Goal: Transaction & Acquisition: Purchase product/service

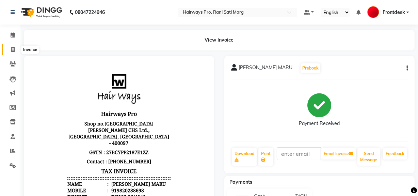
click at [13, 51] on icon at bounding box center [13, 49] width 4 height 5
select select "787"
select select "service"
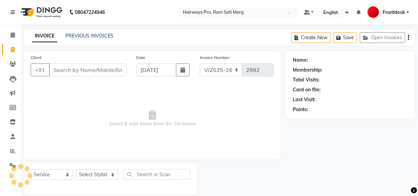
scroll to position [9, 0]
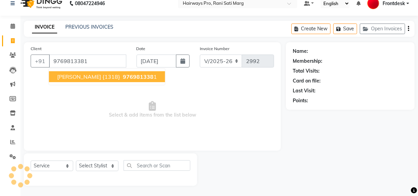
type input "9769813381"
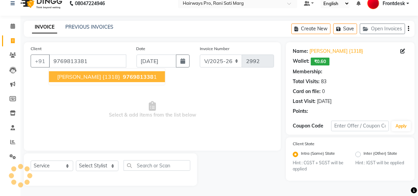
select select "1: Object"
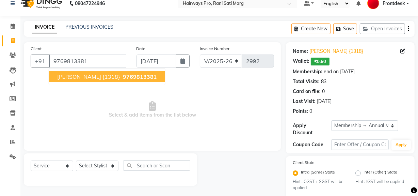
click at [105, 73] on span "DARSHIT CHWADA {1318}" at bounding box center [88, 76] width 63 height 7
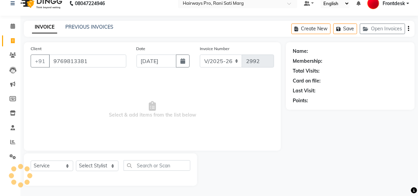
select select "1: Object"
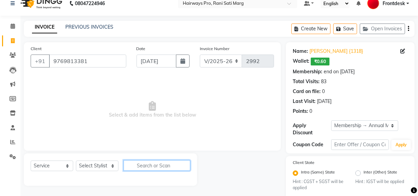
click at [157, 170] on input "text" at bounding box center [157, 165] width 67 height 11
click at [112, 165] on select "Select Stylist ABID DANISH Faiz shaikh Frontdesk INTEZAR SALMANI JYOTI Kamal Sa…" at bounding box center [97, 166] width 43 height 11
select select "45602"
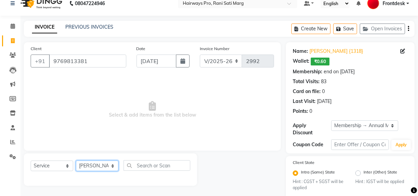
click at [76, 161] on select "Select Stylist ABID DANISH Faiz shaikh Frontdesk INTEZAR SALMANI JYOTI Kamal Sa…" at bounding box center [97, 166] width 43 height 11
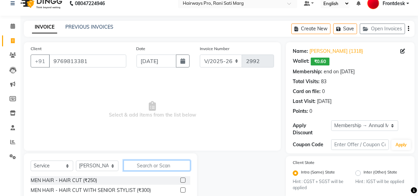
click at [147, 166] on input "text" at bounding box center [157, 165] width 67 height 11
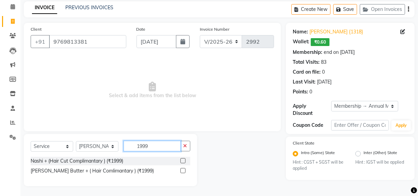
type input "1999"
click at [184, 161] on label at bounding box center [183, 160] width 5 height 5
click at [184, 161] on input "checkbox" at bounding box center [183, 161] width 4 height 4
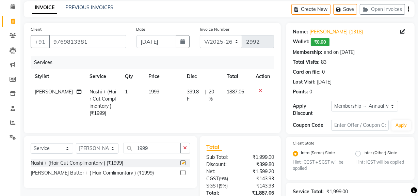
checkbox input "false"
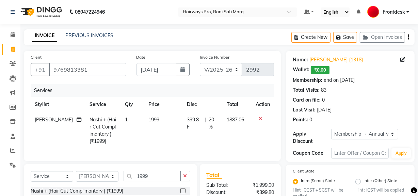
scroll to position [0, 0]
click at [227, 120] on span "1887.06" at bounding box center [235, 120] width 17 height 6
select select "45602"
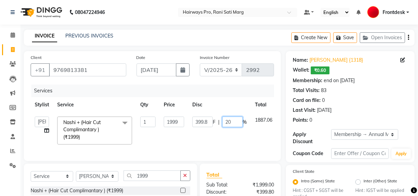
click at [239, 122] on input "20" at bounding box center [233, 122] width 20 height 11
type input "2"
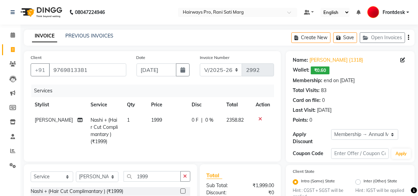
click at [182, 122] on td "1999" at bounding box center [167, 130] width 41 height 37
select select "45602"
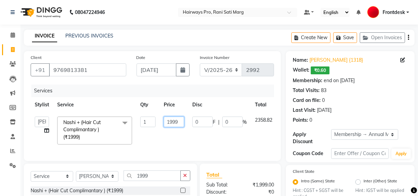
click at [182, 122] on input "1999" at bounding box center [174, 122] width 20 height 11
type input "2000"
click at [183, 134] on td "2000" at bounding box center [174, 130] width 29 height 36
select select "45602"
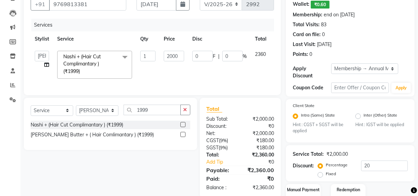
scroll to position [107, 0]
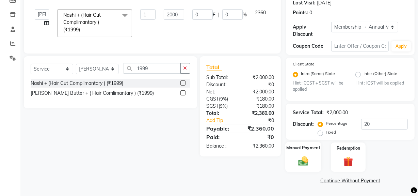
click at [308, 167] on img at bounding box center [303, 161] width 16 height 12
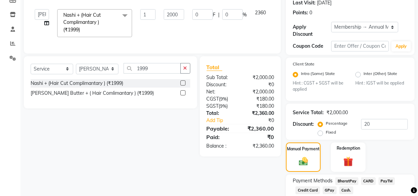
click at [329, 190] on span "GPay" at bounding box center [330, 190] width 14 height 8
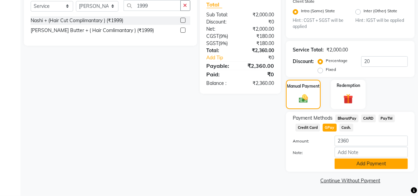
click at [339, 161] on button "Add Payment" at bounding box center [371, 163] width 73 height 11
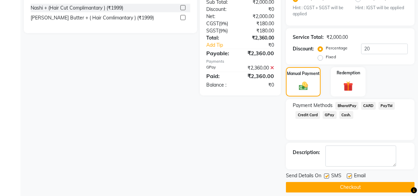
scroll to position [189, 0]
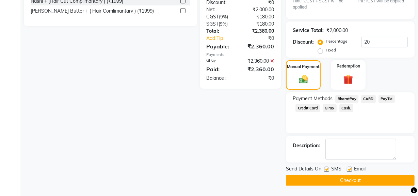
click at [336, 177] on button "Checkout" at bounding box center [350, 180] width 129 height 11
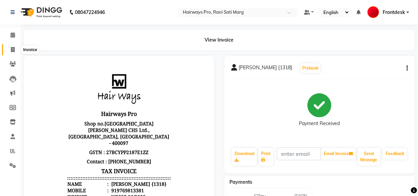
click at [16, 47] on span at bounding box center [13, 50] width 12 height 8
select select "787"
select select "service"
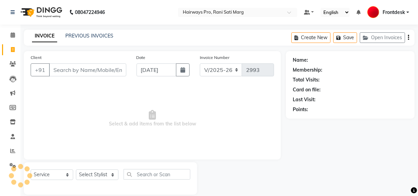
scroll to position [9, 0]
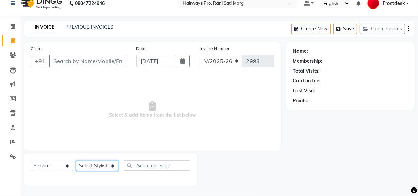
click at [113, 164] on select "Select Stylist ABID DANISH [PERSON_NAME] Frontdesk INTEZAR [PERSON_NAME] [PERSO…" at bounding box center [97, 166] width 43 height 11
select select "13188"
click at [76, 161] on select "Select Stylist ABID DANISH [PERSON_NAME] Frontdesk INTEZAR [PERSON_NAME] [PERSO…" at bounding box center [97, 166] width 43 height 11
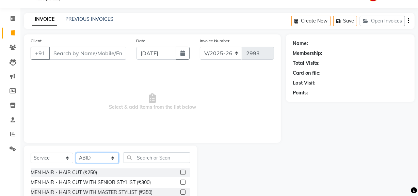
scroll to position [77, 0]
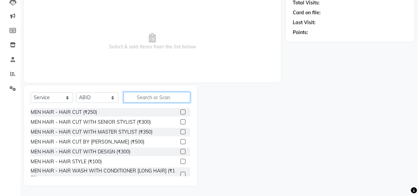
click at [167, 97] on input "text" at bounding box center [157, 97] width 67 height 11
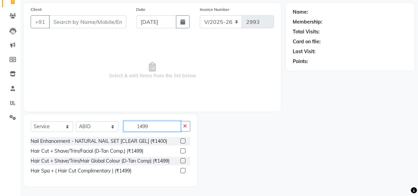
scroll to position [38, 0]
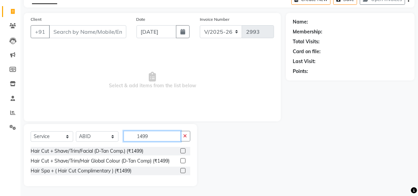
type input "1499"
drag, startPoint x: 181, startPoint y: 162, endPoint x: 167, endPoint y: 126, distance: 38.1
click at [181, 160] on label at bounding box center [183, 160] width 5 height 5
click at [181, 160] on input "checkbox" at bounding box center [183, 161] width 4 height 4
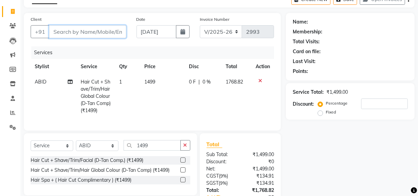
checkbox input "false"
click at [102, 30] on input "Client" at bounding box center [87, 31] width 77 height 13
type input "9"
type input "0"
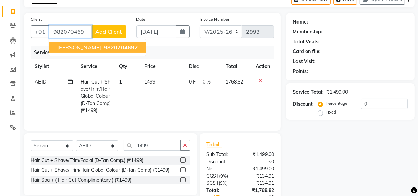
click at [109, 48] on span "982070469" at bounding box center [119, 47] width 31 height 7
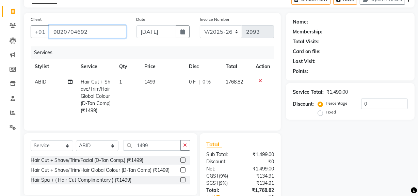
type input "9820704692"
select select "1: Object"
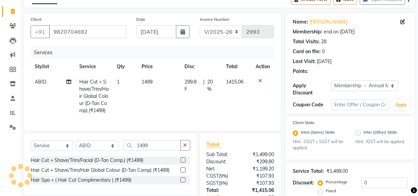
type input "20"
click at [159, 151] on input "1499" at bounding box center [152, 145] width 57 height 11
type input "1"
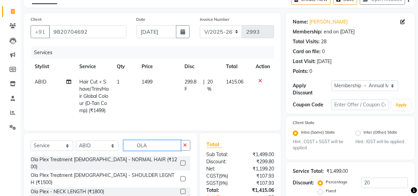
type input "OLA"
click at [181, 166] on label at bounding box center [183, 163] width 5 height 5
click at [181, 166] on input "checkbox" at bounding box center [183, 163] width 4 height 4
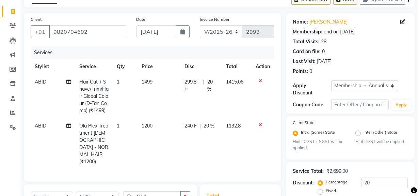
click at [192, 118] on td "299.8 F | 20 %" at bounding box center [202, 96] width 42 height 44
checkbox input "false"
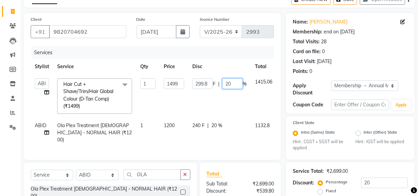
click at [239, 82] on input "20" at bounding box center [233, 83] width 20 height 11
type input "2"
click at [224, 100] on tr "ABID DANISH Faiz shaikh Frontdesk INTEZAR SALMANI JYOTI Kamal Salmani KAVITA MU…" at bounding box center [165, 96] width 269 height 44
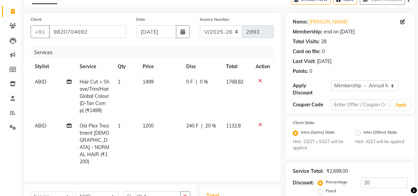
click at [164, 81] on td "1499" at bounding box center [161, 96] width 44 height 44
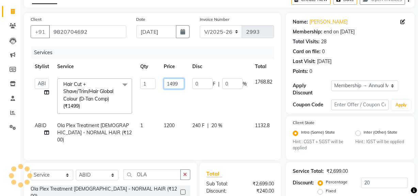
click at [180, 83] on input "1499" at bounding box center [174, 83] width 20 height 11
type input "1500"
drag, startPoint x: 182, startPoint y: 97, endPoint x: 188, endPoint y: 95, distance: 6.0
click at [184, 96] on tr "ABID DANISH Faiz shaikh Frontdesk INTEZAR SALMANI JYOTI Kamal Salmani KAVITA MU…" at bounding box center [165, 96] width 269 height 44
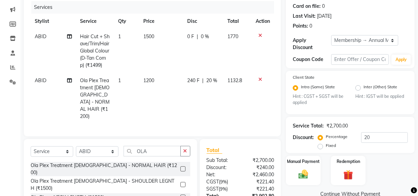
scroll to position [34, 0]
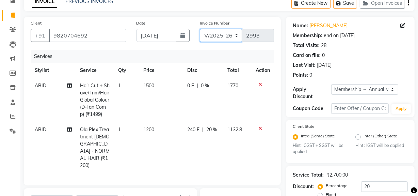
click at [233, 35] on select "INV/25-26 V/2025-26" at bounding box center [221, 35] width 43 height 13
select select "6960"
click at [200, 29] on select "INV/25-26 V/2025-26" at bounding box center [221, 35] width 43 height 13
type input "4241"
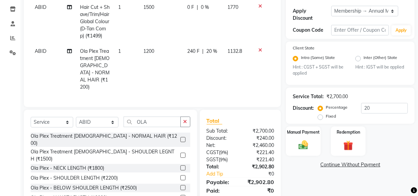
scroll to position [127, 0]
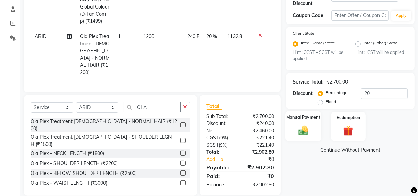
drag, startPoint x: 299, startPoint y: 134, endPoint x: 333, endPoint y: 142, distance: 34.8
click at [300, 134] on img at bounding box center [304, 130] width 16 height 11
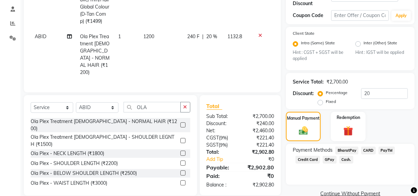
click at [347, 158] on span "Cash." at bounding box center [347, 160] width 14 height 8
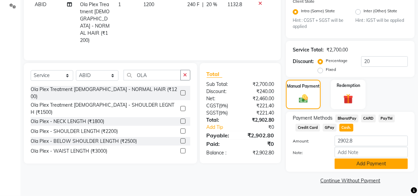
click at [354, 160] on button "Add Payment" at bounding box center [371, 163] width 73 height 11
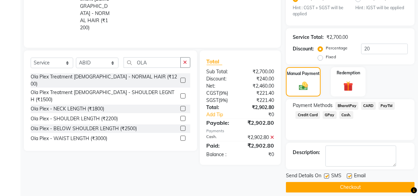
scroll to position [179, 0]
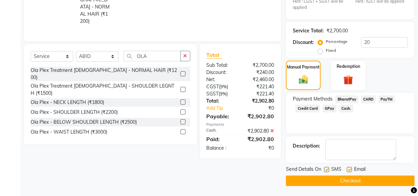
click at [353, 180] on button "Checkout" at bounding box center [350, 180] width 129 height 11
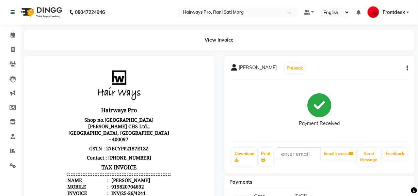
scroll to position [5, 0]
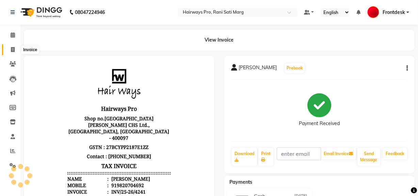
click at [9, 48] on span at bounding box center [13, 50] width 12 height 8
select select "service"
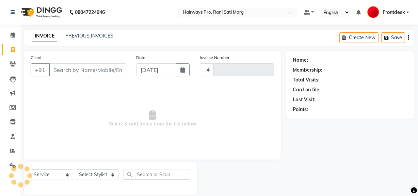
scroll to position [9, 0]
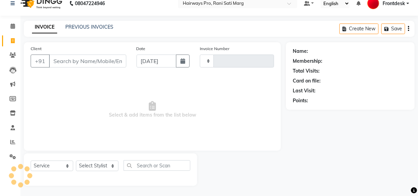
type input "2993"
select select "787"
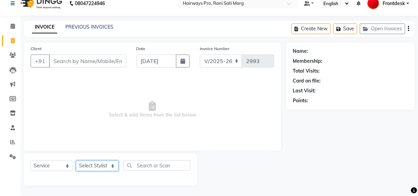
drag, startPoint x: 91, startPoint y: 164, endPoint x: 92, endPoint y: 170, distance: 5.8
click at [91, 164] on select "Select Stylist ABID DANISH [PERSON_NAME] Frontdesk INTEZAR [PERSON_NAME] [PERSO…" at bounding box center [97, 166] width 43 height 11
click at [76, 161] on select "Select Stylist ABID DANISH [PERSON_NAME] Frontdesk INTEZAR [PERSON_NAME] [PERSO…" at bounding box center [97, 166] width 43 height 11
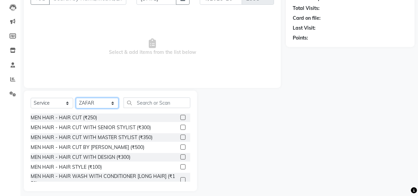
scroll to position [77, 0]
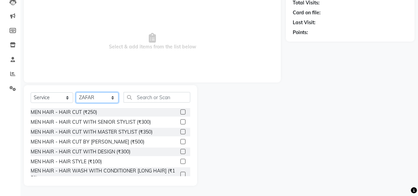
click at [103, 95] on select "Select Stylist ABID DANISH [PERSON_NAME] Frontdesk INTEZAR [PERSON_NAME] [PERSO…" at bounding box center [97, 97] width 43 height 11
select select "13190"
click at [76, 92] on select "Select Stylist ABID DANISH [PERSON_NAME] Frontdesk INTEZAR [PERSON_NAME] [PERSO…" at bounding box center [97, 97] width 43 height 11
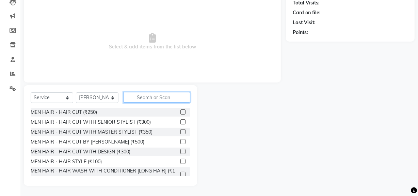
click at [163, 100] on input "text" at bounding box center [157, 97] width 67 height 11
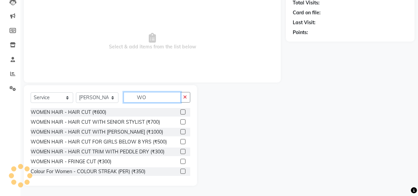
type input "WO"
click at [181, 121] on label at bounding box center [183, 121] width 5 height 5
click at [181, 121] on input "checkbox" at bounding box center [183, 122] width 4 height 4
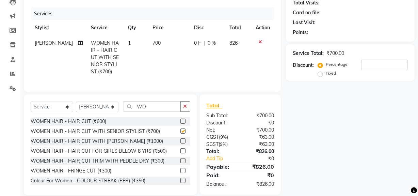
checkbox input "false"
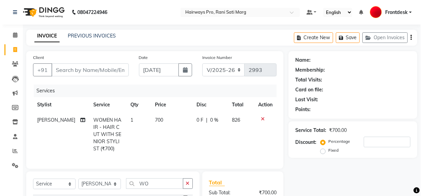
scroll to position [0, 0]
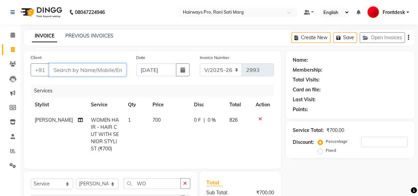
click at [116, 72] on input "Client" at bounding box center [87, 69] width 77 height 13
click at [82, 65] on input "Client" at bounding box center [87, 69] width 77 height 13
type input "7"
type input "0"
type input "7028434066"
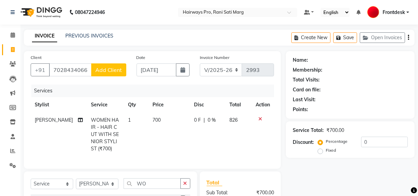
click at [109, 72] on span "Add Client" at bounding box center [108, 69] width 27 height 7
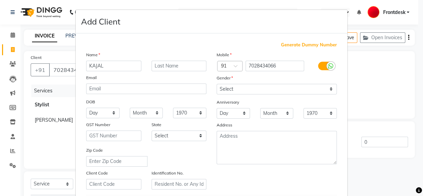
type input "KAJAL"
click at [331, 85] on select "Select Male Female Other Prefer Not To Say" at bounding box center [277, 89] width 120 height 11
select select "female"
click at [217, 84] on select "Select Male Female Other Prefer Not To Say" at bounding box center [277, 89] width 120 height 11
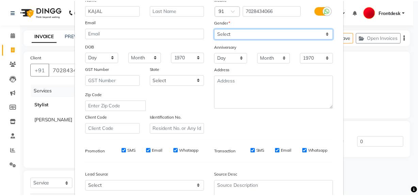
scroll to position [120, 0]
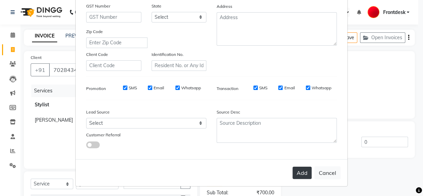
click at [300, 173] on button "Add" at bounding box center [302, 173] width 19 height 12
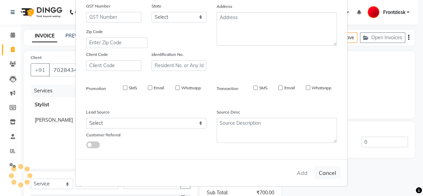
select select
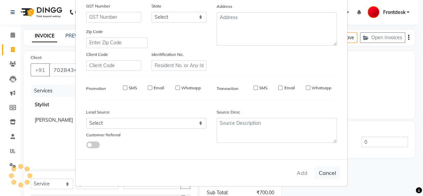
select select
checkbox input "false"
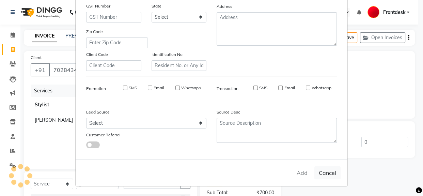
checkbox input "false"
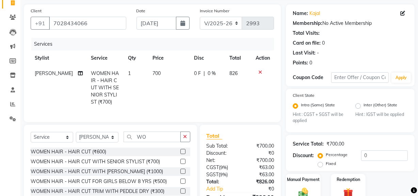
scroll to position [0, 0]
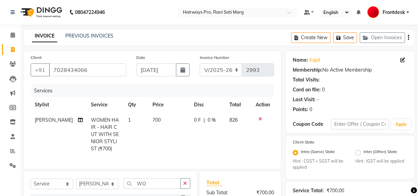
click at [408, 38] on button "button" at bounding box center [408, 38] width 1 height 16
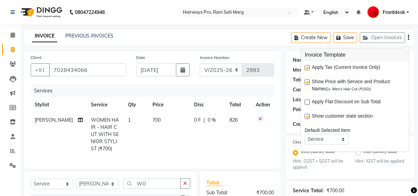
click at [310, 68] on label at bounding box center [307, 67] width 5 height 5
click at [310, 68] on input "checkbox" at bounding box center [307, 68] width 4 height 4
checkbox input "false"
click at [234, 70] on select "INV/25-26 V/2025-26" at bounding box center [221, 69] width 43 height 13
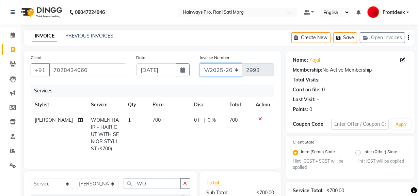
select select "6960"
click at [200, 63] on select "INV/25-26 V/2025-26" at bounding box center [221, 69] width 43 height 13
type input "4242"
click at [233, 69] on select "INV/25-26 V/2025-26" at bounding box center [221, 69] width 43 height 13
select select "787"
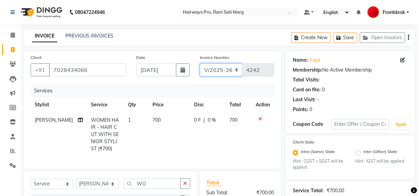
click at [200, 63] on select "INV/25-26 V/2025-26" at bounding box center [221, 69] width 43 height 13
type input "2993"
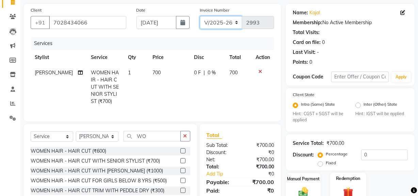
scroll to position [91, 0]
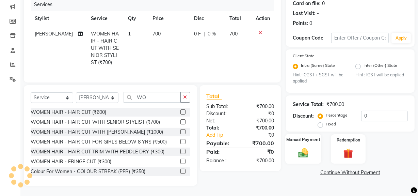
click at [306, 147] on img at bounding box center [303, 153] width 16 height 12
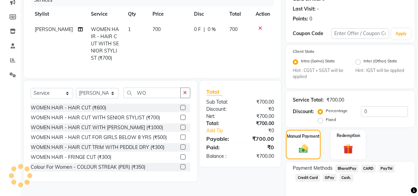
click at [330, 178] on span "GPay" at bounding box center [330, 178] width 14 height 8
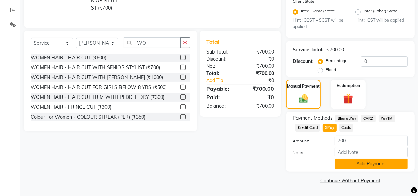
click at [353, 166] on button "Add Payment" at bounding box center [371, 163] width 73 height 11
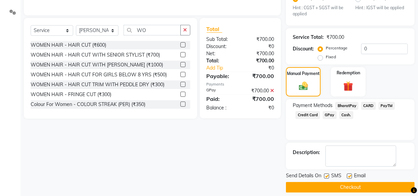
scroll to position [160, 0]
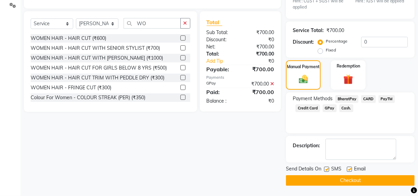
click at [339, 176] on button "Checkout" at bounding box center [350, 180] width 129 height 11
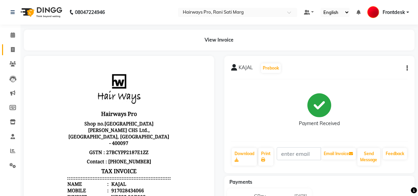
click at [13, 46] on span at bounding box center [13, 50] width 12 height 8
select select "service"
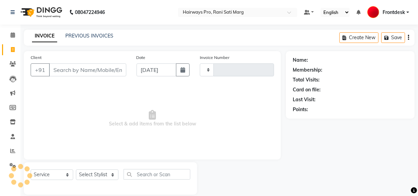
type input "2994"
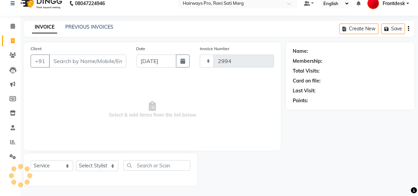
select select "787"
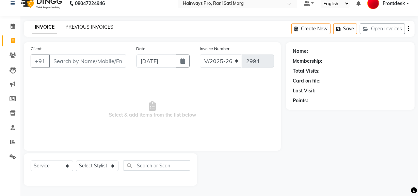
click at [87, 28] on link "PREVIOUS INVOICES" at bounding box center [89, 27] width 48 height 6
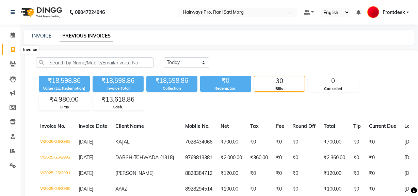
click at [14, 48] on icon at bounding box center [13, 49] width 4 height 5
select select "service"
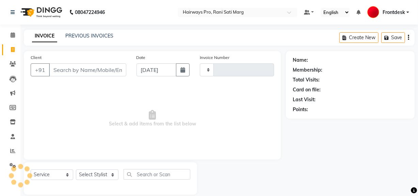
scroll to position [9, 0]
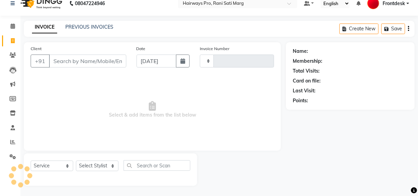
type input "2994"
select select "787"
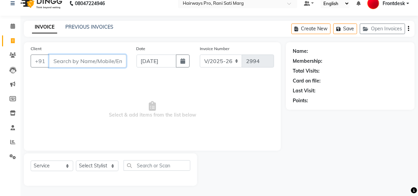
click at [106, 60] on input "Client" at bounding box center [87, 61] width 77 height 13
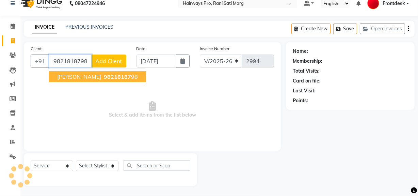
type input "9821818798"
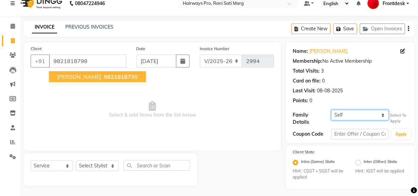
click at [382, 113] on select "Self ALPESH GANGAR" at bounding box center [361, 115] width 58 height 11
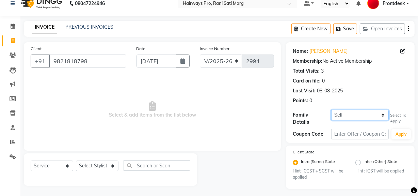
select select "1965622"
click at [332, 110] on select "Self ALPESH GANGAR" at bounding box center [361, 115] width 58 height 11
click at [12, 42] on icon at bounding box center [13, 40] width 4 height 5
select select "service"
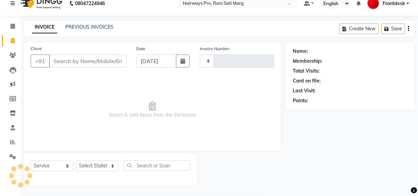
type input "2994"
select select "787"
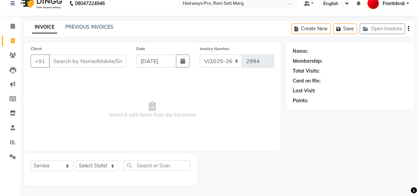
click at [57, 59] on input "Client" at bounding box center [87, 61] width 77 height 13
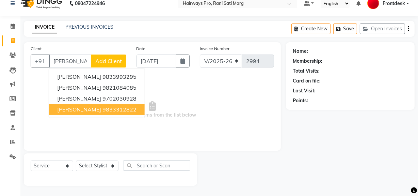
click at [103, 108] on ngb-highlight "9833312822" at bounding box center [120, 109] width 34 height 7
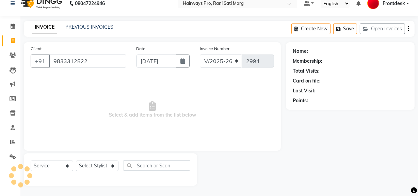
type input "9833312822"
select select "1: Object"
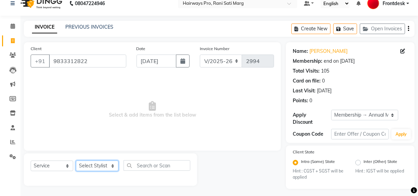
click at [104, 163] on select "Select Stylist ABID DANISH [PERSON_NAME] Frontdesk INTEZAR [PERSON_NAME] [PERSO…" at bounding box center [97, 166] width 43 height 11
select select "17690"
click at [76, 161] on select "Select Stylist ABID DANISH [PERSON_NAME] Frontdesk INTEZAR [PERSON_NAME] [PERSO…" at bounding box center [97, 166] width 43 height 11
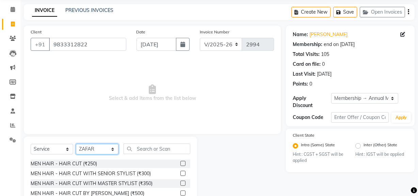
scroll to position [40, 0]
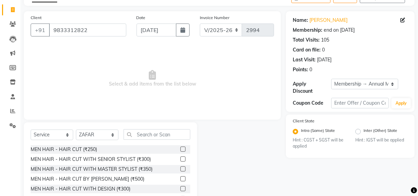
click at [181, 168] on label at bounding box center [183, 168] width 5 height 5
click at [181, 168] on input "checkbox" at bounding box center [183, 169] width 4 height 4
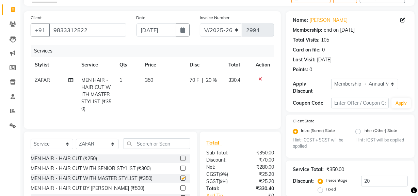
checkbox input "false"
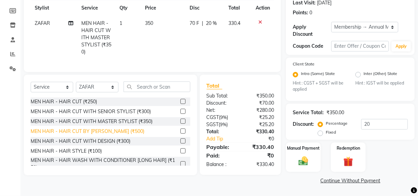
scroll to position [31, 0]
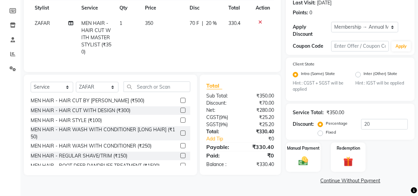
drag, startPoint x: 178, startPoint y: 159, endPoint x: 178, endPoint y: 155, distance: 4.1
click at [181, 158] on label at bounding box center [183, 155] width 5 height 5
click at [181, 158] on input "checkbox" at bounding box center [183, 156] width 4 height 4
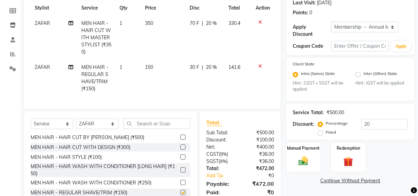
checkbox input "false"
click at [164, 126] on input "text" at bounding box center [157, 123] width 67 height 11
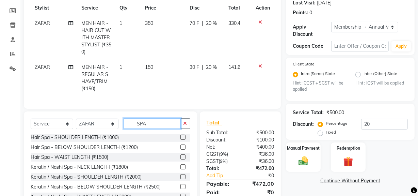
scroll to position [11, 0]
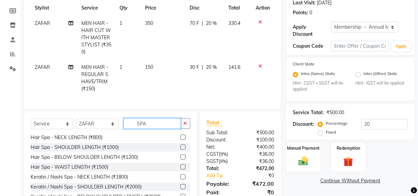
type input "SPA"
click at [181, 140] on label at bounding box center [183, 137] width 5 height 5
click at [181, 140] on input "checkbox" at bounding box center [183, 137] width 4 height 4
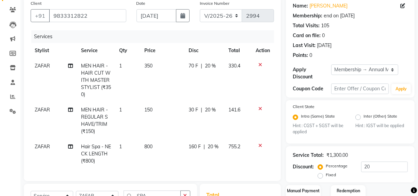
checkbox input "false"
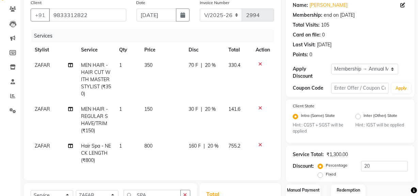
scroll to position [66, 0]
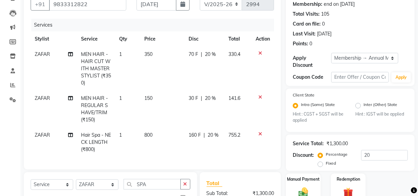
click at [170, 102] on td "150" at bounding box center [162, 109] width 44 height 37
select select "17690"
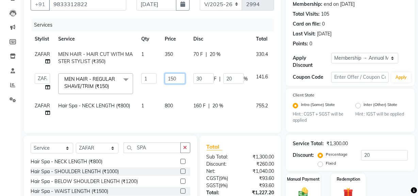
click at [177, 76] on input "150" at bounding box center [175, 78] width 20 height 11
type input "102"
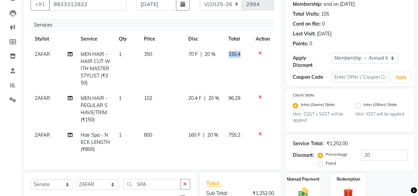
drag, startPoint x: 234, startPoint y: 79, endPoint x: 234, endPoint y: 93, distance: 14.0
click at [234, 85] on td "330.4" at bounding box center [238, 69] width 27 height 44
select select "17690"
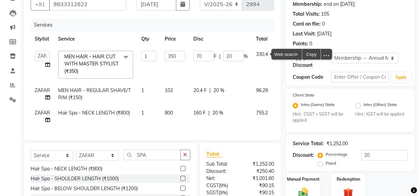
click at [231, 94] on td "20.4 F | 20 %" at bounding box center [220, 94] width 63 height 22
select select "17690"
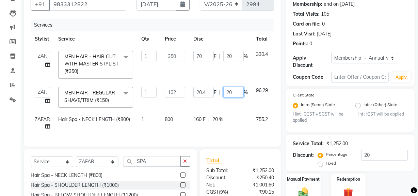
click at [231, 94] on input "20" at bounding box center [234, 92] width 20 height 11
type input "2"
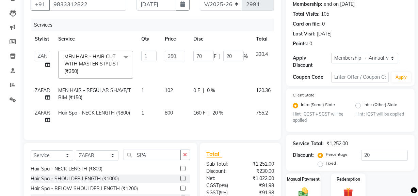
click at [169, 79] on td "350" at bounding box center [175, 65] width 29 height 36
click at [184, 58] on input "350" at bounding box center [175, 56] width 20 height 11
type input "3"
type input "237"
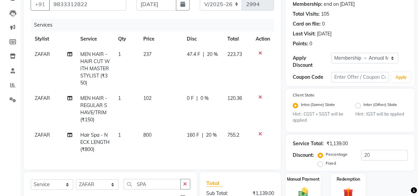
click at [237, 55] on span "223.73" at bounding box center [235, 54] width 15 height 6
select select "17690"
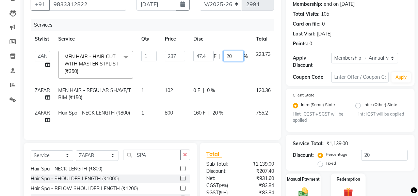
click at [237, 55] on input "20" at bounding box center [234, 56] width 20 height 11
type input "2"
drag, startPoint x: 177, startPoint y: 123, endPoint x: 102, endPoint y: 149, distance: 78.8
click at [175, 123] on tbody "ABID DANISH Faiz shaikh Frontdesk INTEZAR SALMANI JYOTI Kamal Salmani KAVITA MU…" at bounding box center [164, 87] width 267 height 81
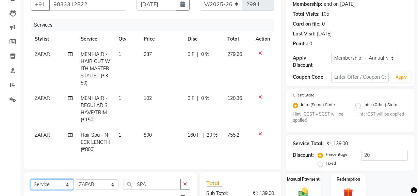
click at [65, 190] on select "Select Service Product Membership Package Voucher Prepaid Gift Card" at bounding box center [52, 184] width 43 height 11
select select "product"
click at [31, 184] on select "Select Service Product Membership Package Voucher Prepaid Gift Card" at bounding box center [52, 184] width 43 height 11
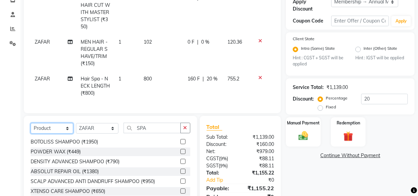
scroll to position [128, 0]
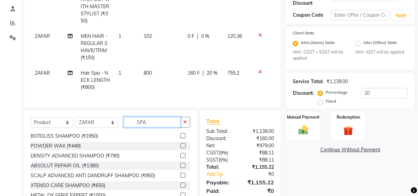
click at [167, 126] on input "SPA" at bounding box center [152, 122] width 57 height 11
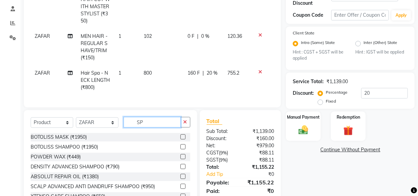
type input "S"
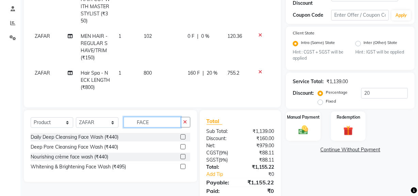
type input "FACE"
click at [184, 139] on label at bounding box center [183, 136] width 5 height 5
click at [184, 139] on input "checkbox" at bounding box center [183, 137] width 4 height 4
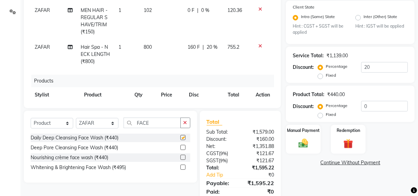
scroll to position [179, 0]
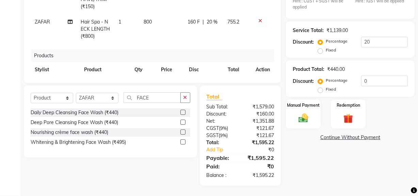
checkbox input "false"
drag, startPoint x: 307, startPoint y: 120, endPoint x: 313, endPoint y: 129, distance: 10.9
click at [308, 120] on img at bounding box center [303, 118] width 16 height 12
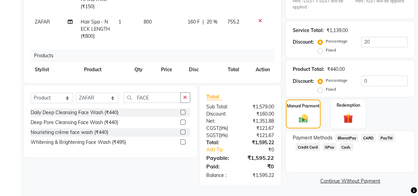
click at [330, 146] on span "GPay" at bounding box center [330, 147] width 14 height 8
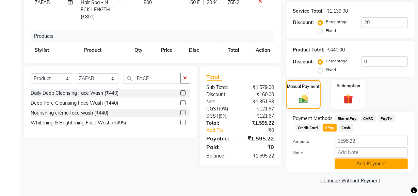
click at [341, 165] on button "Add Payment" at bounding box center [371, 163] width 73 height 11
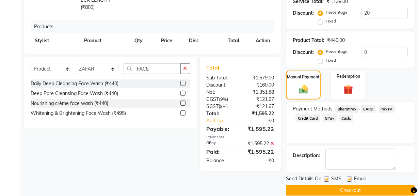
scroll to position [218, 0]
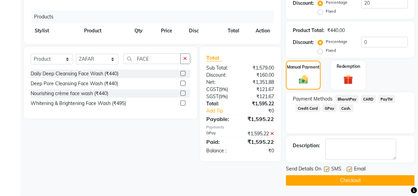
click at [338, 184] on button "Checkout" at bounding box center [350, 180] width 129 height 11
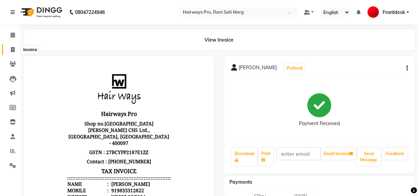
click at [13, 49] on icon at bounding box center [13, 49] width 4 height 5
select select "service"
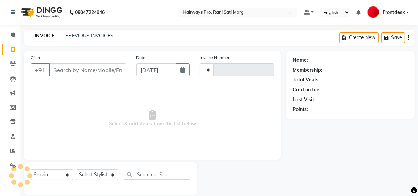
scroll to position [9, 0]
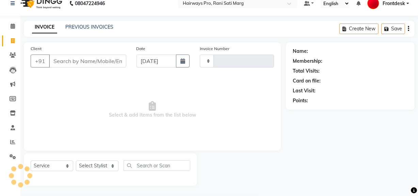
type input "2995"
select select "787"
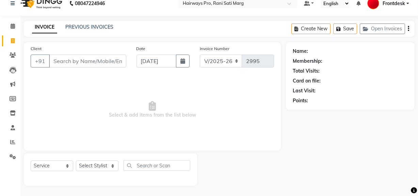
click at [96, 58] on input "Client" at bounding box center [87, 61] width 77 height 13
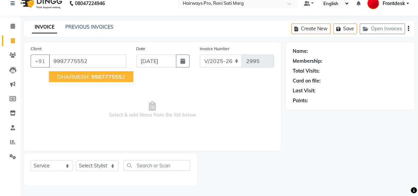
type input "9987775552"
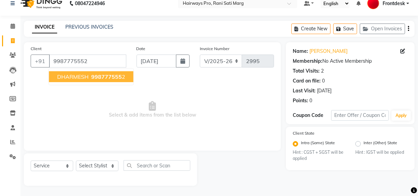
click at [99, 74] on span "998777555" at bounding box center [106, 76] width 31 height 7
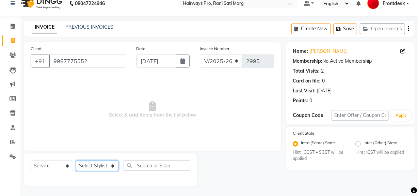
click at [107, 164] on select "Select Stylist ABID DANISH [PERSON_NAME] Frontdesk INTEZAR [PERSON_NAME] [PERSO…" at bounding box center [97, 166] width 43 height 11
select select "13192"
click at [76, 161] on select "Select Stylist ABID DANISH [PERSON_NAME] Frontdesk INTEZAR [PERSON_NAME] [PERSO…" at bounding box center [97, 166] width 43 height 11
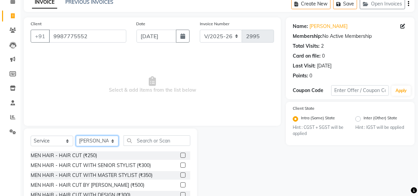
scroll to position [77, 0]
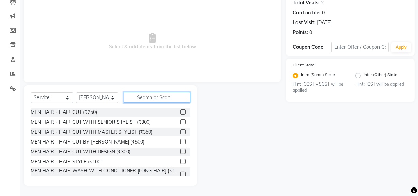
click at [168, 95] on input "text" at bounding box center [157, 97] width 67 height 11
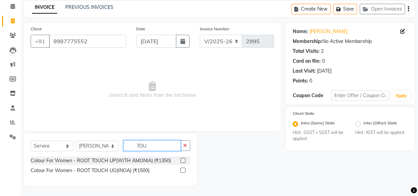
scroll to position [28, 0]
type input "TOUC"
click at [182, 160] on label at bounding box center [183, 160] width 5 height 5
click at [182, 160] on input "checkbox" at bounding box center [183, 161] width 4 height 4
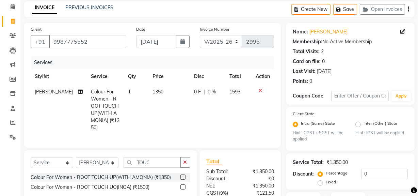
checkbox input "false"
click at [165, 109] on td "1350" at bounding box center [170, 109] width 42 height 51
select select "13192"
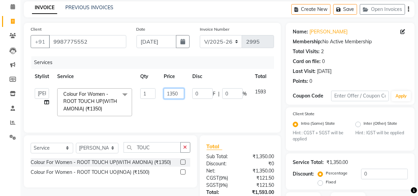
click at [182, 94] on input "1350" at bounding box center [174, 93] width 20 height 11
type input "1300"
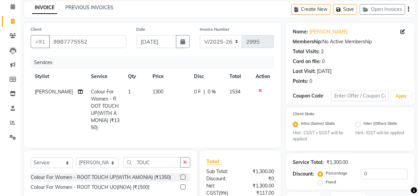
click at [230, 74] on tr "Stylist Service Qty Price Disc Total Action" at bounding box center [153, 76] width 244 height 15
click at [156, 162] on input "TOUC" at bounding box center [152, 162] width 57 height 11
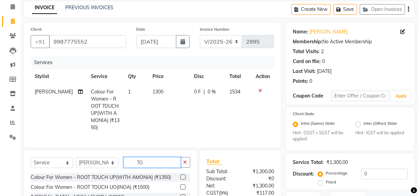
type input "T"
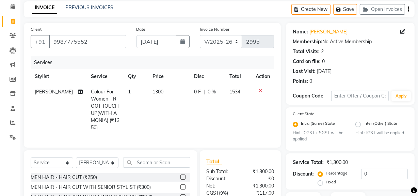
click at [181, 186] on label at bounding box center [183, 186] width 5 height 5
click at [181, 186] on input "checkbox" at bounding box center [183, 187] width 4 height 4
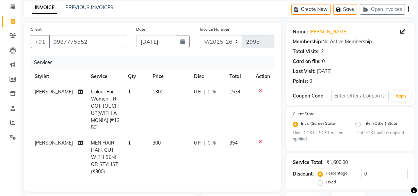
checkbox input "false"
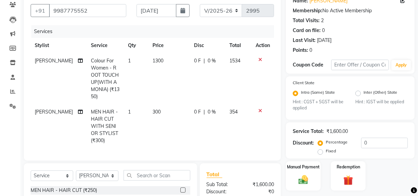
click at [166, 106] on td "300" at bounding box center [170, 126] width 42 height 44
select select "13192"
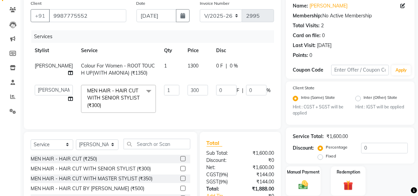
scroll to position [106, 0]
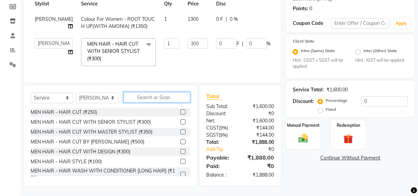
click at [147, 92] on input "text" at bounding box center [157, 97] width 67 height 11
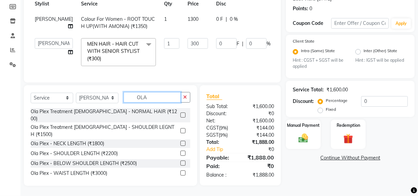
type input "OLA"
click at [181, 112] on label at bounding box center [183, 114] width 5 height 5
click at [181, 113] on input "checkbox" at bounding box center [183, 115] width 4 height 4
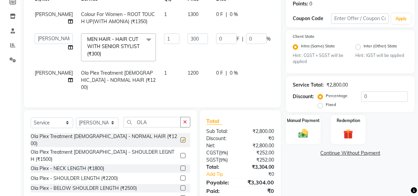
checkbox input "false"
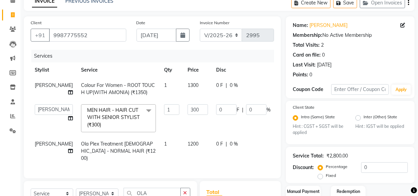
scroll to position [66, 0]
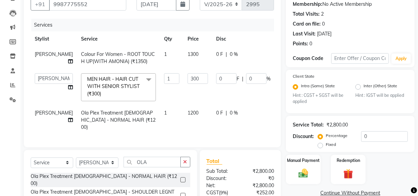
click at [185, 114] on td "1200" at bounding box center [198, 120] width 29 height 30
select select "13192"
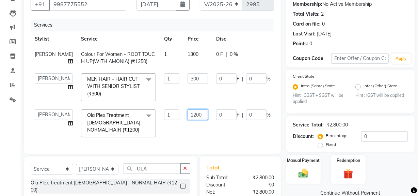
click at [188, 114] on input "1200" at bounding box center [198, 114] width 20 height 11
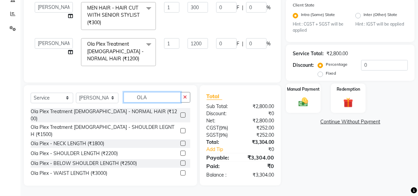
scroll to position [128, 0]
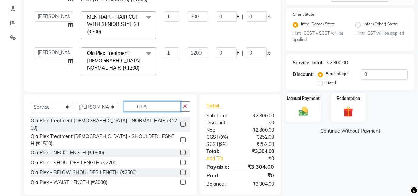
click at [174, 101] on input "OLA" at bounding box center [152, 106] width 57 height 11
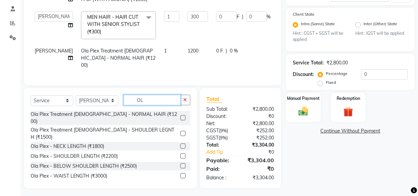
type input "O"
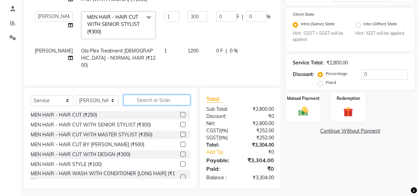
scroll to position [31, 0]
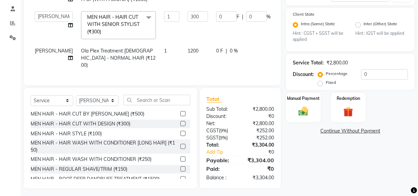
click at [181, 166] on label at bounding box center [183, 168] width 5 height 5
click at [181, 167] on input "checkbox" at bounding box center [183, 169] width 4 height 4
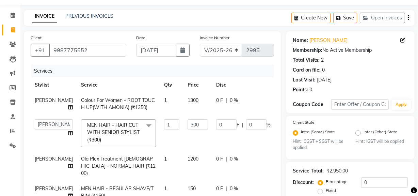
checkbox input "false"
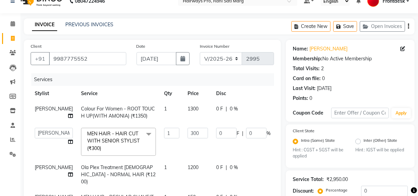
scroll to position [4, 0]
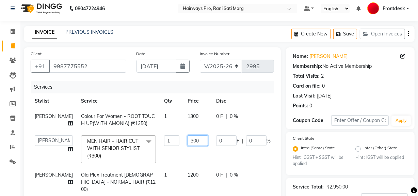
click at [188, 138] on input "300" at bounding box center [198, 140] width 20 height 11
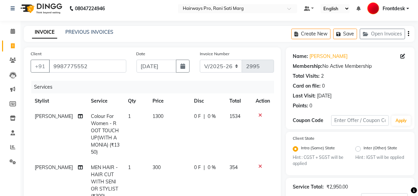
click at [242, 121] on tr "RAFIQUE Colour For Women - ROOT TOUCH UP(WITH AMONIA) (₹1350) 1 1300 0 F | 0 % …" at bounding box center [153, 134] width 244 height 51
click at [230, 115] on span "1534" at bounding box center [235, 116] width 11 height 6
select select "13192"
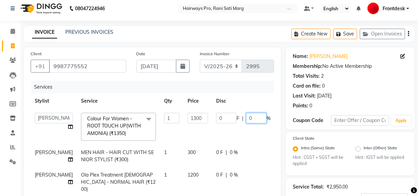
click at [246, 116] on input "0" at bounding box center [256, 118] width 20 height 11
type input "20"
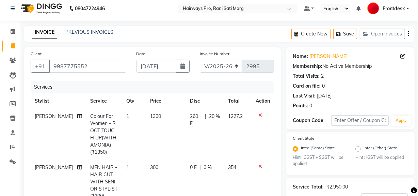
click at [233, 128] on tr "RAFIQUE Colour For Women - ROOT TOUCH UP(WITH AMONIA) (₹1350) 1 1300 260 F | 20…" at bounding box center [153, 134] width 244 height 51
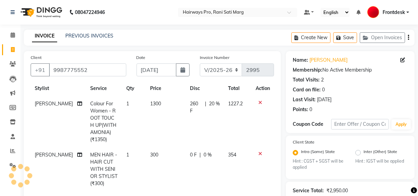
scroll to position [31, 0]
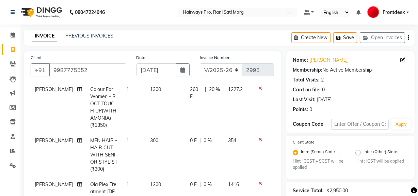
click at [158, 150] on td "300" at bounding box center [166, 155] width 40 height 44
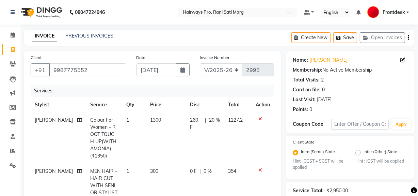
select select "13192"
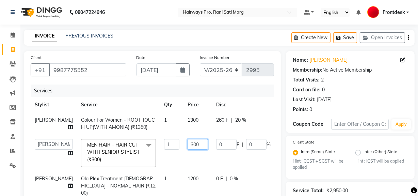
click at [188, 145] on input "300" at bounding box center [198, 144] width 20 height 11
type input "3"
type input "203"
click at [195, 153] on tbody "RAFIQUE Colour For Women - ROOT TOUCH UP(WITH AMONIA) (₹1350) 1 1300 260 F | 20…" at bounding box center [176, 167] width 290 height 111
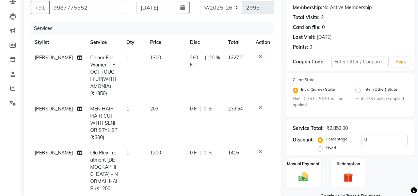
scroll to position [124, 0]
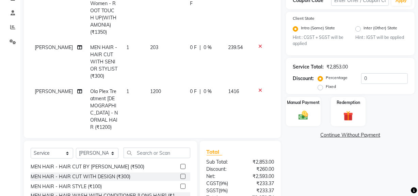
click at [165, 54] on td "203" at bounding box center [166, 62] width 40 height 44
select select "13192"
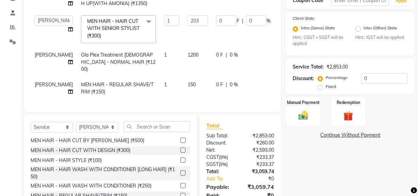
click at [187, 80] on td "150" at bounding box center [198, 88] width 29 height 22
select select "13192"
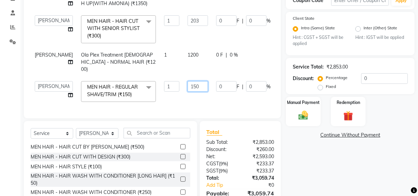
click at [188, 81] on input "150" at bounding box center [198, 86] width 20 height 11
type input "102"
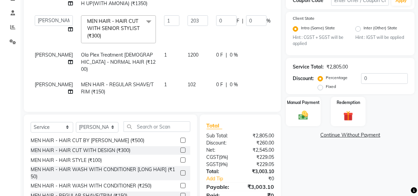
click at [217, 58] on td "0 F | 0 %" at bounding box center [243, 62] width 63 height 30
select select "13192"
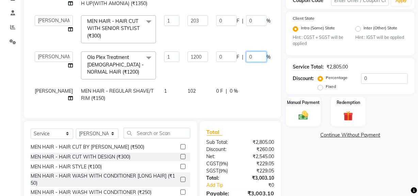
click at [246, 57] on input "0" at bounding box center [256, 56] width 20 height 11
type input "20"
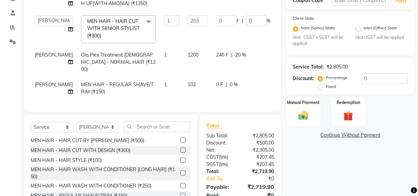
click at [165, 75] on tbody "RAFIQUE Colour For Women - ROOT TOUCH UP(WITH AMONIA) (₹1350) 1 1300 260 F | 20…" at bounding box center [176, 44] width 290 height 111
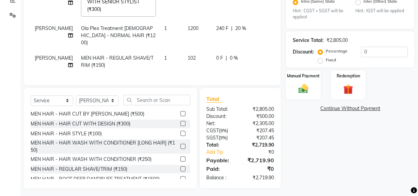
scroll to position [27, 0]
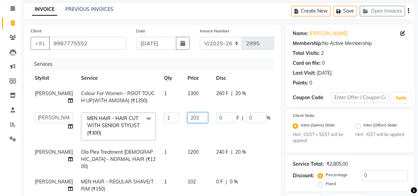
click at [188, 118] on input "203" at bounding box center [198, 117] width 20 height 11
type input "204"
click at [184, 135] on tbody "RAFIQUE Colour For Women - ROOT TOUCH UP(WITH AMONIA) (₹1350) 1 1300 260 F | 20…" at bounding box center [176, 141] width 290 height 111
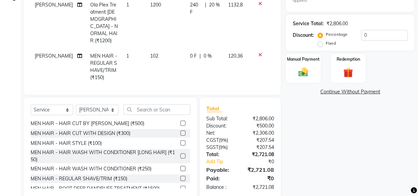
scroll to position [179, 0]
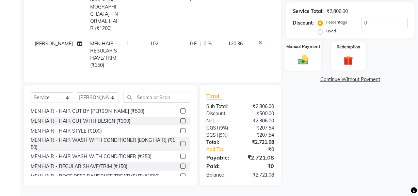
click at [306, 64] on img at bounding box center [303, 60] width 16 height 12
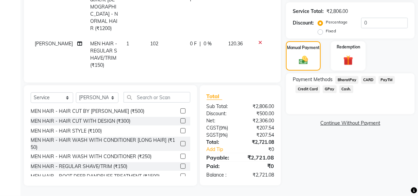
click at [332, 88] on span "GPay" at bounding box center [330, 89] width 14 height 8
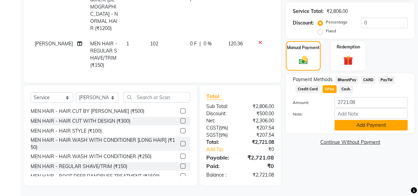
click at [346, 122] on button "Add Payment" at bounding box center [371, 125] width 73 height 11
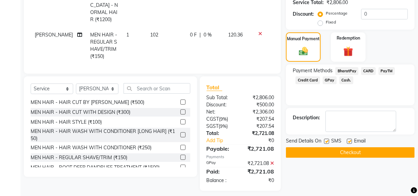
scroll to position [193, 0]
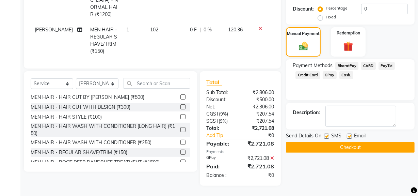
click at [342, 150] on button "Checkout" at bounding box center [350, 147] width 129 height 11
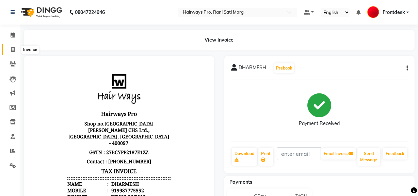
click at [13, 47] on icon at bounding box center [13, 49] width 4 height 5
select select "service"
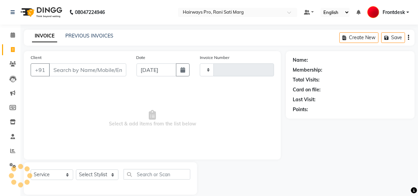
scroll to position [9, 0]
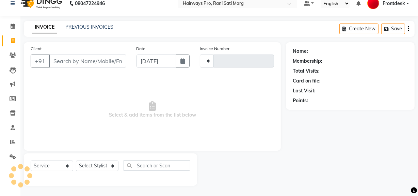
type input "2996"
select select "787"
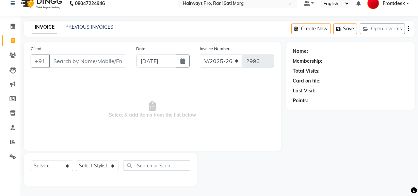
click at [86, 62] on input "Client" at bounding box center [87, 61] width 77 height 13
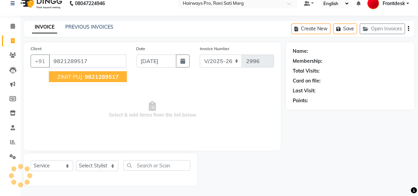
type input "9821289517"
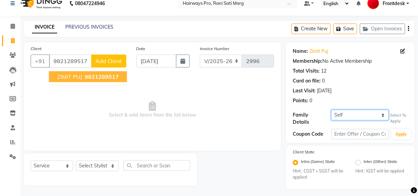
click at [383, 114] on select "Self JEEL VASOYA PRIYANK PUJ" at bounding box center [361, 115] width 58 height 11
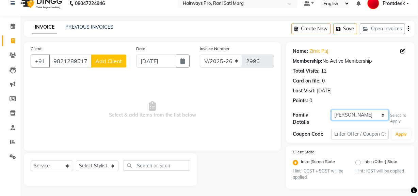
click at [332, 110] on select "Self JEEL VASOYA PRIYANK PUJ" at bounding box center [361, 115] width 58 height 11
click at [383, 114] on select "Self JEEL VASOYA PRIYANK PUJ" at bounding box center [361, 115] width 58 height 11
select select "1243270"
click at [332, 110] on select "Self JEEL VASOYA PRIYANK PUJ" at bounding box center [361, 115] width 58 height 11
select select "1: Object"
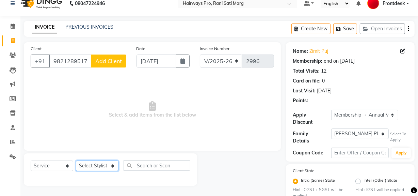
click at [112, 165] on select "Select Stylist ABID DANISH [PERSON_NAME] Frontdesk INTEZAR [PERSON_NAME] [PERSO…" at bounding box center [97, 166] width 43 height 11
select select "13190"
click at [76, 161] on select "Select Stylist ABID DANISH [PERSON_NAME] Frontdesk INTEZAR [PERSON_NAME] [PERSO…" at bounding box center [97, 166] width 43 height 11
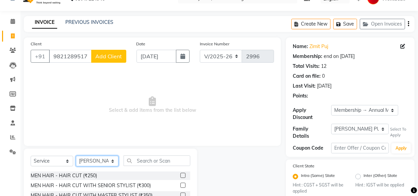
scroll to position [77, 0]
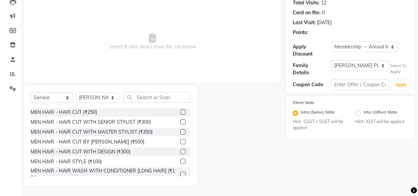
drag, startPoint x: 178, startPoint y: 133, endPoint x: 194, endPoint y: 125, distance: 17.2
click at [181, 133] on label at bounding box center [183, 131] width 5 height 5
click at [181, 133] on input "checkbox" at bounding box center [183, 132] width 4 height 4
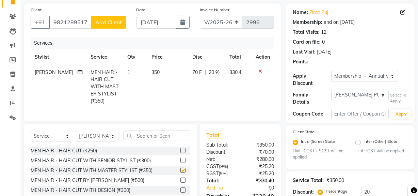
scroll to position [0, 0]
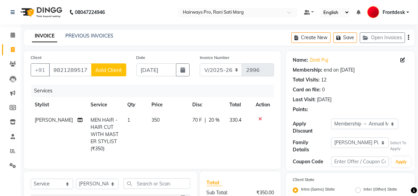
checkbox input "false"
click at [233, 70] on select "INV/25-26 V/2025-26" at bounding box center [221, 69] width 43 height 13
select select "6960"
click at [200, 63] on select "INV/25-26 V/2025-26" at bounding box center [221, 69] width 43 height 13
type input "4242"
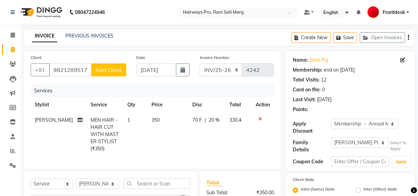
click at [409, 37] on icon "button" at bounding box center [408, 37] width 1 height 0
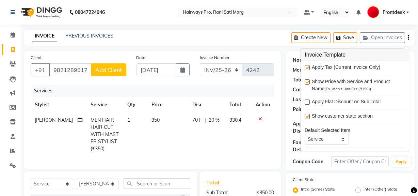
click at [308, 68] on label at bounding box center [307, 67] width 5 height 5
click at [308, 68] on input "checkbox" at bounding box center [307, 68] width 4 height 4
checkbox input "false"
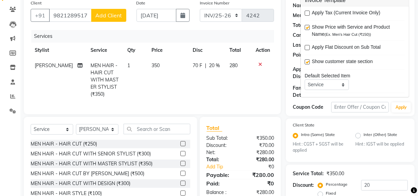
scroll to position [114, 0]
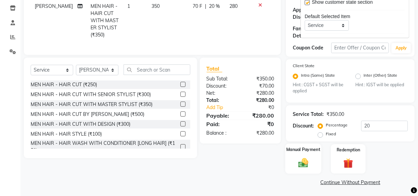
click at [300, 157] on img at bounding box center [303, 163] width 16 height 12
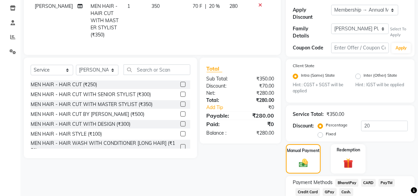
click at [343, 188] on span "Cash." at bounding box center [347, 192] width 14 height 8
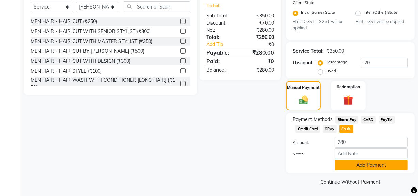
click at [352, 160] on button "Add Payment" at bounding box center [371, 165] width 73 height 11
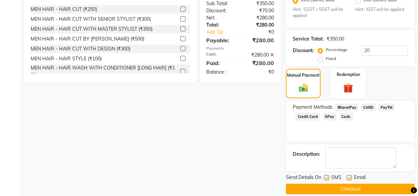
scroll to position [196, 0]
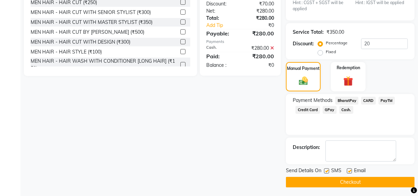
click at [329, 170] on label at bounding box center [326, 170] width 5 height 5
click at [329, 170] on input "checkbox" at bounding box center [326, 171] width 4 height 4
checkbox input "false"
click at [329, 174] on div "Send Details On SMS Email Checkout" at bounding box center [350, 177] width 129 height 20
click at [330, 177] on button "Checkout" at bounding box center [350, 182] width 129 height 11
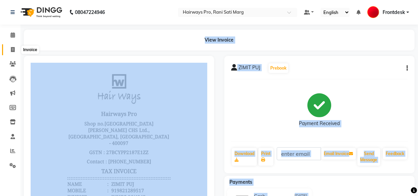
click at [7, 51] on span at bounding box center [13, 50] width 12 height 8
select select "787"
select select "service"
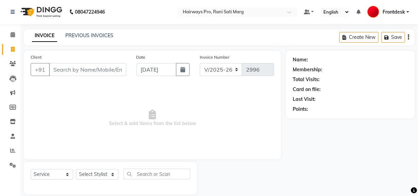
scroll to position [9, 0]
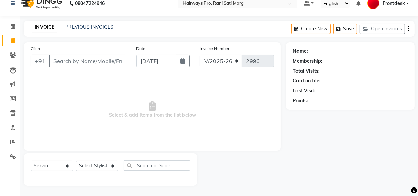
click at [66, 62] on input "Client" at bounding box center [87, 61] width 77 height 13
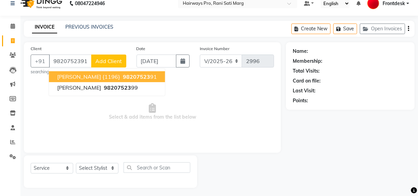
type input "9820752391"
select select "1: Object"
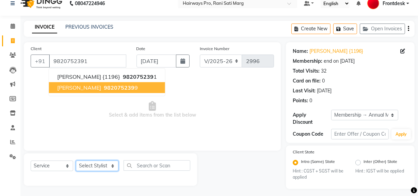
click at [107, 165] on select "Select Stylist ABID DANISH [PERSON_NAME] Frontdesk INTEZAR [PERSON_NAME] [PERSO…" at bounding box center [97, 166] width 43 height 11
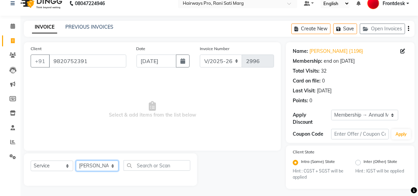
click at [76, 161] on select "Select Stylist ABID DANISH [PERSON_NAME] Frontdesk INTEZAR [PERSON_NAME] [PERSO…" at bounding box center [97, 166] width 43 height 11
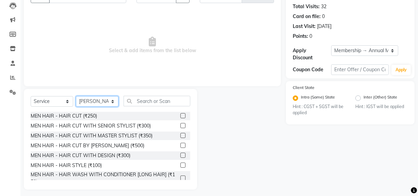
scroll to position [77, 0]
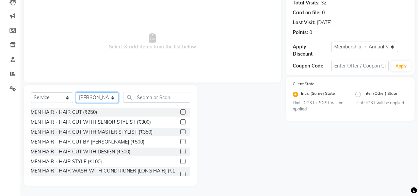
click at [102, 94] on select "Select Stylist ABID DANISH [PERSON_NAME] Frontdesk INTEZAR [PERSON_NAME] [PERSO…" at bounding box center [97, 97] width 43 height 11
select select "17690"
click at [76, 92] on select "Select Stylist ABID DANISH [PERSON_NAME] Frontdesk INTEZAR [PERSON_NAME] [PERSO…" at bounding box center [97, 97] width 43 height 11
click at [181, 131] on label at bounding box center [183, 131] width 5 height 5
click at [181, 131] on input "checkbox" at bounding box center [183, 132] width 4 height 4
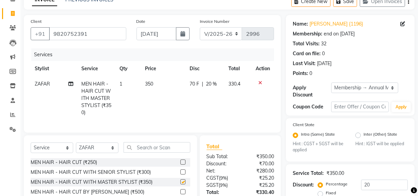
scroll to position [0, 0]
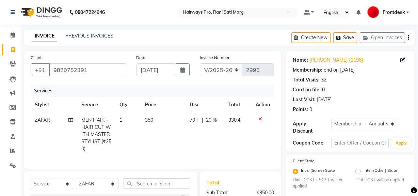
checkbox input "false"
click at [235, 71] on select "INV/25-26 V/2025-26" at bounding box center [221, 69] width 43 height 13
select select "6960"
click at [200, 63] on select "INV/25-26 V/2025-26" at bounding box center [221, 69] width 43 height 13
type input "4243"
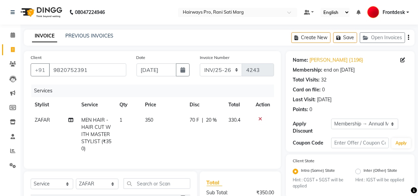
click at [408, 37] on icon "button" at bounding box center [408, 37] width 1 height 0
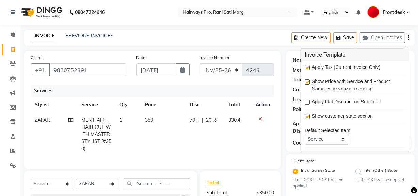
click at [306, 66] on label at bounding box center [307, 67] width 5 height 5
click at [306, 66] on input "checkbox" at bounding box center [307, 68] width 4 height 4
checkbox input "false"
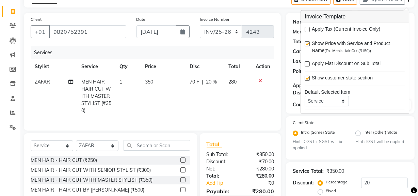
scroll to position [97, 0]
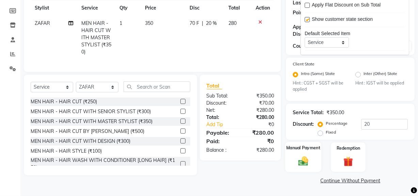
click at [305, 165] on img at bounding box center [303, 161] width 16 height 12
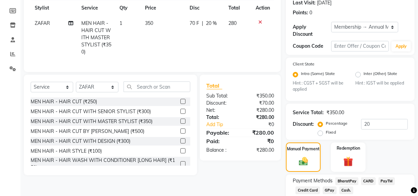
click at [343, 189] on span "Cash." at bounding box center [347, 190] width 14 height 8
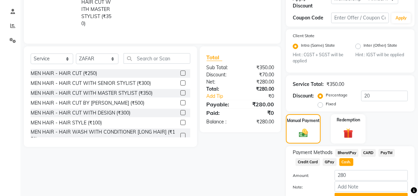
scroll to position [160, 0]
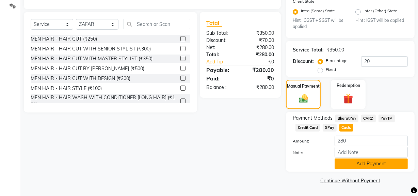
click at [357, 161] on button "Add Payment" at bounding box center [371, 163] width 73 height 11
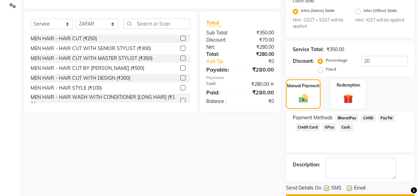
click at [326, 190] on label at bounding box center [326, 188] width 5 height 5
click at [326, 190] on input "checkbox" at bounding box center [326, 188] width 4 height 4
checkbox input "false"
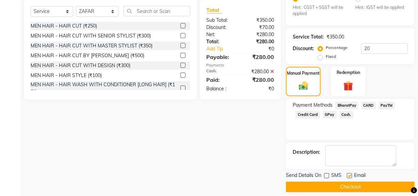
scroll to position [179, 0]
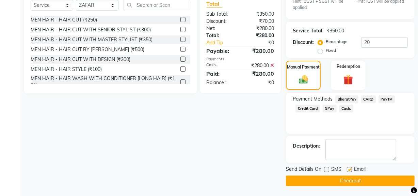
click at [336, 178] on button "Checkout" at bounding box center [350, 180] width 129 height 11
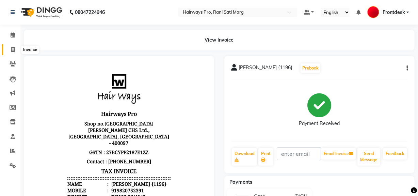
click at [16, 48] on span at bounding box center [13, 50] width 12 height 8
select select "787"
select select "service"
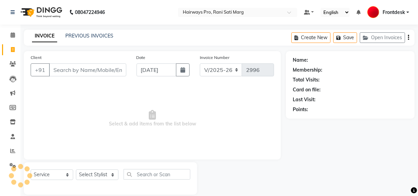
scroll to position [9, 0]
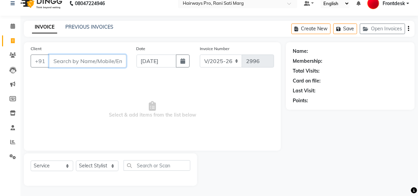
click at [95, 58] on input "Client" at bounding box center [87, 61] width 77 height 13
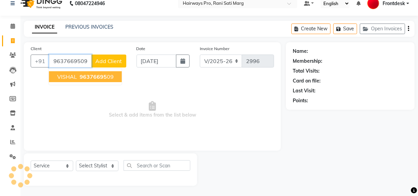
type input "9637669509"
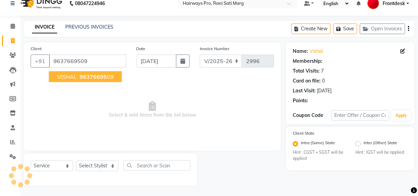
select select "1: Object"
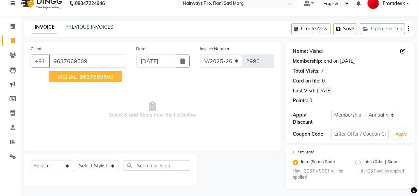
click at [313, 51] on link "Vishal" at bounding box center [316, 51] width 13 height 7
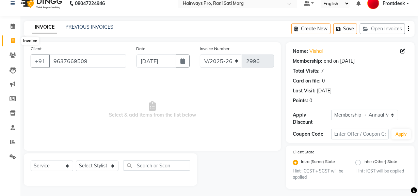
click at [14, 42] on icon at bounding box center [13, 40] width 4 height 5
select select "service"
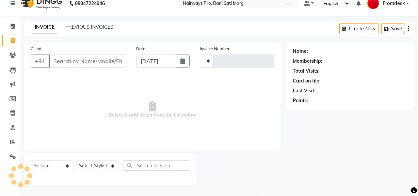
type input "2996"
select select "787"
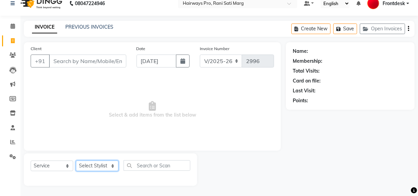
click at [110, 162] on select "Select Stylist ABID DANISH [PERSON_NAME] Frontdesk INTEZAR [PERSON_NAME] [PERSO…" at bounding box center [97, 166] width 43 height 11
select select "86084"
click at [76, 161] on select "Select Stylist ABID DANISH [PERSON_NAME] Frontdesk INTEZAR [PERSON_NAME] [PERSO…" at bounding box center [97, 166] width 43 height 11
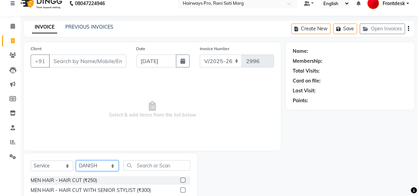
scroll to position [40, 0]
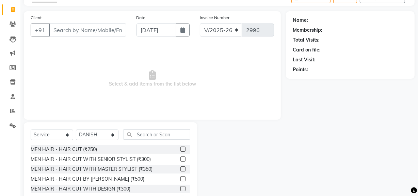
click at [181, 149] on label at bounding box center [183, 149] width 5 height 5
click at [181, 149] on input "checkbox" at bounding box center [183, 149] width 4 height 4
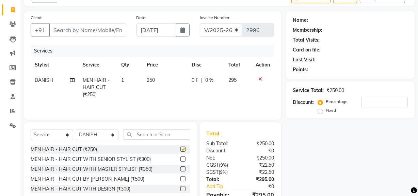
checkbox input "false"
drag, startPoint x: 236, startPoint y: 26, endPoint x: 228, endPoint y: 35, distance: 11.6
click at [235, 26] on select "INV/25-26 V/2025-26" at bounding box center [221, 30] width 43 height 13
select select "6960"
click at [200, 24] on select "INV/25-26 V/2025-26" at bounding box center [221, 30] width 43 height 13
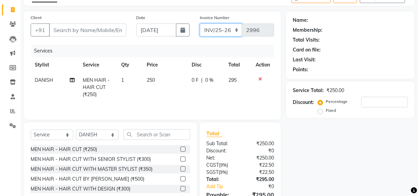
type input "4244"
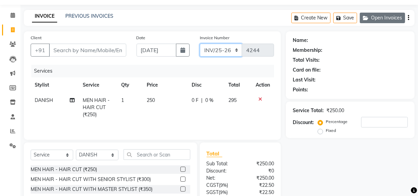
scroll to position [9, 0]
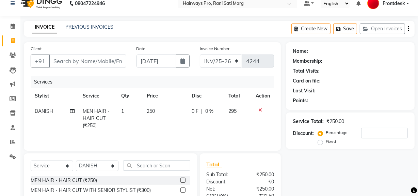
click at [408, 29] on icon "button" at bounding box center [408, 29] width 1 height 0
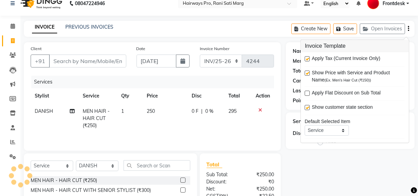
click at [306, 58] on label at bounding box center [307, 58] width 5 height 5
click at [306, 58] on input "checkbox" at bounding box center [307, 59] width 4 height 4
checkbox input "false"
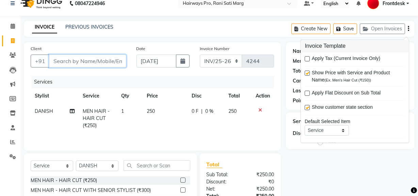
click at [110, 60] on input "Client" at bounding box center [87, 61] width 77 height 13
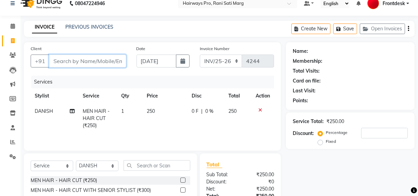
type input "9"
type input "0"
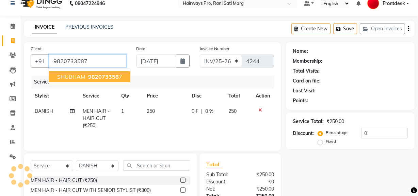
type input "9820733587"
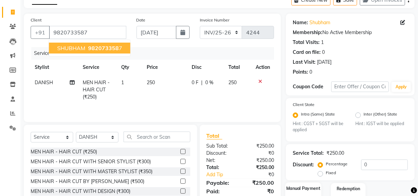
scroll to position [78, 0]
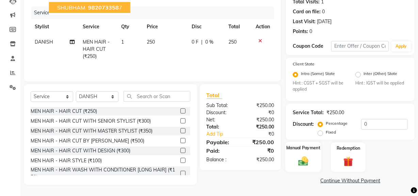
click at [302, 165] on img at bounding box center [303, 161] width 16 height 12
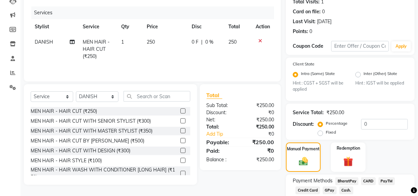
click at [343, 187] on span "Cash." at bounding box center [347, 190] width 14 height 8
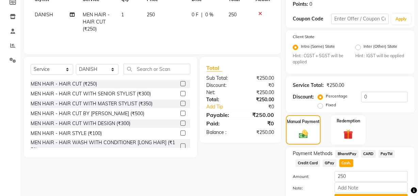
scroll to position [141, 0]
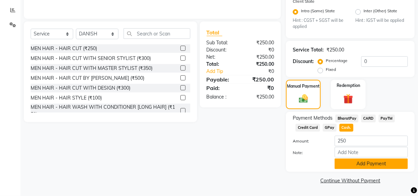
click at [360, 164] on button "Add Payment" at bounding box center [371, 163] width 73 height 11
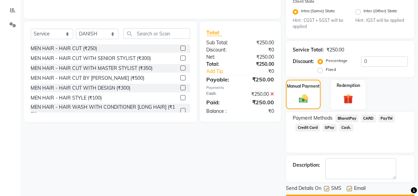
click at [327, 188] on label at bounding box center [326, 188] width 5 height 5
click at [327, 188] on input "checkbox" at bounding box center [326, 189] width 4 height 4
checkbox input "false"
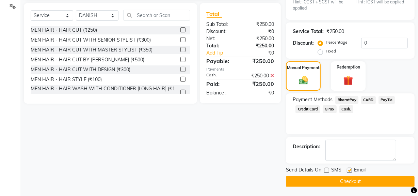
scroll to position [160, 0]
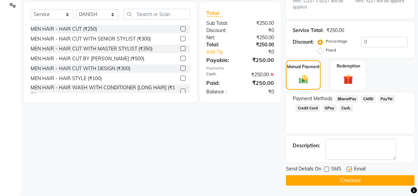
click at [335, 180] on button "Checkout" at bounding box center [350, 180] width 129 height 11
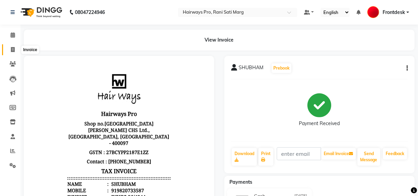
click at [12, 51] on icon at bounding box center [13, 49] width 4 height 5
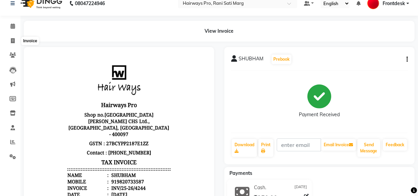
select select "service"
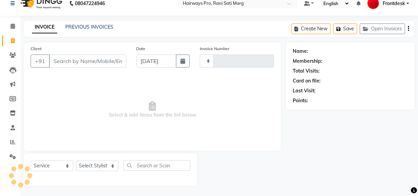
type input "2996"
select select "787"
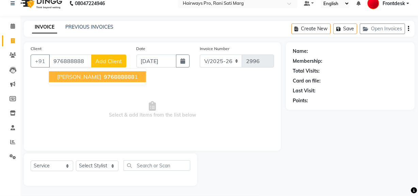
click at [121, 79] on span "976888888" at bounding box center [119, 76] width 31 height 7
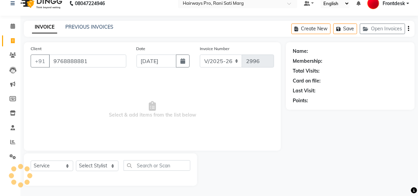
type input "9768888881"
select select "1: Object"
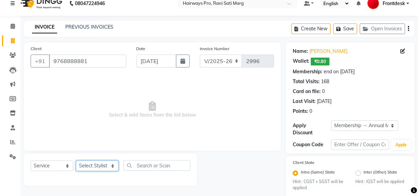
click at [112, 162] on select "Select Stylist ABID DANISH [PERSON_NAME] Frontdesk INTEZAR [PERSON_NAME] [PERSO…" at bounding box center [97, 166] width 43 height 11
select select "13192"
click at [76, 161] on select "Select Stylist ABID DANISH [PERSON_NAME] Frontdesk INTEZAR [PERSON_NAME] [PERSO…" at bounding box center [97, 166] width 43 height 11
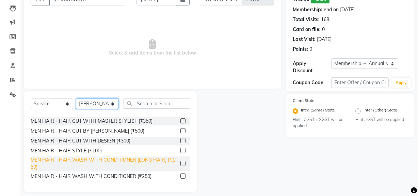
scroll to position [31, 0]
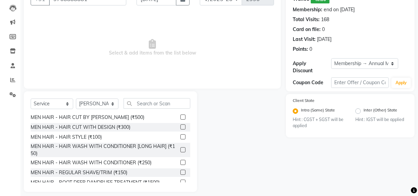
click at [181, 172] on label at bounding box center [183, 172] width 5 height 5
click at [181, 172] on input "checkbox" at bounding box center [183, 172] width 4 height 4
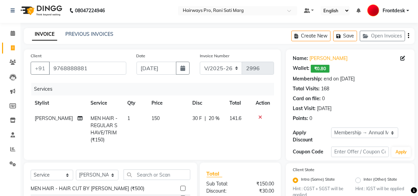
scroll to position [0, 0]
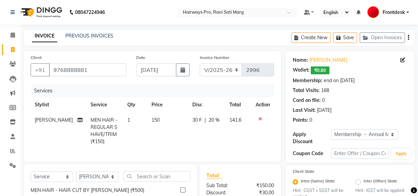
checkbox input "false"
click at [234, 70] on select "INV/25-26 V/2025-26" at bounding box center [221, 69] width 43 height 13
select select "6960"
click at [200, 63] on select "INV/25-26 V/2025-26" at bounding box center [221, 69] width 43 height 13
type input "4245"
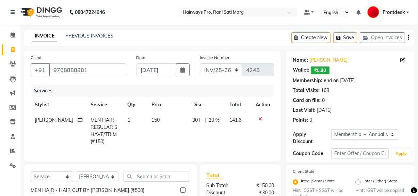
click at [409, 37] on icon "button" at bounding box center [408, 37] width 1 height 0
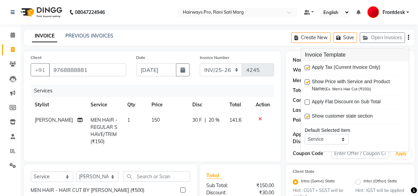
click at [306, 67] on label at bounding box center [307, 67] width 5 height 5
click at [306, 67] on input "checkbox" at bounding box center [307, 68] width 4 height 4
checkbox input "false"
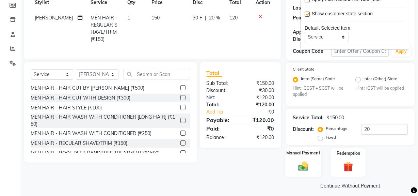
scroll to position [107, 0]
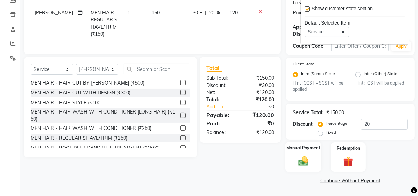
drag, startPoint x: 303, startPoint y: 163, endPoint x: 307, endPoint y: 163, distance: 4.4
click at [303, 163] on img at bounding box center [303, 161] width 16 height 12
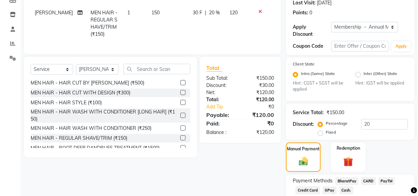
click at [344, 188] on span "Cash." at bounding box center [347, 190] width 14 height 8
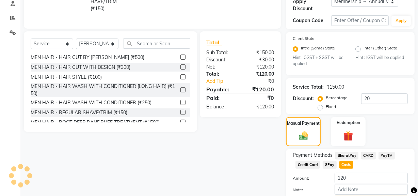
scroll to position [170, 0]
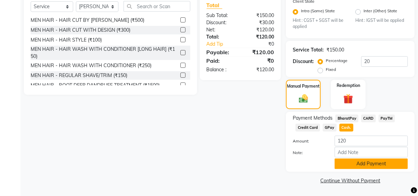
click at [350, 160] on button "Add Payment" at bounding box center [371, 163] width 73 height 11
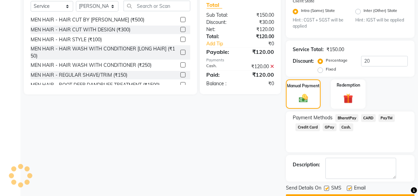
click at [325, 187] on label at bounding box center [326, 188] width 5 height 5
click at [325, 187] on input "checkbox" at bounding box center [326, 188] width 4 height 4
checkbox input "false"
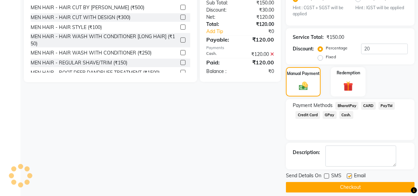
scroll to position [189, 0]
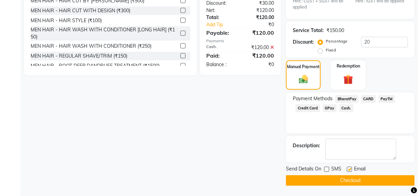
click at [330, 181] on button "Checkout" at bounding box center [350, 180] width 129 height 11
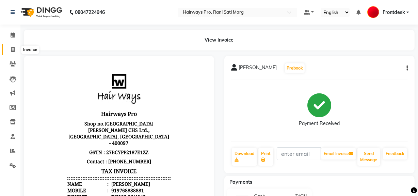
click at [12, 48] on icon at bounding box center [13, 49] width 4 height 5
select select "service"
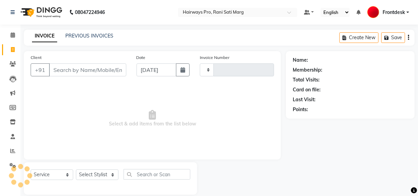
scroll to position [9, 0]
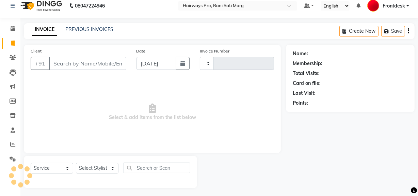
type input "2996"
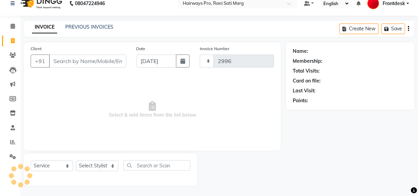
select select "787"
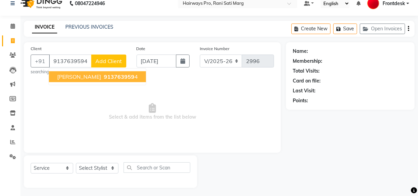
type input "9137639594"
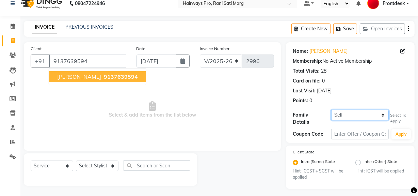
click at [365, 114] on select "Self KAVISH SHAH AAGAM SHAH AAGAM SHAH" at bounding box center [361, 115] width 58 height 11
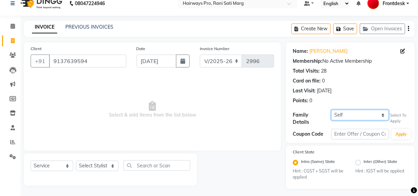
select select "1241491"
click at [332, 110] on select "Self KAVISH SHAH AAGAM SHAH AAGAM SHAH" at bounding box center [361, 115] width 58 height 11
select select "1: Object"
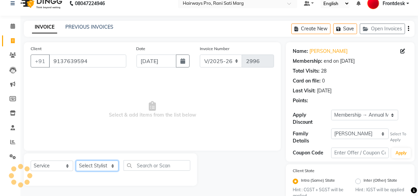
click at [94, 164] on select "Select Stylist ABID DANISH [PERSON_NAME] Frontdesk INTEZAR [PERSON_NAME] [PERSO…" at bounding box center [97, 166] width 43 height 11
select select "45602"
click at [76, 161] on select "Select Stylist ABID DANISH [PERSON_NAME] Frontdesk INTEZAR [PERSON_NAME] [PERSO…" at bounding box center [97, 166] width 43 height 11
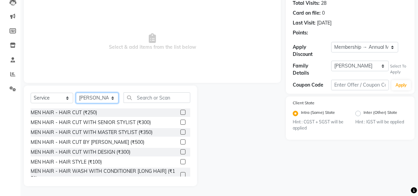
scroll to position [77, 0]
click at [181, 111] on label at bounding box center [183, 111] width 5 height 5
click at [181, 111] on input "checkbox" at bounding box center [183, 112] width 4 height 4
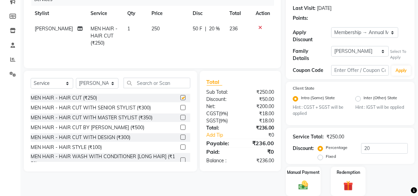
checkbox input "false"
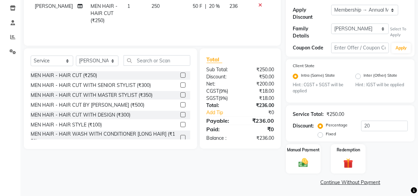
scroll to position [31, 0]
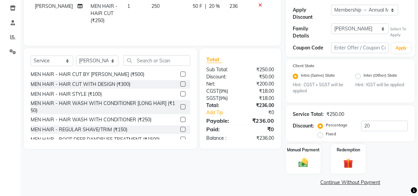
drag, startPoint x: 179, startPoint y: 128, endPoint x: 186, endPoint y: 125, distance: 8.1
click at [181, 128] on label at bounding box center [183, 129] width 5 height 5
click at [181, 128] on input "checkbox" at bounding box center [183, 129] width 4 height 4
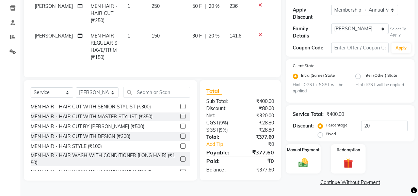
scroll to position [0, 0]
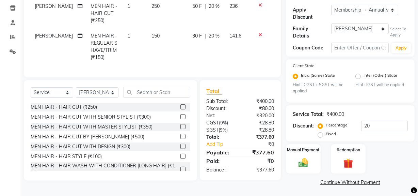
checkbox input "false"
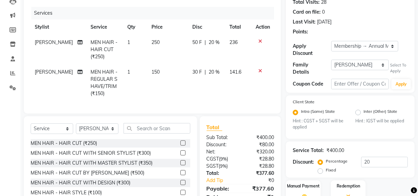
scroll to position [21, 0]
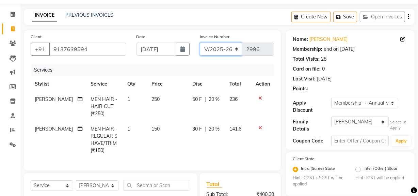
click at [236, 50] on select "INV/25-26 V/2025-26" at bounding box center [221, 49] width 43 height 13
select select "6960"
click at [200, 43] on select "INV/25-26 V/2025-26" at bounding box center [221, 49] width 43 height 13
type input "4246"
click at [408, 18] on button "button" at bounding box center [408, 17] width 1 height 16
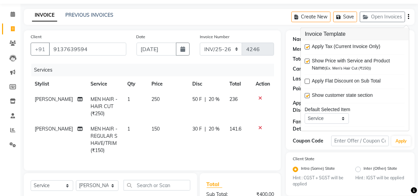
click at [309, 44] on label at bounding box center [307, 46] width 5 height 5
click at [309, 45] on input "checkbox" at bounding box center [307, 47] width 4 height 4
checkbox input "false"
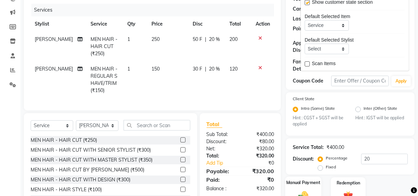
scroll to position [114, 0]
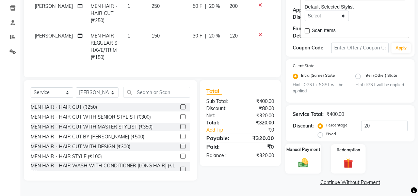
click at [304, 160] on img at bounding box center [303, 163] width 16 height 12
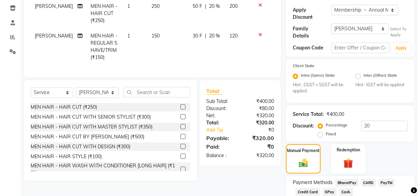
click at [346, 188] on span "Cash." at bounding box center [347, 192] width 14 height 8
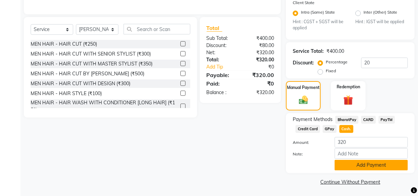
click at [357, 161] on button "Add Payment" at bounding box center [371, 165] width 73 height 11
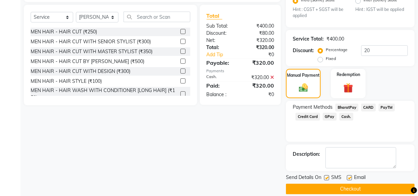
scroll to position [196, 0]
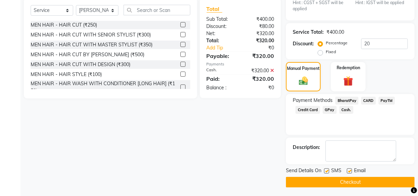
click at [327, 170] on label at bounding box center [326, 170] width 5 height 5
click at [327, 170] on input "checkbox" at bounding box center [326, 171] width 4 height 4
checkbox input "false"
click at [330, 182] on button "Checkout" at bounding box center [350, 182] width 129 height 11
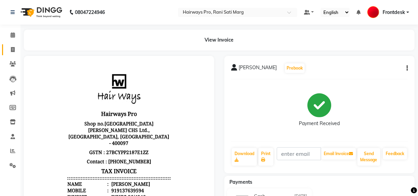
click at [9, 53] on span at bounding box center [13, 50] width 12 height 8
select select "service"
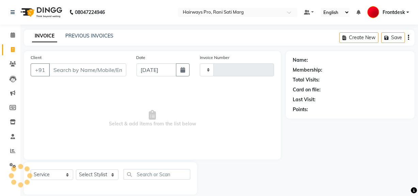
type input "2996"
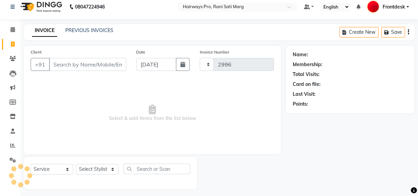
select select "787"
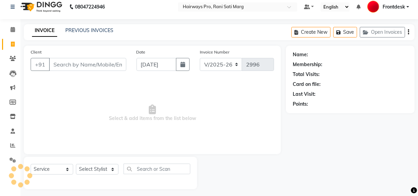
scroll to position [9, 0]
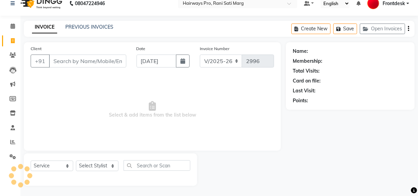
click at [97, 60] on input "Client" at bounding box center [87, 61] width 77 height 13
click at [98, 61] on input "Client" at bounding box center [87, 61] width 77 height 13
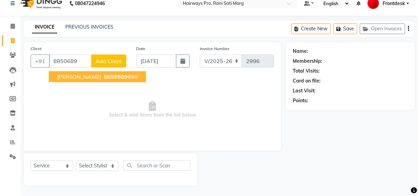
click at [85, 77] on span "NEHAL MEHTA" at bounding box center [79, 76] width 44 height 7
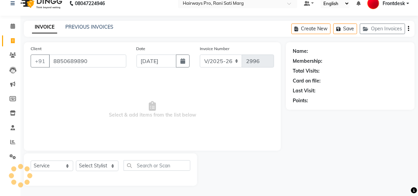
type input "8850689890"
drag, startPoint x: 93, startPoint y: 155, endPoint x: 91, endPoint y: 164, distance: 9.2
click at [91, 164] on div "Select Service Product Membership Package Voucher Prepaid Gift Card Select Styl…" at bounding box center [110, 169] width 173 height 32
select select "1: Object"
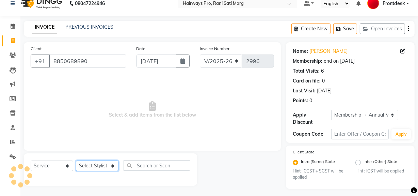
click at [91, 165] on select "Select Stylist ABID DANISH [PERSON_NAME] Frontdesk INTEZAR [PERSON_NAME] [PERSO…" at bounding box center [97, 166] width 43 height 11
select select "86084"
click at [76, 161] on select "Select Stylist ABID DANISH [PERSON_NAME] Frontdesk INTEZAR [PERSON_NAME] [PERSO…" at bounding box center [97, 166] width 43 height 11
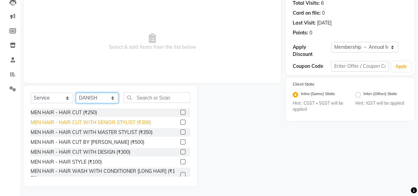
scroll to position [77, 0]
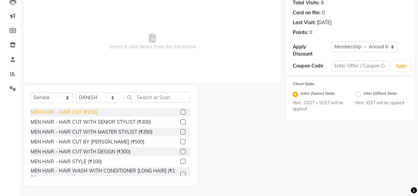
click at [84, 113] on div "MEN HAIR - HAIR CUT (₹250)" at bounding box center [64, 112] width 66 height 7
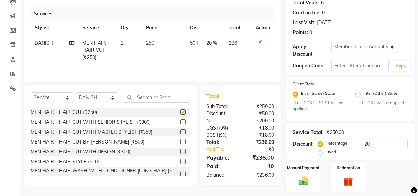
checkbox input "false"
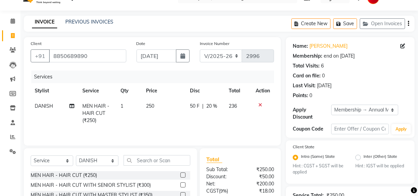
scroll to position [0, 0]
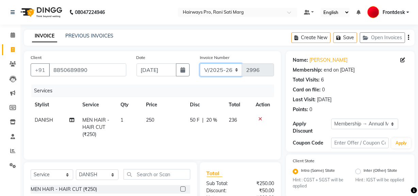
click at [222, 67] on select "INV/25-26 V/2025-26" at bounding box center [221, 69] width 43 height 13
select select "6960"
click at [200, 63] on select "INV/25-26 V/2025-26" at bounding box center [221, 69] width 43 height 13
type input "4247"
click at [409, 37] on icon "button" at bounding box center [408, 37] width 1 height 0
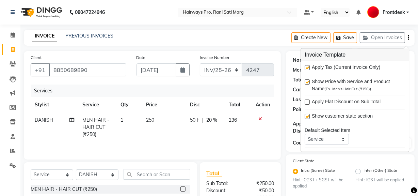
click at [306, 68] on label at bounding box center [307, 67] width 5 height 5
click at [306, 68] on input "checkbox" at bounding box center [307, 68] width 4 height 4
checkbox input "false"
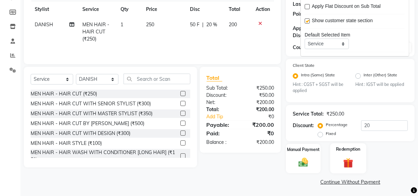
scroll to position [97, 0]
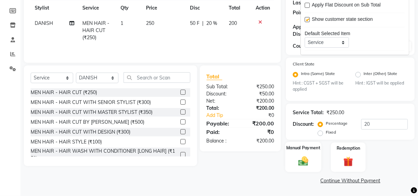
click at [314, 159] on div "Manual Payment" at bounding box center [304, 157] width 36 height 30
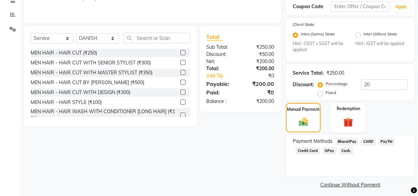
scroll to position [140, 0]
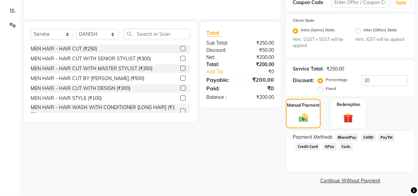
click at [347, 148] on span "Cash." at bounding box center [347, 147] width 14 height 8
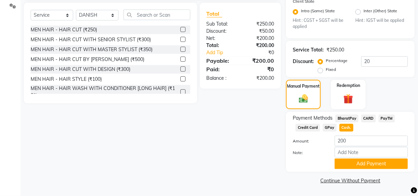
drag, startPoint x: 353, startPoint y: 165, endPoint x: 331, endPoint y: 138, distance: 34.9
click at [353, 163] on button "Add Payment" at bounding box center [371, 163] width 73 height 11
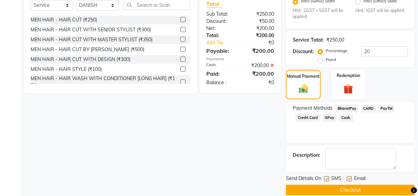
scroll to position [179, 0]
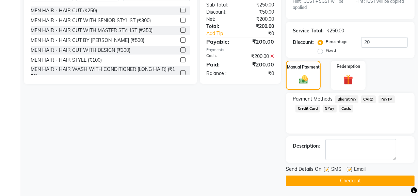
click at [327, 171] on label at bounding box center [326, 169] width 5 height 5
click at [327, 171] on input "checkbox" at bounding box center [326, 170] width 4 height 4
checkbox input "false"
click at [330, 183] on button "Checkout" at bounding box center [350, 180] width 129 height 11
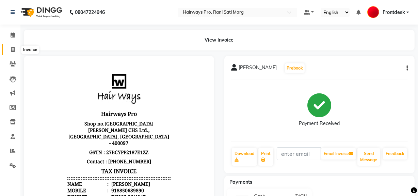
click at [14, 51] on icon at bounding box center [13, 49] width 4 height 5
select select "service"
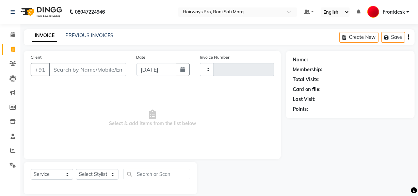
type input "2996"
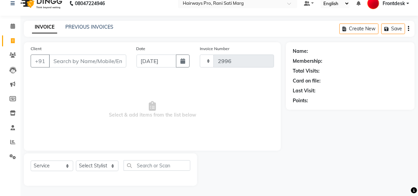
select select "787"
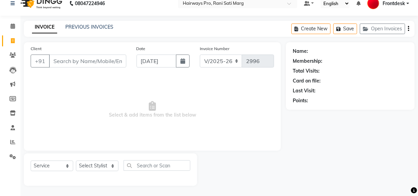
click at [77, 64] on input "Client" at bounding box center [87, 61] width 77 height 13
click at [86, 62] on input "Client" at bounding box center [87, 61] width 77 height 13
click at [106, 65] on input "Client" at bounding box center [87, 61] width 77 height 13
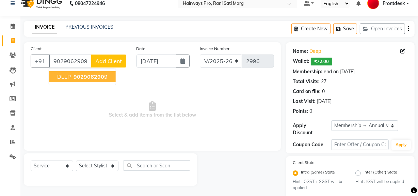
click at [103, 78] on span "902906290" at bounding box center [89, 76] width 31 height 7
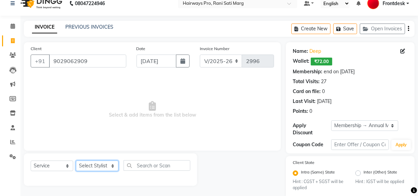
click at [95, 167] on select "Select Stylist ABID DANISH [PERSON_NAME] Frontdesk INTEZAR [PERSON_NAME] [PERSO…" at bounding box center [97, 166] width 43 height 11
click at [76, 161] on select "Select Stylist ABID DANISH [PERSON_NAME] Frontdesk INTEZAR [PERSON_NAME] [PERSO…" at bounding box center [97, 166] width 43 height 11
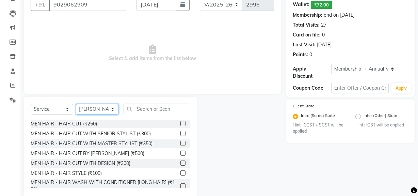
scroll to position [77, 0]
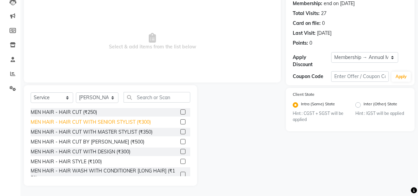
click at [92, 122] on div "MEN HAIR - HAIR CUT WITH SENIOR STYLIST (₹300)" at bounding box center [91, 122] width 120 height 7
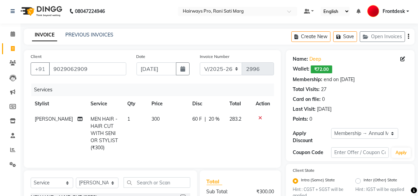
scroll to position [0, 0]
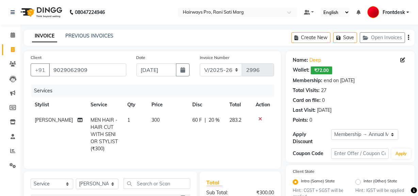
click at [408, 37] on icon "button" at bounding box center [408, 37] width 1 height 0
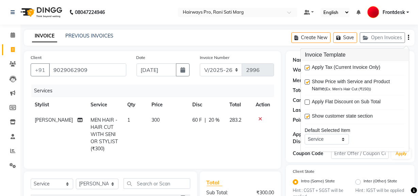
click at [306, 68] on label at bounding box center [307, 67] width 5 height 5
click at [306, 68] on input "checkbox" at bounding box center [307, 68] width 4 height 4
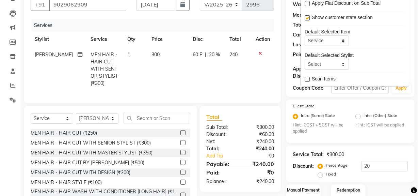
scroll to position [107, 0]
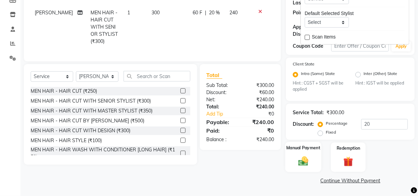
click at [304, 150] on label "Manual Payment" at bounding box center [304, 148] width 34 height 6
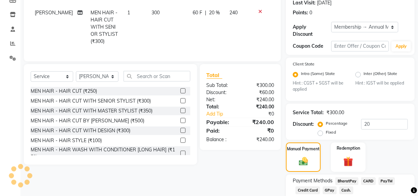
click at [330, 190] on span "GPay" at bounding box center [330, 190] width 14 height 8
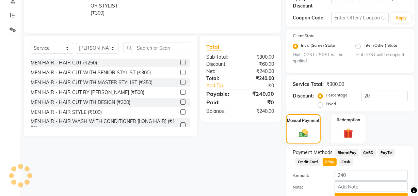
scroll to position [170, 0]
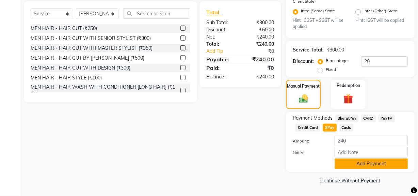
click at [356, 165] on button "Add Payment" at bounding box center [371, 163] width 73 height 11
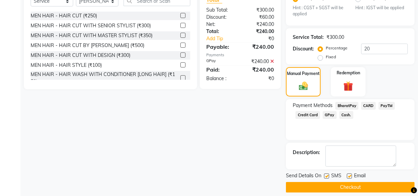
scroll to position [189, 0]
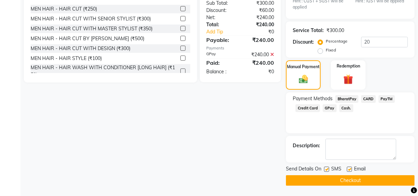
click at [327, 170] on label at bounding box center [326, 169] width 5 height 5
click at [327, 170] on input "checkbox" at bounding box center [326, 169] width 4 height 4
click at [323, 186] on main "INVOICE PREVIOUS INVOICES Create New Save Open Invoices Client +91 9029062909 D…" at bounding box center [219, 18] width 398 height 356
click at [324, 182] on button "Checkout" at bounding box center [350, 180] width 129 height 11
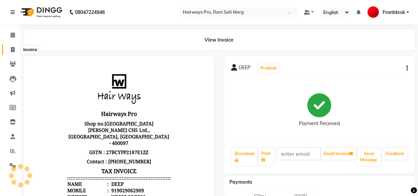
click at [13, 50] on icon at bounding box center [13, 49] width 4 height 5
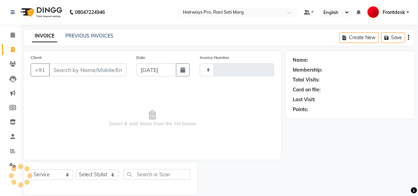
scroll to position [9, 0]
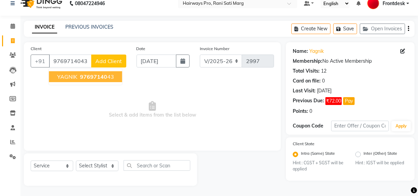
click at [79, 74] on ngb-highlight "97697140 43" at bounding box center [96, 76] width 35 height 7
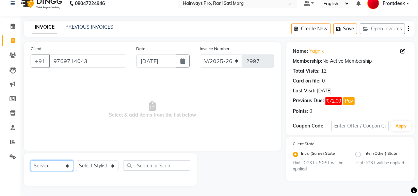
click at [60, 166] on select "Select Service Product Membership Package Voucher Prepaid Gift Card" at bounding box center [52, 166] width 43 height 11
click at [31, 161] on select "Select Service Product Membership Package Voucher Prepaid Gift Card" at bounding box center [52, 166] width 43 height 11
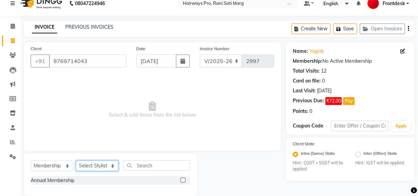
click at [100, 166] on select "Select Stylist ABID DANISH [PERSON_NAME] Frontdesk INTEZAR [PERSON_NAME] [PERSO…" at bounding box center [97, 166] width 43 height 11
click at [76, 161] on select "Select Stylist ABID DANISH [PERSON_NAME] Frontdesk INTEZAR [PERSON_NAME] [PERSO…" at bounding box center [97, 166] width 43 height 11
click at [183, 179] on label at bounding box center [183, 180] width 5 height 5
click at [183, 179] on input "checkbox" at bounding box center [183, 180] width 4 height 4
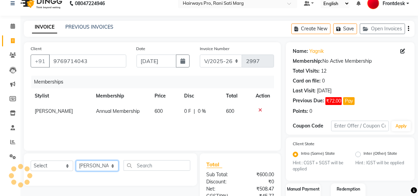
drag, startPoint x: 87, startPoint y: 166, endPoint x: 88, endPoint y: 162, distance: 4.5
click at [87, 166] on select "Select Stylist ABID DANISH [PERSON_NAME] Frontdesk INTEZAR [PERSON_NAME] [PERSO…" at bounding box center [97, 166] width 43 height 11
click at [76, 161] on select "Select Stylist ABID DANISH [PERSON_NAME] Frontdesk INTEZAR [PERSON_NAME] [PERSO…" at bounding box center [97, 166] width 43 height 11
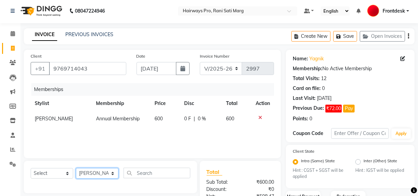
scroll to position [0, 0]
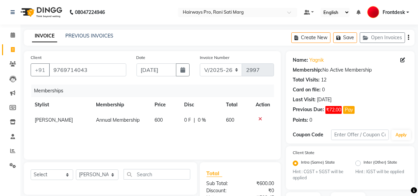
click at [407, 37] on div "Create New Save Open Invoices" at bounding box center [353, 38] width 123 height 16
click at [408, 36] on div "Create New Save Open Invoices" at bounding box center [353, 38] width 123 height 16
click at [409, 37] on icon "button" at bounding box center [408, 37] width 1 height 0
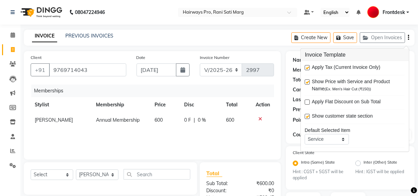
click at [307, 67] on label at bounding box center [307, 67] width 5 height 5
click at [307, 67] on input "checkbox" at bounding box center [307, 68] width 4 height 4
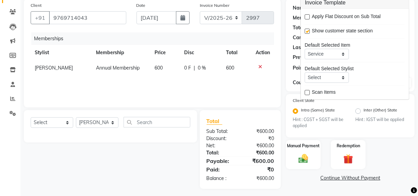
scroll to position [55, 0]
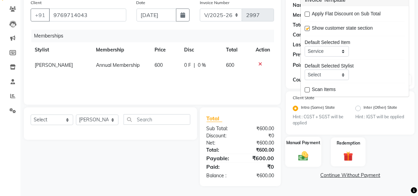
click at [304, 155] on img at bounding box center [303, 156] width 16 height 12
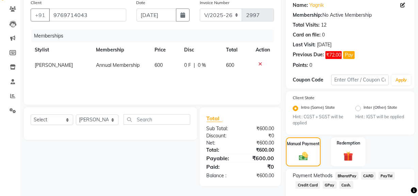
click at [331, 182] on span "GPay" at bounding box center [330, 185] width 14 height 8
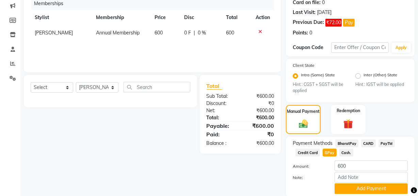
scroll to position [112, 0]
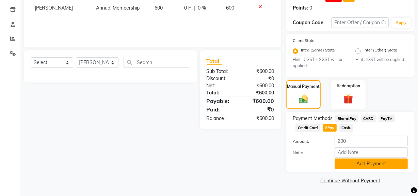
click at [354, 166] on button "Add Payment" at bounding box center [371, 163] width 73 height 11
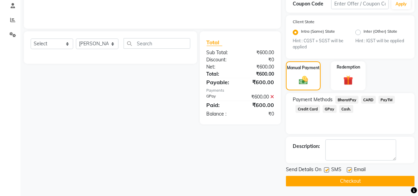
scroll to position [132, 0]
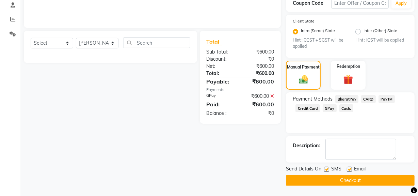
click at [331, 178] on button "Checkout" at bounding box center [350, 180] width 129 height 11
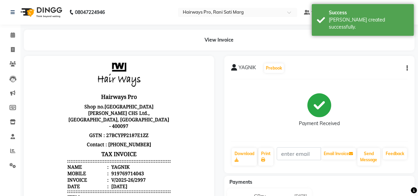
scroll to position [26, 0]
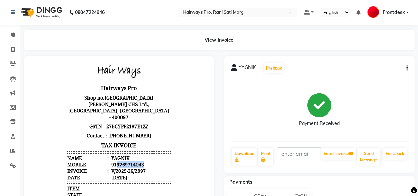
drag, startPoint x: 145, startPoint y: 157, endPoint x: 113, endPoint y: 157, distance: 32.4
click at [113, 161] on li "Mobile : 919769714043" at bounding box center [118, 164] width 103 height 6
copy div "9769714043"
click at [14, 62] on icon at bounding box center [13, 63] width 6 height 5
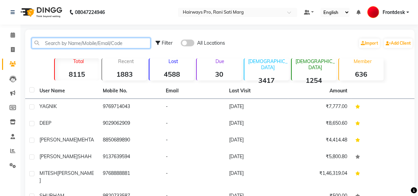
paste input "9769714043"
click at [88, 44] on input "9769714043" at bounding box center [91, 43] width 119 height 11
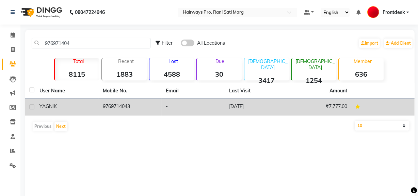
click at [131, 111] on td "9769714043" at bounding box center [130, 107] width 63 height 17
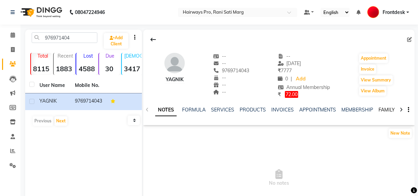
click at [382, 109] on link "FAMILY" at bounding box center [387, 110] width 16 height 6
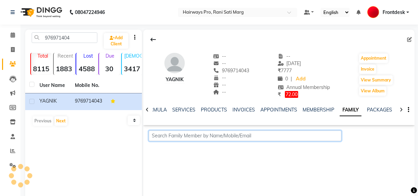
click at [274, 134] on input "text" at bounding box center [245, 136] width 193 height 11
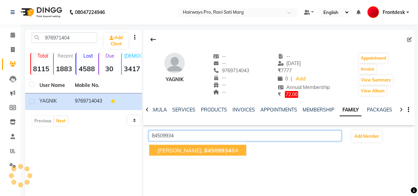
click at [224, 150] on span "84509934" at bounding box center [217, 150] width 27 height 7
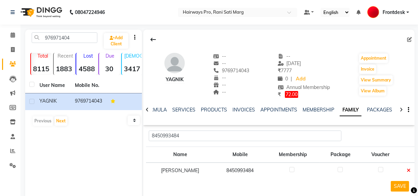
click at [291, 170] on label at bounding box center [292, 169] width 5 height 5
click at [291, 170] on input "checkbox" at bounding box center [292, 170] width 4 height 4
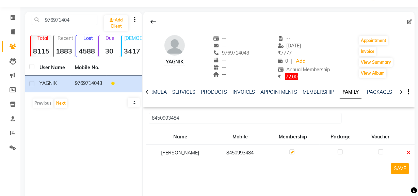
scroll to position [48, 0]
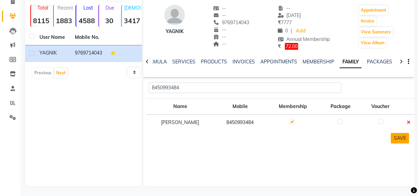
click at [402, 138] on button "SAVE" at bounding box center [400, 138] width 18 height 11
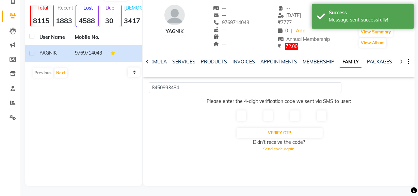
click at [242, 115] on input "text" at bounding box center [242, 115] width 10 height 11
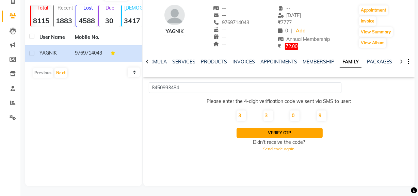
click at [306, 133] on button "Verify OTP" at bounding box center [280, 133] width 87 height 10
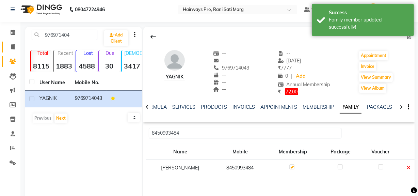
scroll to position [0, 0]
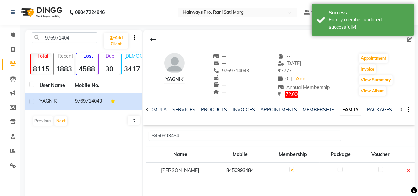
click at [380, 68] on div "Invoice" at bounding box center [376, 69] width 35 height 11
click at [373, 67] on button "Invoice" at bounding box center [368, 69] width 17 height 10
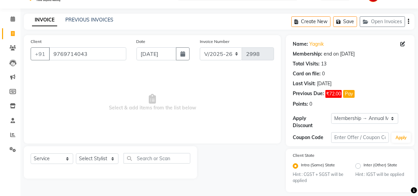
scroll to position [22, 0]
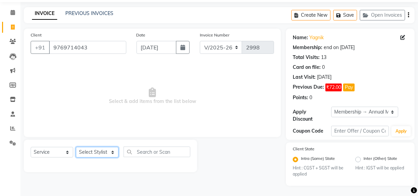
drag, startPoint x: 91, startPoint y: 154, endPoint x: 91, endPoint y: 148, distance: 5.5
click at [91, 153] on select "Select Stylist ABID DANISH [PERSON_NAME] Frontdesk INTEZAR [PERSON_NAME] [PERSO…" at bounding box center [97, 152] width 43 height 11
click at [76, 147] on select "Select Stylist ABID DANISH [PERSON_NAME] Frontdesk INTEZAR [PERSON_NAME] [PERSO…" at bounding box center [97, 152] width 43 height 11
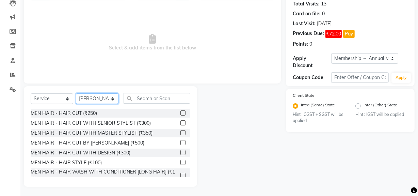
scroll to position [77, 0]
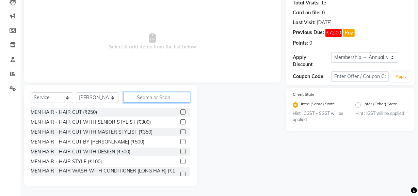
click at [142, 97] on input "text" at bounding box center [157, 97] width 67 height 11
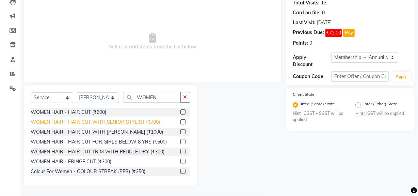
click at [140, 120] on div "WOMEN HAIR - HAIR CUT WITH SENIOR STYLIST (₹700)" at bounding box center [95, 122] width 129 height 7
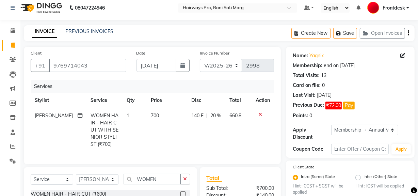
scroll to position [0, 0]
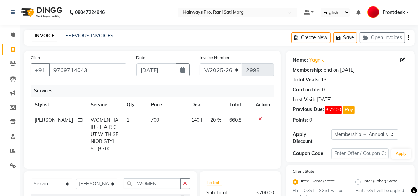
click at [409, 37] on icon "button" at bounding box center [408, 37] width 1 height 0
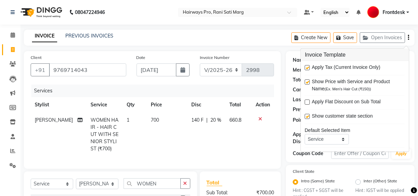
click at [308, 65] on label at bounding box center [307, 67] width 5 height 5
click at [308, 66] on input "checkbox" at bounding box center [307, 68] width 4 height 4
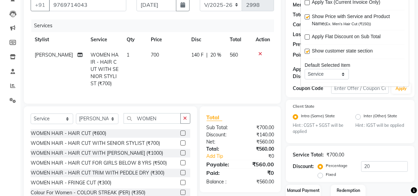
scroll to position [107, 0]
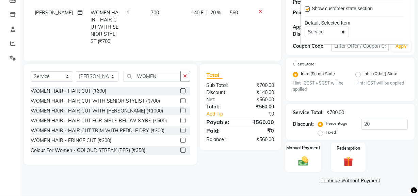
click at [296, 157] on img at bounding box center [303, 161] width 16 height 12
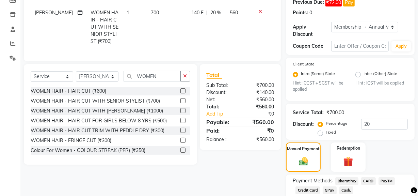
click at [329, 185] on div "Payment Methods BharatPay CARD PayTM Credit Card GPay Cash." at bounding box center [350, 186] width 115 height 18
click at [330, 189] on span "GPay" at bounding box center [330, 190] width 14 height 8
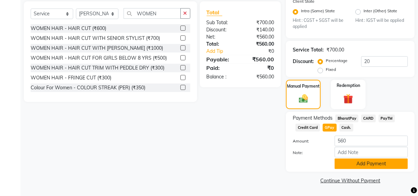
click at [354, 164] on button "Add Payment" at bounding box center [371, 163] width 73 height 11
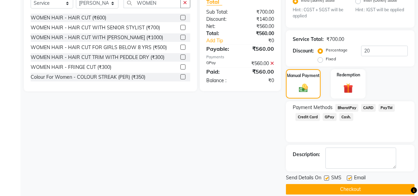
scroll to position [189, 0]
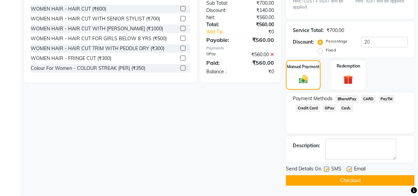
click at [325, 179] on button "Checkout" at bounding box center [350, 180] width 129 height 11
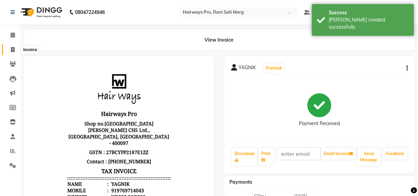
click at [13, 51] on icon at bounding box center [13, 49] width 4 height 5
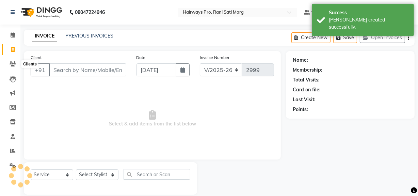
scroll to position [9, 0]
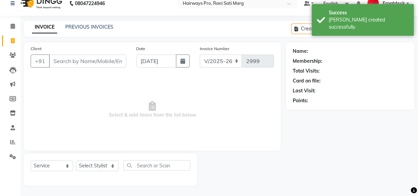
drag, startPoint x: 95, startPoint y: 60, endPoint x: 92, endPoint y: 62, distance: 4.1
click at [92, 61] on input "Client" at bounding box center [87, 61] width 77 height 13
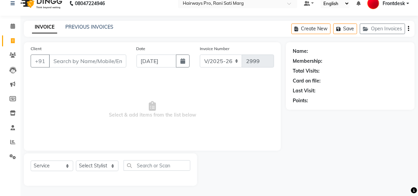
drag, startPoint x: 73, startPoint y: 61, endPoint x: 41, endPoint y: 79, distance: 37.1
click at [41, 79] on span "Select & add items from the list below" at bounding box center [153, 110] width 244 height 68
drag, startPoint x: 14, startPoint y: 49, endPoint x: 72, endPoint y: 34, distance: 60.2
click at [74, 34] on div "INVOICE PREVIOUS INVOICES Create New Save Open Invoices" at bounding box center [219, 29] width 391 height 16
click at [13, 54] on icon at bounding box center [13, 54] width 6 height 5
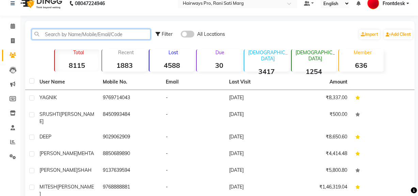
paste input "9769714043"
click at [108, 36] on input "9769714043" at bounding box center [91, 34] width 119 height 11
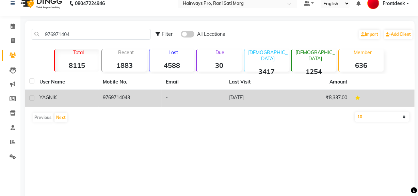
click at [121, 97] on td "9769714043" at bounding box center [130, 98] width 63 height 17
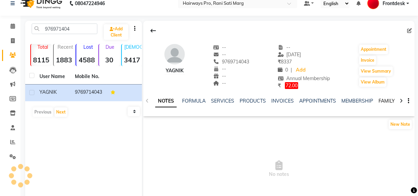
click at [382, 98] on link "FAMILY" at bounding box center [387, 101] width 16 height 6
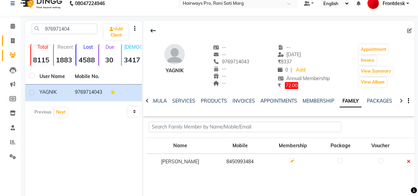
click at [14, 35] on link "Invoice" at bounding box center [10, 40] width 16 height 11
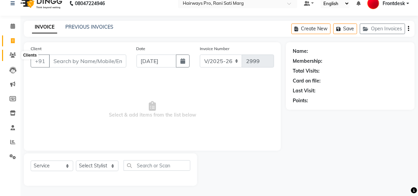
click at [14, 55] on icon at bounding box center [13, 54] width 6 height 5
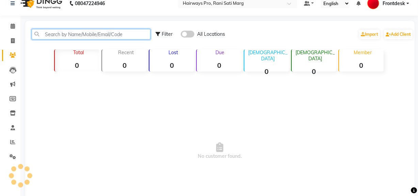
click at [72, 36] on input "text" at bounding box center [91, 34] width 119 height 11
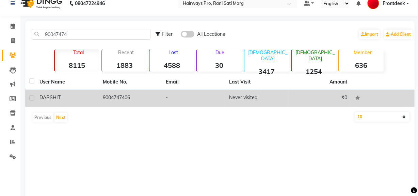
click at [115, 101] on td "9004747406" at bounding box center [130, 98] width 63 height 17
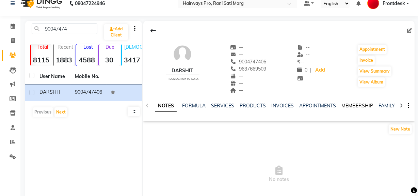
click at [358, 106] on link "MEMBERSHIP" at bounding box center [358, 106] width 32 height 6
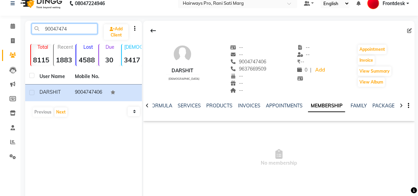
click at [77, 30] on input "90047474" at bounding box center [65, 29] width 66 height 11
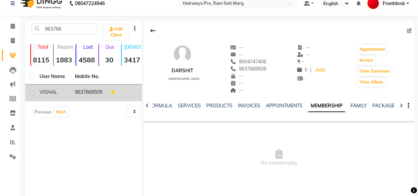
click at [100, 95] on td "9637669509" at bounding box center [88, 93] width 35 height 17
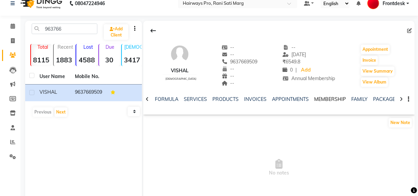
click at [322, 99] on link "MEMBERSHIP" at bounding box center [331, 99] width 32 height 6
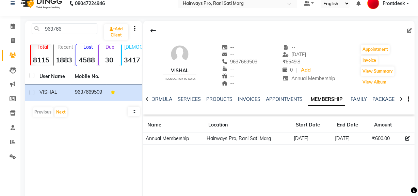
drag, startPoint x: 385, startPoint y: 79, endPoint x: 416, endPoint y: 111, distance: 44.3
click at [418, 111] on html "08047224946 Select Location × Hairways Pro, Rani Sati Marg Default Panel My Pan…" at bounding box center [209, 89] width 418 height 196
click at [357, 96] on link "FAMILY" at bounding box center [359, 99] width 16 height 6
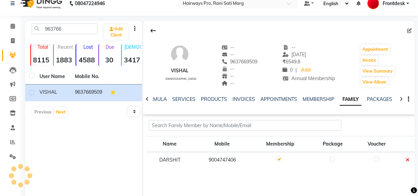
click at [357, 97] on link "FAMILY" at bounding box center [351, 99] width 22 height 12
click at [71, 31] on input "963766" at bounding box center [65, 29] width 66 height 11
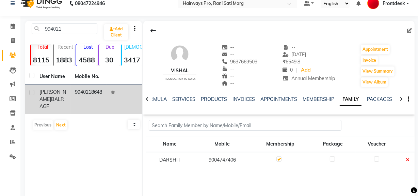
click at [72, 107] on div "User Name Mobile No. PRITESH BALRAGE 9940218648 Previous Next 10 50 100" at bounding box center [83, 101] width 117 height 64
click at [47, 99] on span "BALRAGE" at bounding box center [52, 102] width 25 height 13
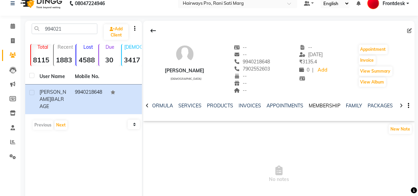
click at [318, 106] on link "MEMBERSHIP" at bounding box center [325, 106] width 32 height 6
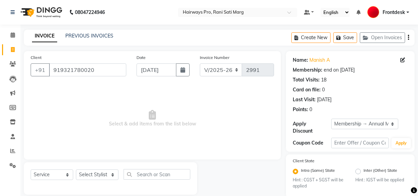
select select "787"
select select "service"
select select "1: Object"
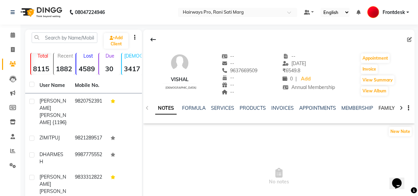
click at [387, 106] on link "FAMILY" at bounding box center [387, 108] width 16 height 6
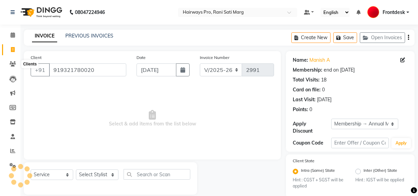
select select "787"
select select "service"
select select "1: Object"
drag, startPoint x: 0, startPoint y: 0, endPoint x: 12, endPoint y: 63, distance: 64.5
click at [12, 63] on icon at bounding box center [13, 63] width 6 height 5
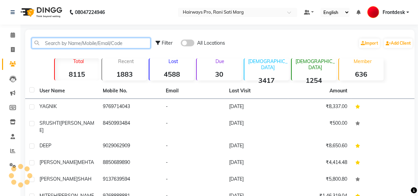
click at [89, 45] on input "text" at bounding box center [91, 43] width 119 height 11
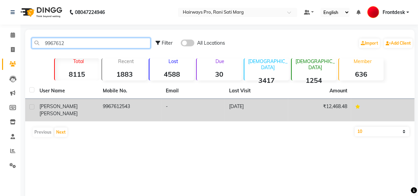
type input "9967612"
click at [85, 106] on div "MAHAVIR DOSHI" at bounding box center [67, 110] width 55 height 14
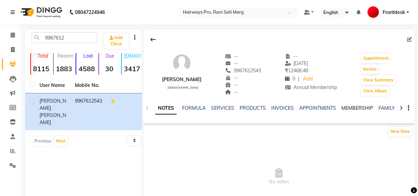
click at [351, 109] on link "MEMBERSHIP" at bounding box center [358, 108] width 32 height 6
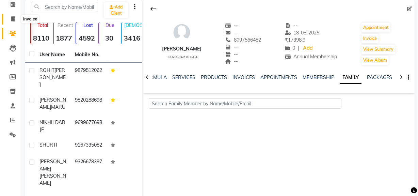
click at [13, 21] on span at bounding box center [13, 19] width 12 height 8
select select "service"
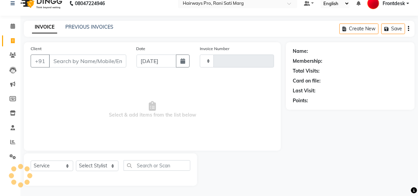
scroll to position [9, 0]
select select "787"
type input "3002"
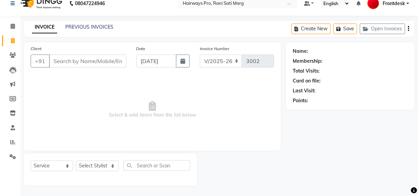
click at [89, 58] on input "Client" at bounding box center [87, 61] width 77 height 13
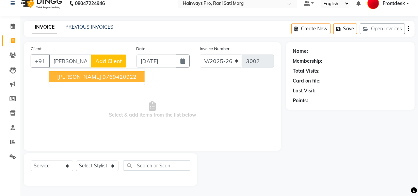
click at [90, 75] on span "ROHAN KAPADIA" at bounding box center [79, 76] width 44 height 7
type input "9769420922"
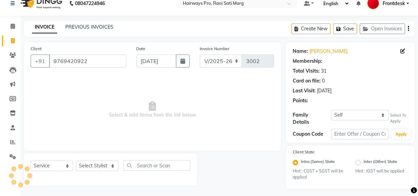
select select "1: Object"
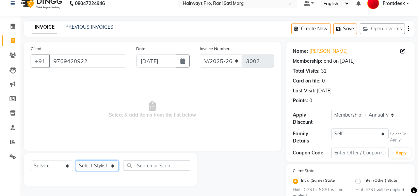
click at [86, 168] on select "Select Stylist ABID DANISH [PERSON_NAME] Frontdesk INTEZAR [PERSON_NAME] [PERSO…" at bounding box center [97, 166] width 43 height 11
select select "13190"
click at [76, 161] on select "Select Stylist ABID DANISH [PERSON_NAME] Frontdesk INTEZAR [PERSON_NAME] [PERSO…" at bounding box center [97, 166] width 43 height 11
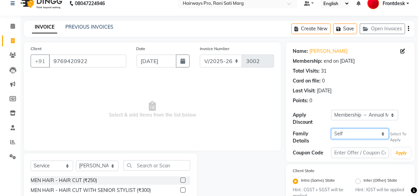
click at [350, 136] on select "Self AFREEN KAPADIYA" at bounding box center [361, 133] width 58 height 11
click at [332, 128] on select "Self AFREEN KAPADIYA" at bounding box center [361, 133] width 58 height 11
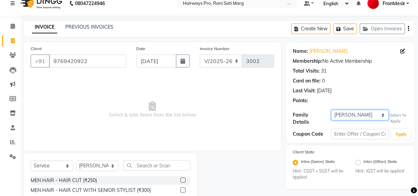
click at [366, 113] on select "Self AFREEN KAPADIYA" at bounding box center [361, 115] width 58 height 11
select select "self"
click at [332, 110] on select "Self AFREEN KAPADIYA" at bounding box center [361, 115] width 58 height 11
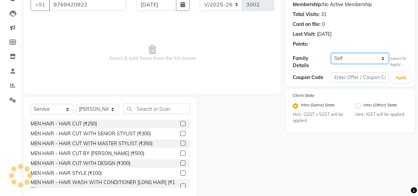
scroll to position [71, 0]
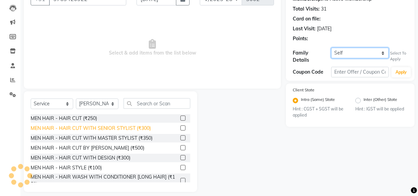
select select "1: Object"
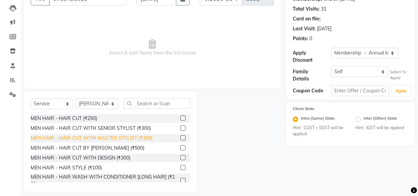
click at [137, 139] on div "MEN HAIR - HAIR CUT WITH MASTER STYLIST (₹350)" at bounding box center [92, 138] width 122 height 7
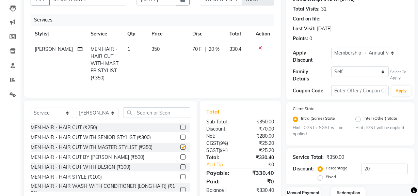
checkbox input "false"
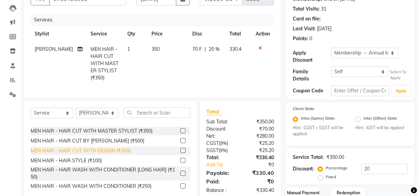
scroll to position [31, 0]
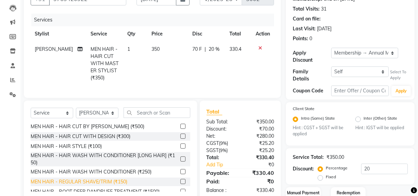
click at [106, 185] on div "MEN HAIR - REGULAR SHAVE/TRIM (₹150)" at bounding box center [79, 181] width 97 height 7
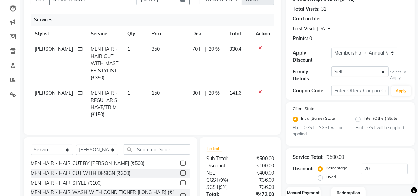
checkbox input "false"
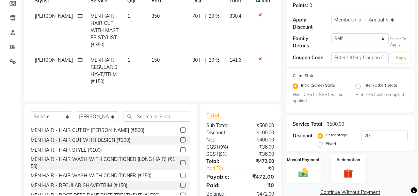
scroll to position [34, 0]
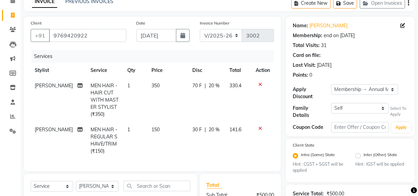
drag, startPoint x: 408, startPoint y: 2, endPoint x: 407, endPoint y: 6, distance: 4.2
click at [408, 3] on icon "button" at bounding box center [408, 3] width 1 height 0
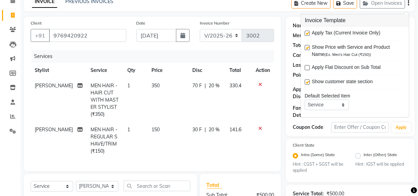
click at [308, 31] on label at bounding box center [307, 33] width 5 height 5
click at [308, 31] on input "checkbox" at bounding box center [307, 33] width 4 height 4
checkbox input "false"
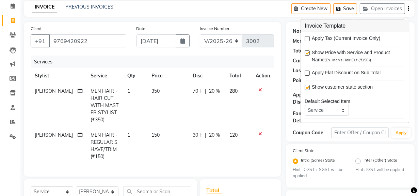
scroll to position [3, 0]
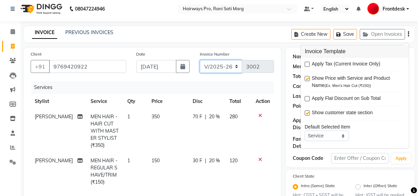
click at [224, 61] on select "INV/25-26 V/2025-26" at bounding box center [221, 66] width 43 height 13
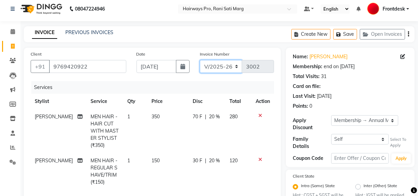
select select "6960"
click at [200, 60] on select "INV/25-26 V/2025-26" at bounding box center [221, 66] width 43 height 13
type input "4251"
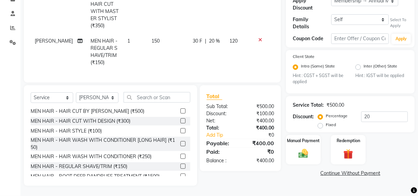
scroll to position [127, 0]
click at [300, 148] on img at bounding box center [303, 154] width 16 height 12
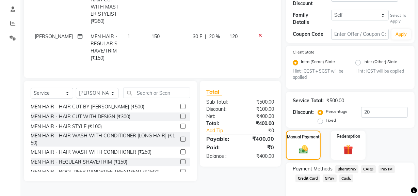
click at [343, 175] on span "Cash." at bounding box center [347, 178] width 14 height 8
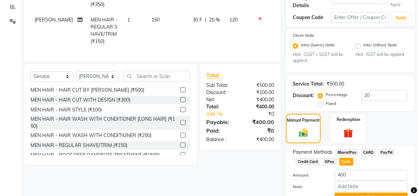
scroll to position [177, 0]
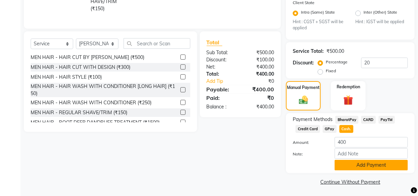
click at [349, 164] on button "Add Payment" at bounding box center [371, 165] width 73 height 11
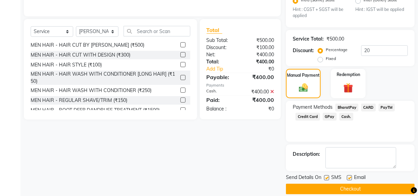
scroll to position [196, 0]
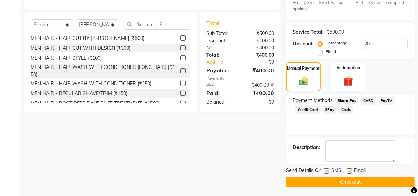
click at [327, 169] on label at bounding box center [326, 170] width 5 height 5
click at [327, 169] on input "checkbox" at bounding box center [326, 171] width 4 height 4
checkbox input "false"
click at [333, 177] on button "Checkout" at bounding box center [350, 182] width 129 height 11
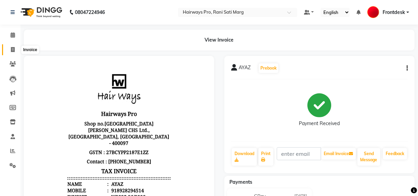
click at [14, 48] on icon at bounding box center [13, 49] width 4 height 5
select select "service"
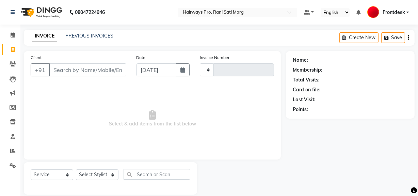
type input "2999"
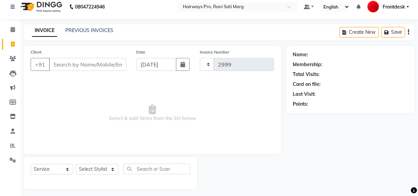
select select "787"
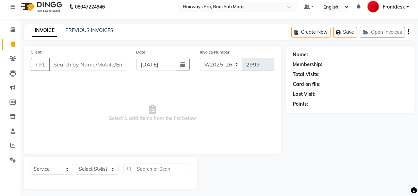
scroll to position [9, 0]
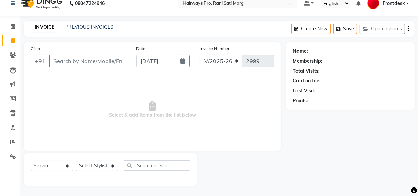
click at [106, 58] on input "Client" at bounding box center [87, 61] width 77 height 13
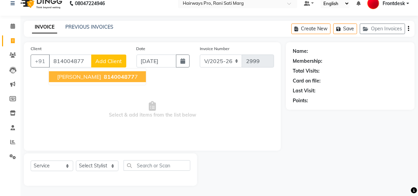
click at [108, 78] on span "814004877" at bounding box center [119, 76] width 31 height 7
type input "8140048777"
select select "1: Object"
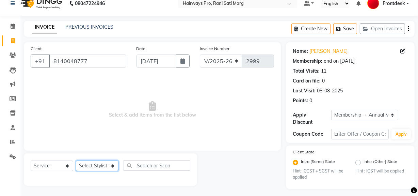
click at [89, 163] on select "Select Stylist ABID DANISH [PERSON_NAME] Frontdesk INTEZAR [PERSON_NAME] [PERSO…" at bounding box center [97, 166] width 43 height 11
select select "13192"
click at [76, 161] on select "Select Stylist ABID DANISH [PERSON_NAME] Frontdesk INTEZAR [PERSON_NAME] [PERSO…" at bounding box center [97, 166] width 43 height 11
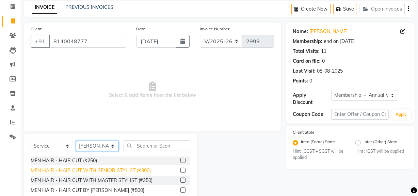
scroll to position [71, 0]
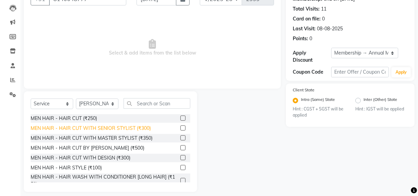
click at [94, 129] on div "MEN HAIR - HAIR CUT WITH SENIOR STYLIST (₹300)" at bounding box center [91, 128] width 120 height 7
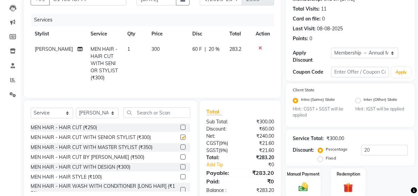
checkbox input "false"
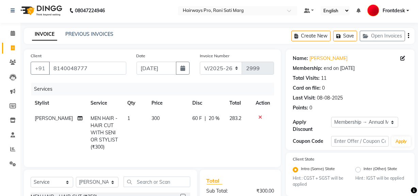
scroll to position [0, 0]
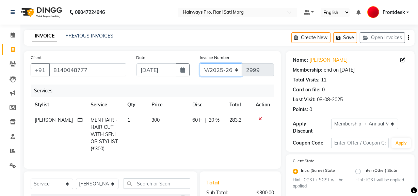
drag, startPoint x: 211, startPoint y: 69, endPoint x: 210, endPoint y: 75, distance: 6.1
click at [211, 69] on select "INV/25-26 V/2025-26" at bounding box center [221, 69] width 43 height 13
select select "6960"
click at [200, 63] on select "INV/25-26 V/2025-26" at bounding box center [221, 69] width 43 height 13
type input "4248"
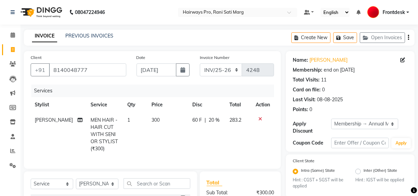
click at [409, 37] on icon "button" at bounding box center [408, 37] width 1 height 0
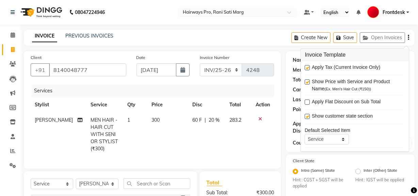
click at [308, 67] on label at bounding box center [307, 67] width 5 height 5
click at [308, 67] on input "checkbox" at bounding box center [307, 68] width 4 height 4
checkbox input "false"
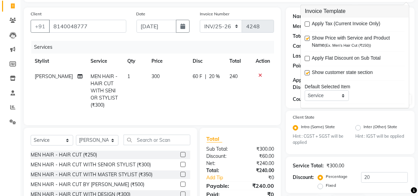
scroll to position [93, 0]
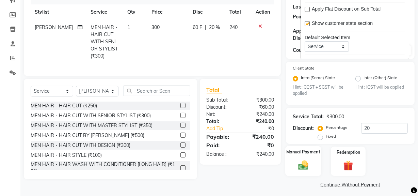
click at [300, 157] on div "Manual Payment" at bounding box center [304, 161] width 36 height 30
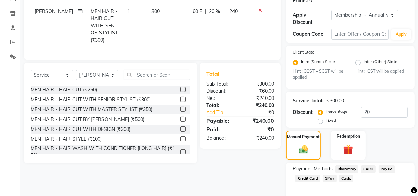
scroll to position [124, 0]
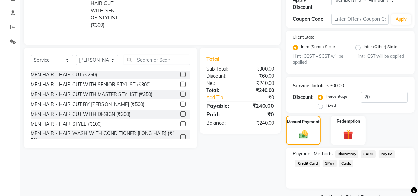
click at [344, 162] on span "Cash." at bounding box center [347, 163] width 14 height 8
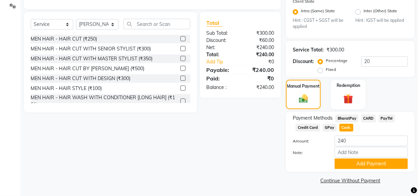
scroll to position [160, 0]
click at [363, 162] on button "Add Payment" at bounding box center [371, 163] width 73 height 11
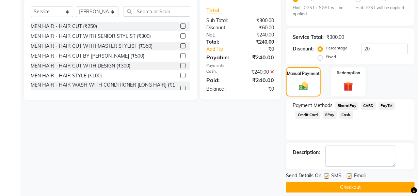
scroll to position [179, 0]
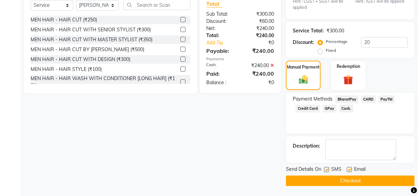
click at [327, 170] on label at bounding box center [326, 169] width 5 height 5
click at [327, 170] on input "checkbox" at bounding box center [326, 170] width 4 height 4
checkbox input "false"
click at [336, 181] on button "Checkout" at bounding box center [350, 180] width 129 height 11
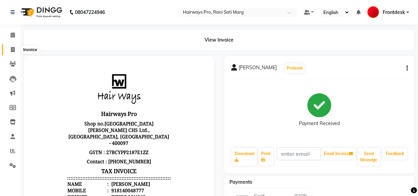
click at [12, 47] on icon at bounding box center [13, 49] width 4 height 5
select select "service"
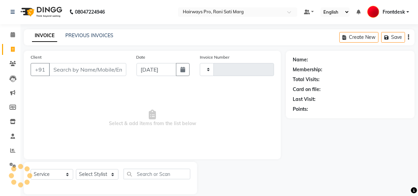
type input "2999"
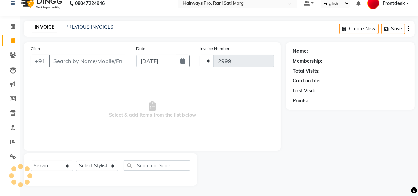
select select "787"
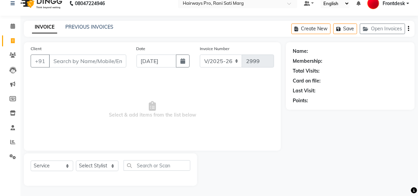
click at [93, 60] on input "Client" at bounding box center [87, 61] width 77 height 13
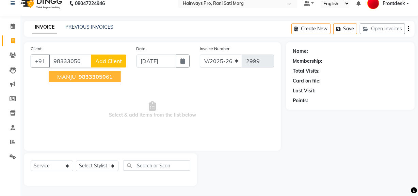
drag, startPoint x: 106, startPoint y: 78, endPoint x: 100, endPoint y: 78, distance: 6.1
click at [106, 77] on ngb-highlight "98333050 61" at bounding box center [94, 76] width 35 height 7
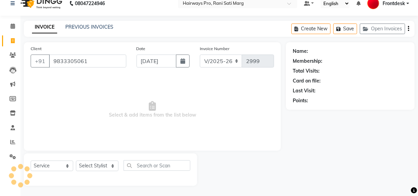
type input "9833305061"
select select "1: Object"
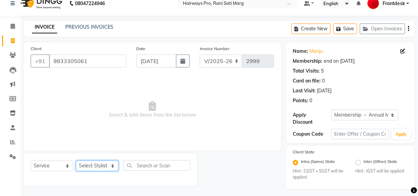
click at [91, 165] on select "Select Stylist ABID DANISH [PERSON_NAME] Frontdesk INTEZAR [PERSON_NAME] [PERSO…" at bounding box center [97, 166] width 43 height 11
select select "13188"
click at [76, 161] on select "Select Stylist ABID DANISH [PERSON_NAME] Frontdesk INTEZAR [PERSON_NAME] [PERSO…" at bounding box center [97, 166] width 43 height 11
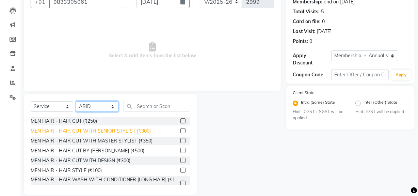
scroll to position [77, 0]
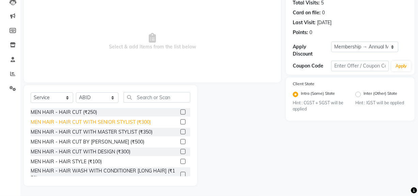
click at [109, 124] on div "MEN HAIR - HAIR CUT WITH SENIOR STYLIST (₹300)" at bounding box center [91, 122] width 120 height 7
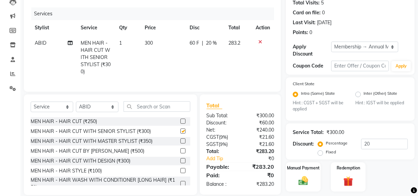
checkbox input "false"
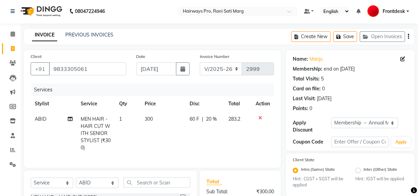
scroll to position [0, 0]
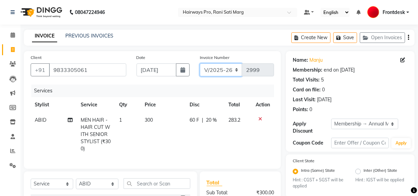
click at [213, 68] on select "INV/25-26 V/2025-26" at bounding box center [221, 69] width 43 height 13
select select "6960"
click at [200, 63] on select "INV/25-26 V/2025-26" at bounding box center [221, 69] width 43 height 13
type input "4249"
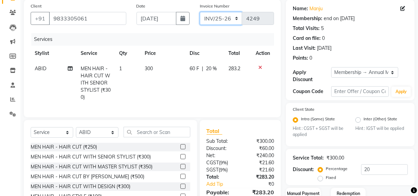
scroll to position [4, 0]
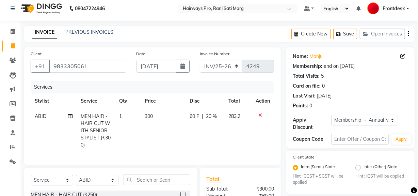
click at [408, 34] on icon "button" at bounding box center [408, 34] width 1 height 0
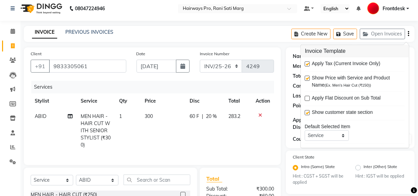
click at [306, 63] on label at bounding box center [307, 63] width 5 height 5
click at [306, 63] on input "checkbox" at bounding box center [307, 64] width 4 height 4
checkbox input "false"
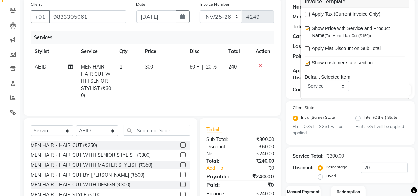
scroll to position [97, 0]
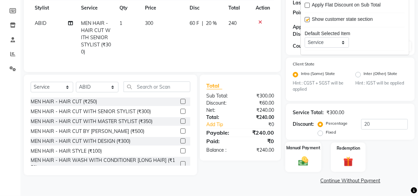
click at [306, 168] on div "Manual Payment" at bounding box center [304, 157] width 36 height 30
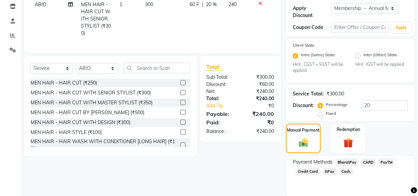
scroll to position [140, 0]
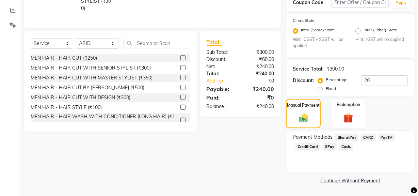
click at [343, 148] on span "Cash." at bounding box center [347, 147] width 14 height 8
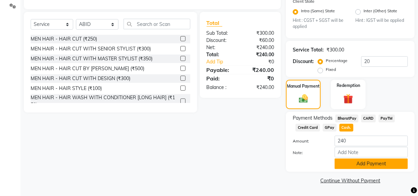
click at [351, 160] on button "Add Payment" at bounding box center [371, 163] width 73 height 11
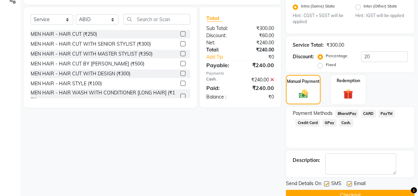
scroll to position [179, 0]
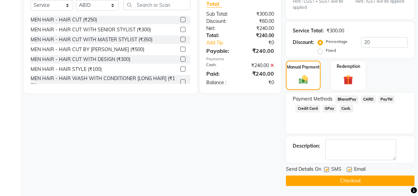
drag, startPoint x: 329, startPoint y: 170, endPoint x: 330, endPoint y: 184, distance: 13.7
click at [329, 171] on label at bounding box center [326, 169] width 5 height 5
click at [329, 171] on input "checkbox" at bounding box center [326, 170] width 4 height 4
checkbox input "false"
click at [330, 182] on button "Checkout" at bounding box center [350, 180] width 129 height 11
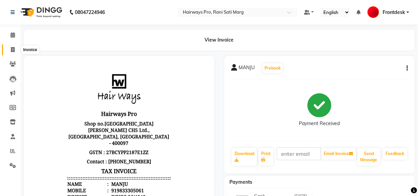
drag, startPoint x: 17, startPoint y: 47, endPoint x: 23, endPoint y: 49, distance: 6.4
click at [17, 47] on span at bounding box center [13, 50] width 12 height 8
select select "service"
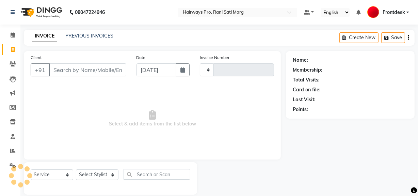
scroll to position [9, 0]
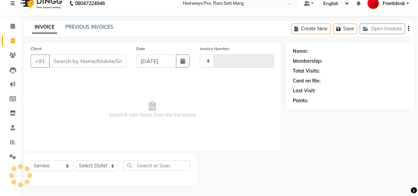
click at [90, 62] on input "Client" at bounding box center [87, 61] width 77 height 13
type input "2999"
select select "787"
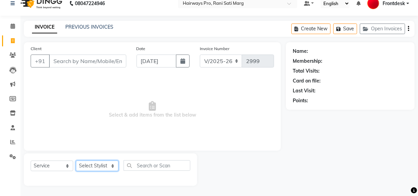
click at [94, 167] on select "Select Stylist ABID DANISH [PERSON_NAME] Frontdesk INTEZAR [PERSON_NAME] [PERSO…" at bounding box center [97, 166] width 43 height 11
drag, startPoint x: 62, startPoint y: 104, endPoint x: 62, endPoint y: 100, distance: 3.7
click at [62, 104] on span "Select & add items from the list below" at bounding box center [153, 110] width 244 height 68
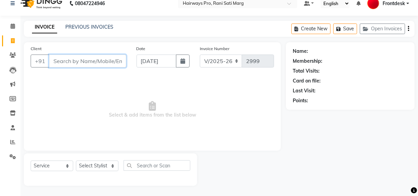
click at [96, 60] on input "Client" at bounding box center [87, 61] width 77 height 13
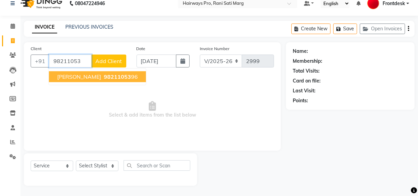
click at [101, 76] on span "KAMLESH KORADIYA" at bounding box center [79, 76] width 44 height 7
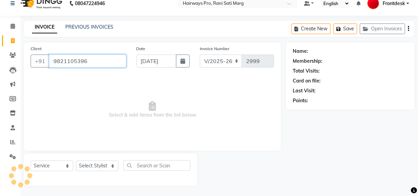
type input "9821105396"
select select "1: Object"
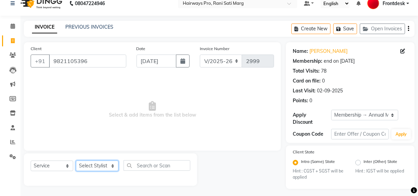
click at [86, 164] on select "Select Stylist ABID DANISH [PERSON_NAME] Frontdesk INTEZAR [PERSON_NAME] [PERSO…" at bounding box center [97, 166] width 43 height 11
select select "13186"
click at [76, 161] on select "Select Stylist ABID DANISH [PERSON_NAME] Frontdesk INTEZAR [PERSON_NAME] [PERSO…" at bounding box center [97, 166] width 43 height 11
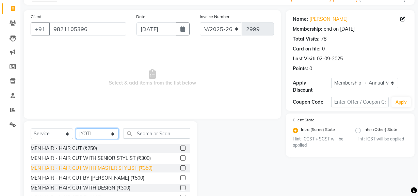
scroll to position [71, 0]
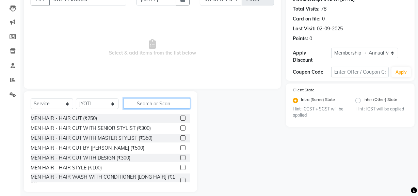
click at [149, 101] on input "text" at bounding box center [157, 103] width 67 height 11
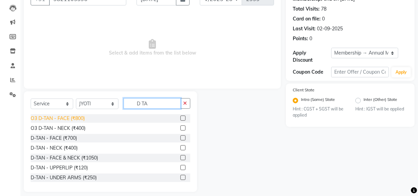
type input "D TA"
click at [77, 117] on div "O3 D-TAN - FACE (₹800)" at bounding box center [58, 118] width 54 height 7
checkbox input "false"
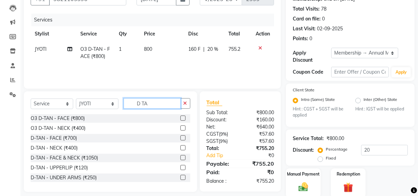
click at [166, 106] on input "D TA" at bounding box center [152, 103] width 57 height 11
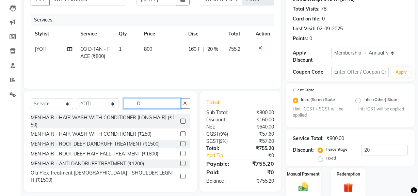
type input "D"
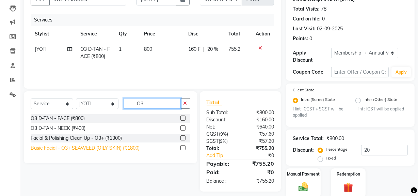
type input "O3"
click at [107, 147] on div "Basic Facial - O3+ SEAWEED (OILY SKIN) (₹1800)" at bounding box center [85, 147] width 109 height 7
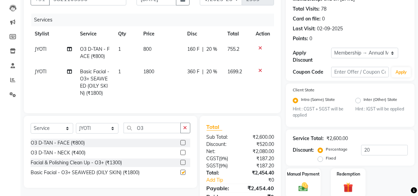
checkbox input "false"
click at [159, 131] on input "O3" at bounding box center [152, 128] width 57 height 11
type input "O"
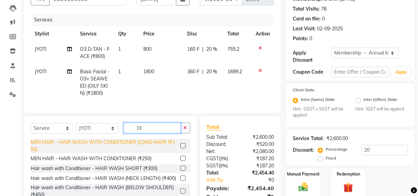
type input "D"
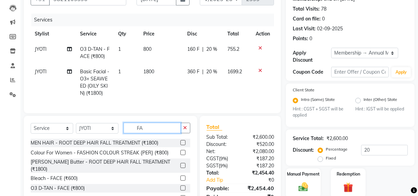
type input "F"
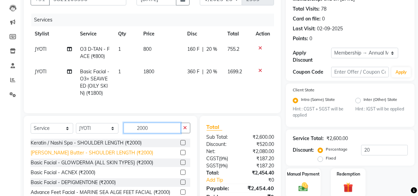
scroll to position [31, 0]
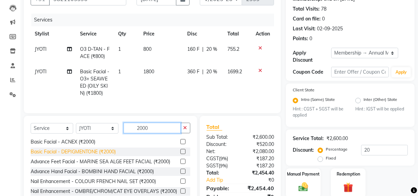
type input "2000"
click at [79, 155] on div "Basic Facial - DEPIGMENTONE (₹2000)" at bounding box center [73, 151] width 85 height 7
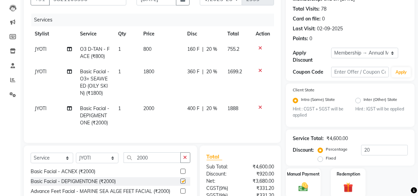
checkbox input "false"
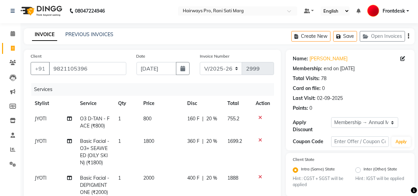
scroll to position [0, 0]
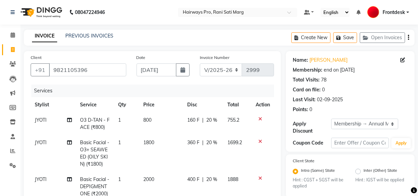
click at [409, 37] on icon "button" at bounding box center [408, 37] width 1 height 0
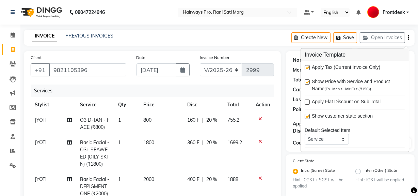
click at [307, 68] on label at bounding box center [307, 67] width 5 height 5
click at [307, 68] on input "checkbox" at bounding box center [307, 68] width 4 height 4
checkbox input "false"
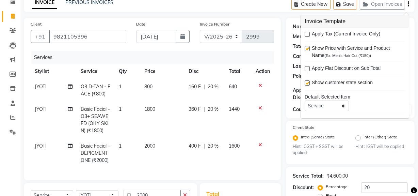
scroll to position [31, 0]
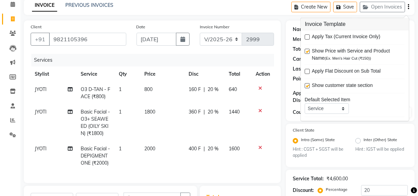
click at [237, 128] on td "1440" at bounding box center [238, 122] width 27 height 37
select select "13186"
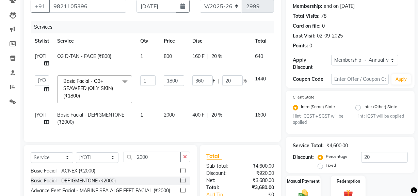
scroll to position [93, 0]
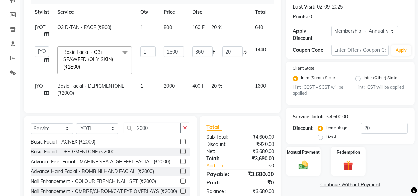
click at [305, 188] on div "Name: Kamlesh Koradiya Membership: end on 17-04-2026 Total Visits: 78 Card on f…" at bounding box center [353, 87] width 134 height 258
click at [92, 133] on select "Select Stylist ABID DANISH [PERSON_NAME] Frontdesk INTEZAR [PERSON_NAME] [PERSO…" at bounding box center [97, 128] width 43 height 11
select select "45602"
click at [76, 127] on select "Select Stylist ABID DANISH [PERSON_NAME] Frontdesk INTEZAR [PERSON_NAME] [PERSO…" at bounding box center [97, 128] width 43 height 11
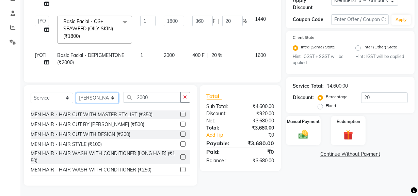
scroll to position [31, 0]
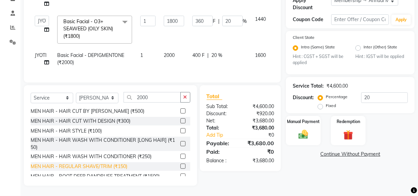
click at [107, 167] on div "MEN HAIR - REGULAR SHAVE/TRIM (₹150)" at bounding box center [79, 166] width 97 height 7
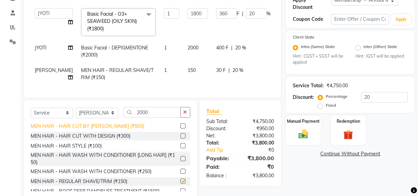
checkbox input "false"
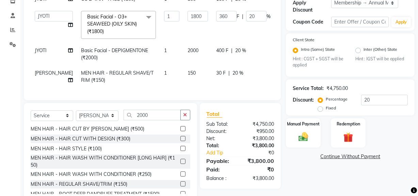
scroll to position [157, 0]
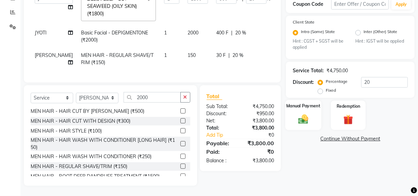
click at [300, 113] on img at bounding box center [303, 119] width 16 height 12
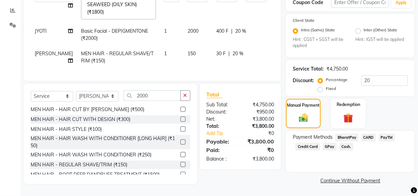
click at [347, 143] on span "Cash." at bounding box center [347, 147] width 14 height 8
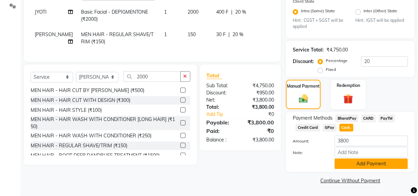
click at [351, 163] on button "Add Payment" at bounding box center [371, 163] width 73 height 11
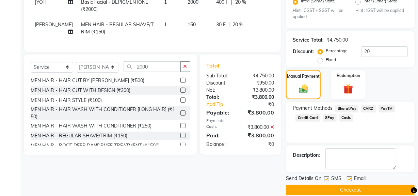
scroll to position [179, 0]
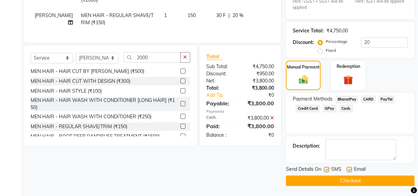
click at [327, 170] on label at bounding box center [326, 169] width 5 height 5
click at [327, 170] on input "checkbox" at bounding box center [326, 170] width 4 height 4
checkbox input "false"
click at [329, 180] on button "Checkout" at bounding box center [350, 180] width 129 height 11
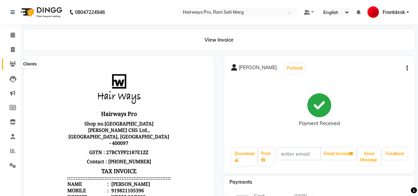
click at [14, 64] on icon at bounding box center [13, 63] width 6 height 5
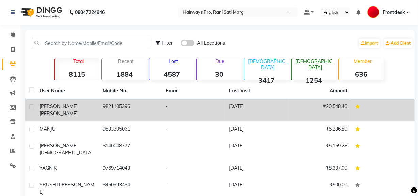
click at [77, 111] on td "KAMLESH KORADIYA" at bounding box center [66, 110] width 63 height 22
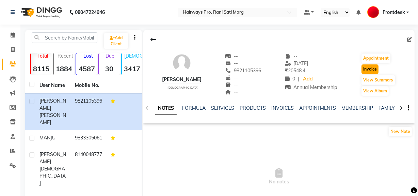
click at [369, 66] on button "Invoice" at bounding box center [370, 69] width 17 height 10
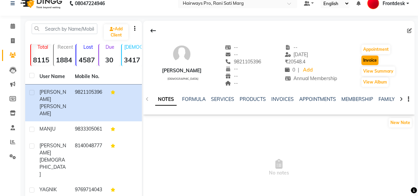
select select "787"
select select "service"
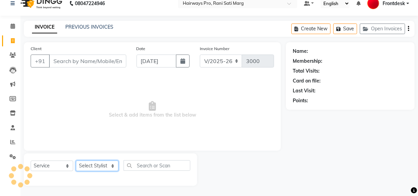
click at [97, 164] on select "Select Stylist" at bounding box center [97, 166] width 43 height 11
type input "9821105396"
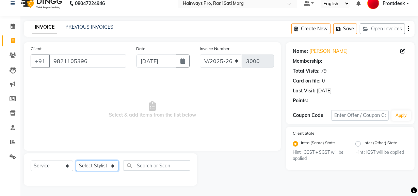
select select "1: Object"
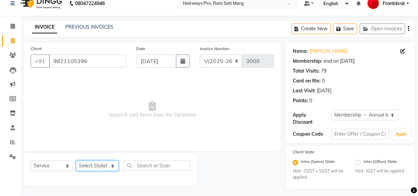
select select "45602"
click at [76, 161] on select "Select Stylist ABID DANISH [PERSON_NAME] Frontdesk INTEZAR [PERSON_NAME] [PERSO…" at bounding box center [97, 166] width 43 height 11
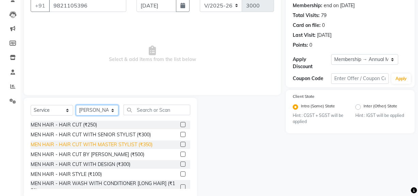
scroll to position [71, 0]
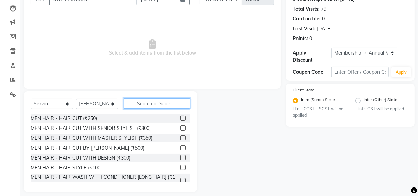
click at [152, 102] on input "text" at bounding box center [157, 103] width 67 height 11
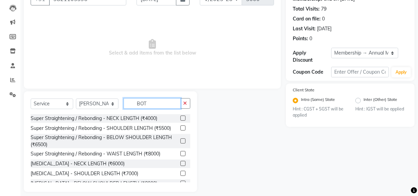
scroll to position [68, 0]
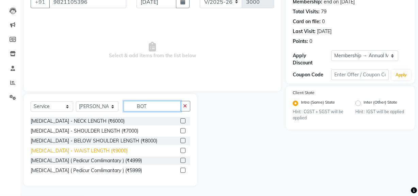
type input "BOT"
click at [86, 150] on div "[MEDICAL_DATA] - WAIST LENGTH (₹9000)" at bounding box center [79, 150] width 97 height 7
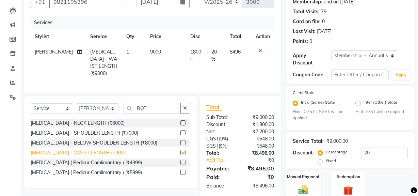
checkbox input "false"
click at [156, 52] on td "9000" at bounding box center [166, 62] width 40 height 37
select select "45602"
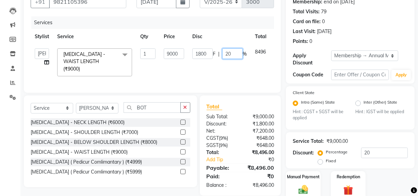
click at [227, 51] on input "20" at bounding box center [233, 53] width 20 height 11
type input "0"
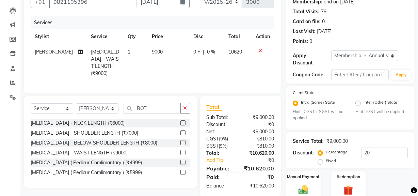
click at [159, 55] on td "9000" at bounding box center [169, 62] width 42 height 37
select select "45602"
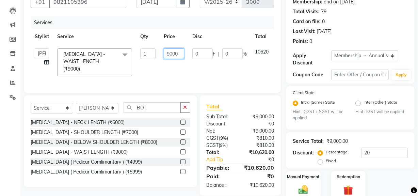
click at [180, 51] on input "9000" at bounding box center [174, 53] width 20 height 11
type input "9"
type input "7077"
click at [167, 72] on td "7077" at bounding box center [174, 62] width 29 height 36
select select "45602"
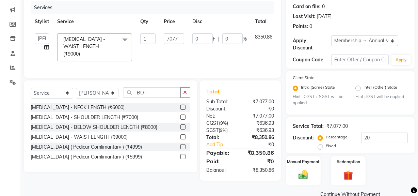
scroll to position [97, 0]
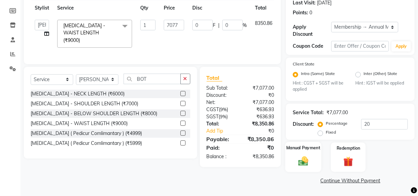
click at [306, 157] on img at bounding box center [303, 161] width 16 height 12
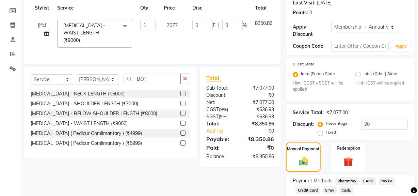
click at [350, 191] on span "Cash." at bounding box center [347, 190] width 14 height 8
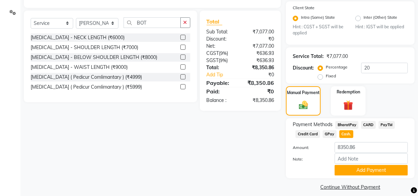
scroll to position [159, 0]
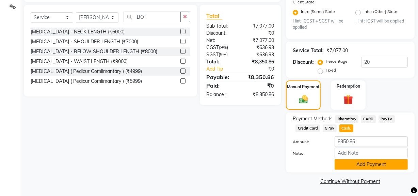
drag, startPoint x: 351, startPoint y: 168, endPoint x: 321, endPoint y: 152, distance: 33.8
click at [350, 168] on button "Add Payment" at bounding box center [371, 164] width 73 height 11
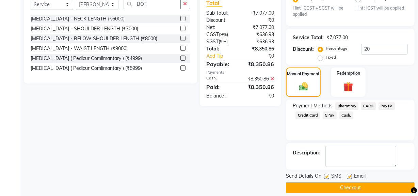
scroll to position [179, 0]
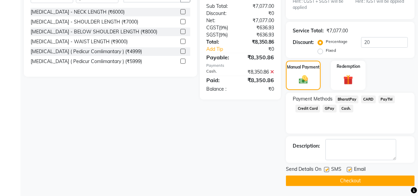
click at [328, 169] on label at bounding box center [326, 169] width 5 height 5
click at [328, 169] on input "checkbox" at bounding box center [326, 170] width 4 height 4
checkbox input "false"
click at [317, 179] on button "Checkout" at bounding box center [350, 180] width 129 height 11
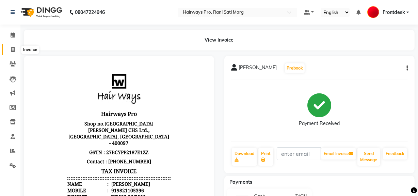
click at [16, 47] on span at bounding box center [13, 50] width 12 height 8
select select "787"
select select "service"
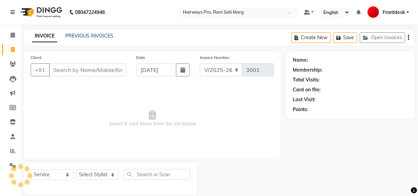
scroll to position [9, 0]
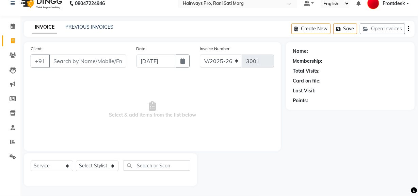
click at [85, 64] on input "Client" at bounding box center [87, 61] width 77 height 13
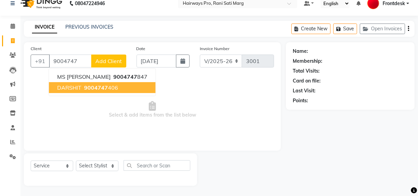
click at [91, 91] on button "DARSHIT 9004747 406" at bounding box center [102, 87] width 107 height 11
type input "9004747406"
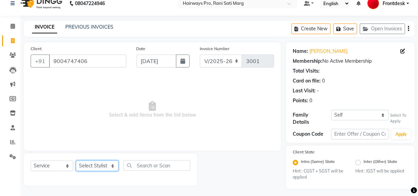
click at [97, 167] on select "Select Stylist ABID DANISH [PERSON_NAME] Frontdesk INTEZAR [PERSON_NAME] [PERSO…" at bounding box center [97, 166] width 43 height 11
select select "13188"
click at [76, 161] on select "Select Stylist ABID DANISH [PERSON_NAME] Frontdesk INTEZAR [PERSON_NAME] [PERSO…" at bounding box center [97, 166] width 43 height 11
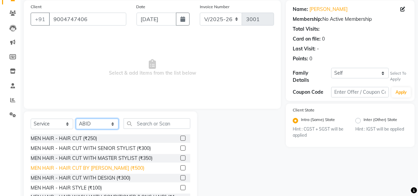
scroll to position [71, 0]
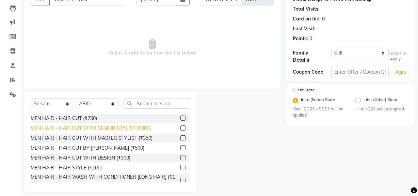
click at [112, 127] on div "MEN HAIR - HAIR CUT WITH SENIOR STYLIST (₹300)" at bounding box center [91, 128] width 120 height 7
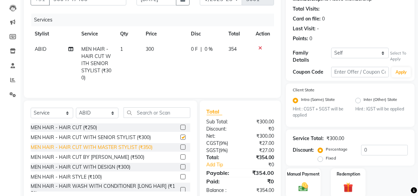
checkbox input "false"
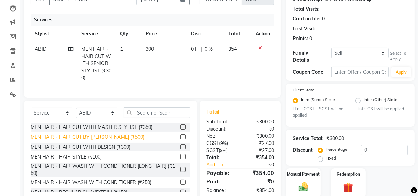
scroll to position [31, 0]
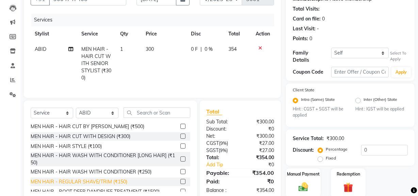
click at [95, 185] on div "MEN HAIR - REGULAR SHAVE/TRIM (₹150)" at bounding box center [79, 181] width 97 height 7
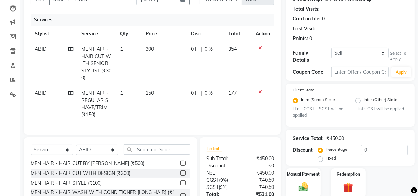
checkbox input "false"
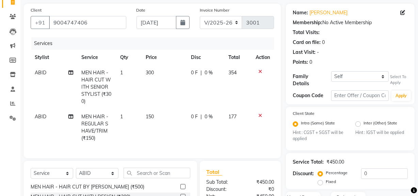
scroll to position [9, 0]
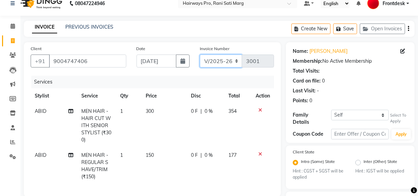
click at [222, 60] on select "INV/25-26 V/2025-26" at bounding box center [221, 61] width 43 height 13
select select "6960"
click at [200, 55] on select "INV/25-26 V/2025-26" at bounding box center [221, 61] width 43 height 13
type input "4250"
click at [408, 29] on icon "button" at bounding box center [408, 29] width 1 height 0
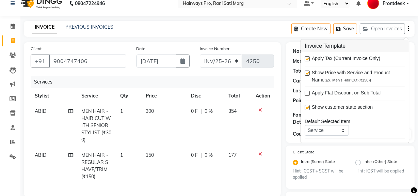
click at [306, 58] on label at bounding box center [307, 58] width 5 height 5
click at [306, 58] on input "checkbox" at bounding box center [307, 59] width 4 height 4
checkbox input "false"
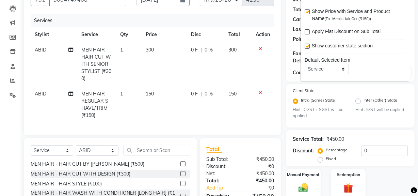
scroll to position [102, 0]
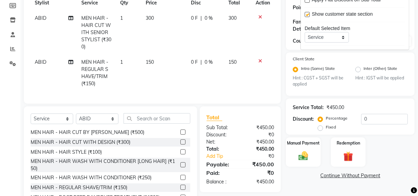
click at [395, 143] on div "Manual Payment Redemption" at bounding box center [350, 151] width 139 height 29
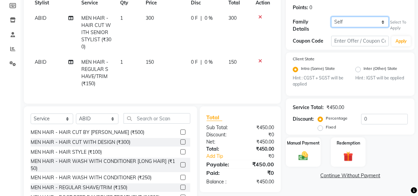
click at [342, 20] on select "Self VISHAL" at bounding box center [361, 22] width 58 height 11
select select "6016908"
click at [332, 17] on select "Self VISHAL" at bounding box center [361, 22] width 58 height 11
type input "20"
select select "1: Object"
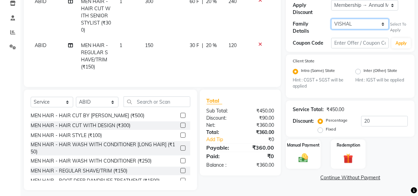
scroll to position [127, 0]
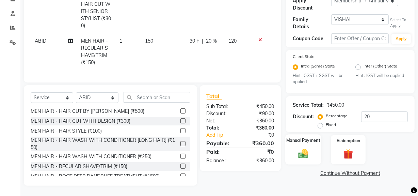
click at [307, 150] on img at bounding box center [303, 154] width 16 height 12
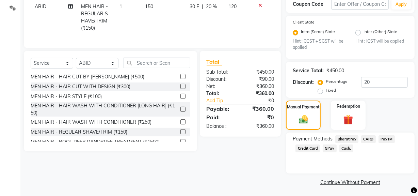
click at [342, 146] on span "Cash." at bounding box center [347, 148] width 14 height 8
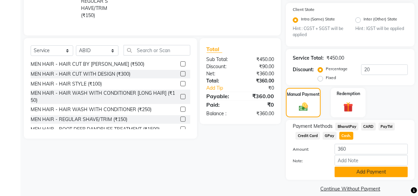
scroll to position [177, 0]
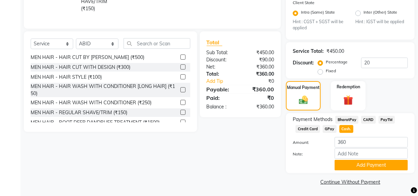
click at [330, 125] on span "GPay" at bounding box center [330, 129] width 14 height 8
click at [351, 162] on button "Add Payment" at bounding box center [371, 165] width 73 height 11
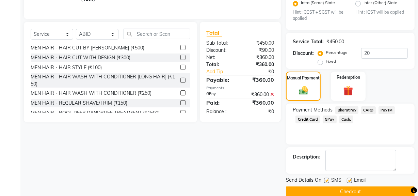
scroll to position [196, 0]
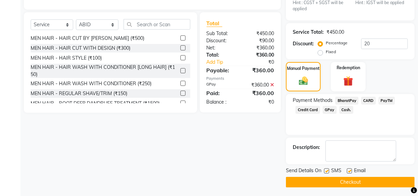
click at [327, 168] on label at bounding box center [326, 170] width 5 height 5
click at [327, 169] on input "checkbox" at bounding box center [326, 171] width 4 height 4
checkbox input "false"
click at [336, 182] on button "Checkout" at bounding box center [350, 182] width 129 height 11
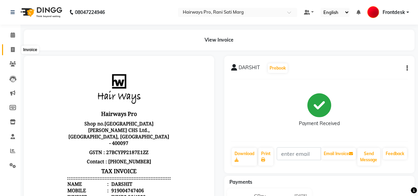
click at [14, 52] on span at bounding box center [13, 50] width 12 height 8
select select "service"
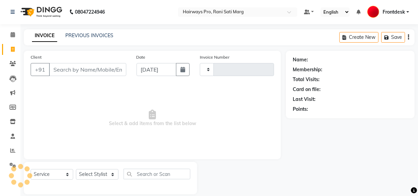
type input "3001"
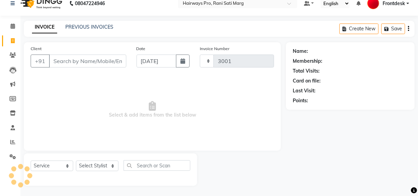
select select "787"
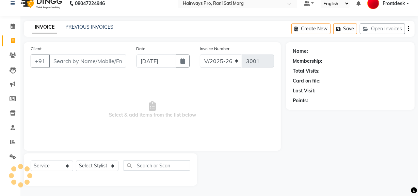
click at [88, 62] on input "Client" at bounding box center [87, 61] width 77 height 13
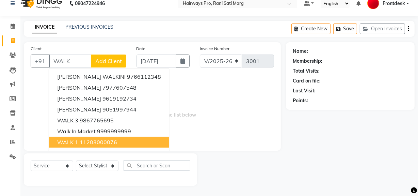
click at [90, 140] on ngb-highlight "11203000076" at bounding box center [98, 142] width 37 height 7
type input "11203000076"
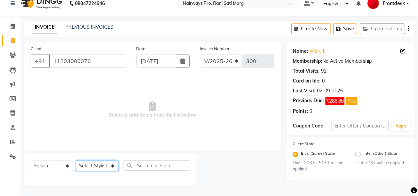
click at [92, 164] on select "Select Stylist ABID DANISH [PERSON_NAME] Frontdesk INTEZAR [PERSON_NAME] [PERSO…" at bounding box center [97, 166] width 43 height 11
select select "86084"
click at [76, 161] on select "Select Stylist ABID DANISH [PERSON_NAME] Frontdesk INTEZAR [PERSON_NAME] [PERSO…" at bounding box center [97, 166] width 43 height 11
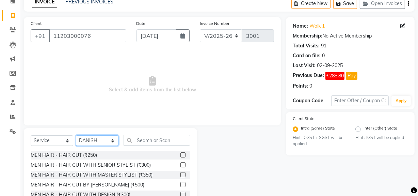
scroll to position [71, 0]
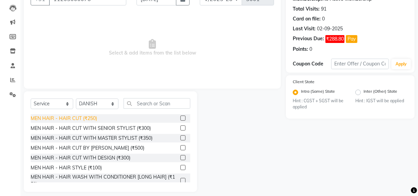
click at [85, 119] on div "MEN HAIR - HAIR CUT (₹250)" at bounding box center [64, 118] width 66 height 7
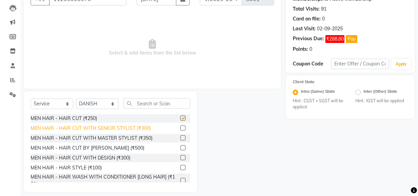
checkbox input "false"
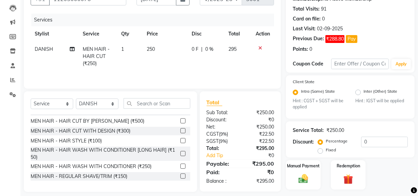
scroll to position [62, 0]
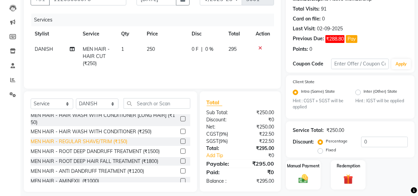
click at [77, 141] on div "MEN HAIR - REGULAR SHAVE/TRIM (₹150)" at bounding box center [79, 141] width 97 height 7
checkbox input "false"
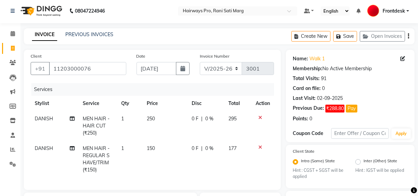
scroll to position [0, 0]
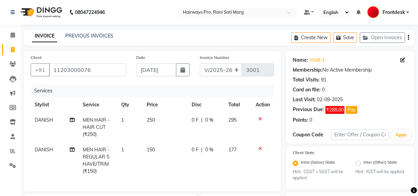
click at [409, 37] on icon "button" at bounding box center [408, 37] width 1 height 0
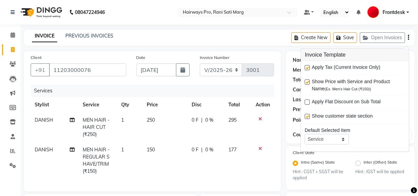
click at [309, 65] on label at bounding box center [307, 67] width 5 height 5
click at [309, 66] on input "checkbox" at bounding box center [307, 68] width 4 height 4
checkbox input "false"
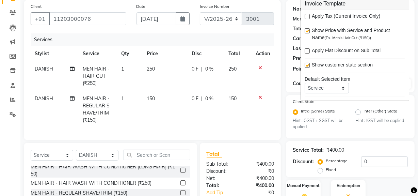
scroll to position [113, 0]
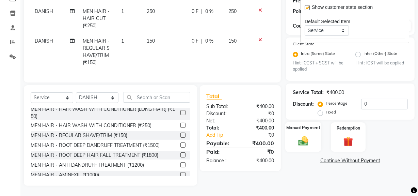
click at [310, 140] on img at bounding box center [303, 141] width 16 height 12
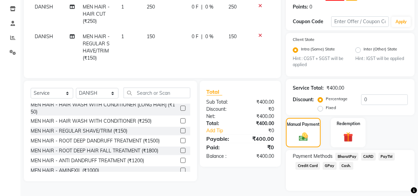
scroll to position [132, 0]
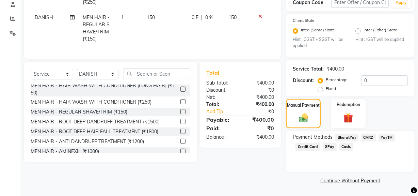
click at [328, 144] on span "GPay" at bounding box center [330, 147] width 14 height 8
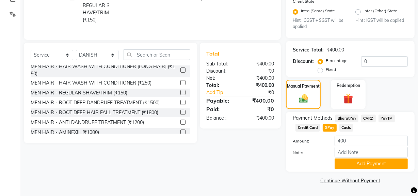
drag, startPoint x: 354, startPoint y: 163, endPoint x: 305, endPoint y: 129, distance: 59.5
click at [353, 163] on button "Add Payment" at bounding box center [371, 163] width 73 height 11
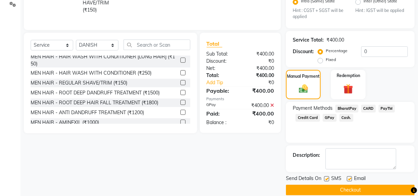
scroll to position [170, 0]
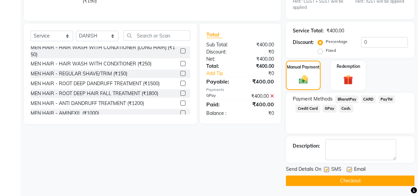
drag, startPoint x: 327, startPoint y: 169, endPoint x: 331, endPoint y: 178, distance: 9.3
click at [327, 170] on label at bounding box center [326, 169] width 5 height 5
click at [327, 170] on input "checkbox" at bounding box center [326, 170] width 4 height 4
checkbox input "false"
click at [335, 181] on button "Checkout" at bounding box center [350, 180] width 129 height 11
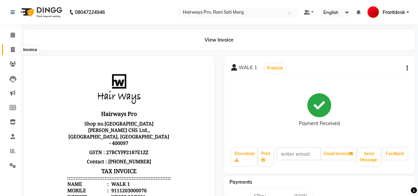
click at [12, 51] on icon at bounding box center [13, 49] width 4 height 5
select select "787"
select select "service"
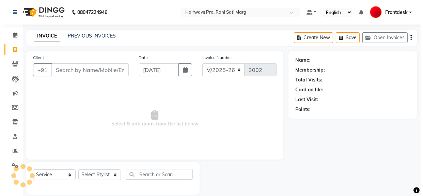
scroll to position [9, 0]
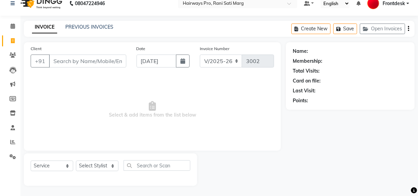
drag, startPoint x: 75, startPoint y: 60, endPoint x: 72, endPoint y: 61, distance: 3.5
click at [75, 60] on input "Client" at bounding box center [87, 61] width 77 height 13
click at [76, 61] on input "Client" at bounding box center [87, 61] width 77 height 13
type input "7039527735"
click at [103, 61] on span "Add Client" at bounding box center [108, 61] width 27 height 7
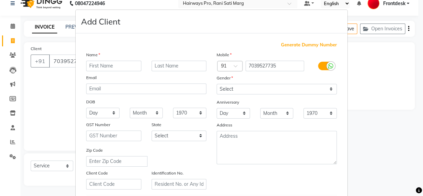
click at [103, 62] on input "text" at bounding box center [113, 66] width 55 height 11
click at [103, 65] on input "text" at bounding box center [113, 66] width 55 height 11
type input "MOKSH"
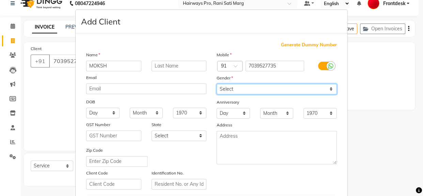
click at [250, 87] on select "Select Male Female Other Prefer Not To Say" at bounding box center [277, 89] width 120 height 11
select select "male"
click at [217, 84] on select "Select Male Female Other Prefer Not To Say" at bounding box center [277, 89] width 120 height 11
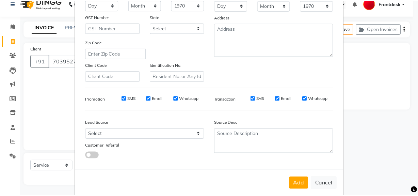
scroll to position [120, 0]
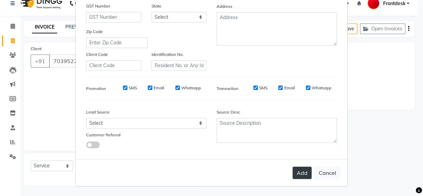
click at [296, 177] on button "Add" at bounding box center [302, 173] width 19 height 12
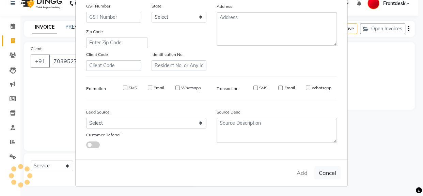
select select
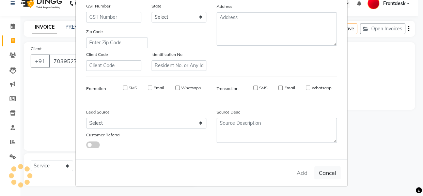
select select
checkbox input "false"
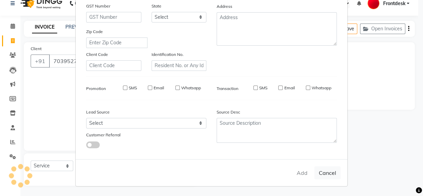
checkbox input "false"
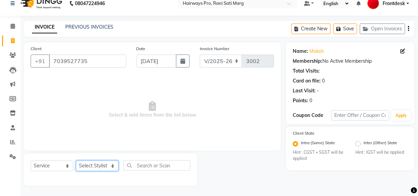
drag, startPoint x: 86, startPoint y: 167, endPoint x: 87, endPoint y: 162, distance: 5.9
click at [86, 167] on select "Select Stylist ABID DANISH [PERSON_NAME] Frontdesk INTEZAR [PERSON_NAME] [PERSO…" at bounding box center [97, 166] width 43 height 11
select select "13192"
click at [76, 161] on select "Select Stylist ABID DANISH [PERSON_NAME] Frontdesk INTEZAR [PERSON_NAME] [PERSO…" at bounding box center [97, 166] width 43 height 11
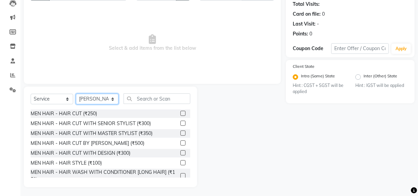
scroll to position [77, 0]
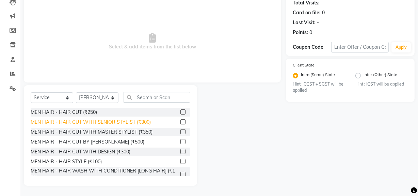
click at [91, 122] on div "MEN HAIR - HAIR CUT WITH SENIOR STYLIST (₹300)" at bounding box center [91, 122] width 120 height 7
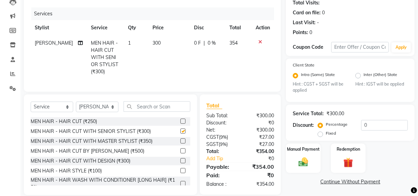
checkbox input "false"
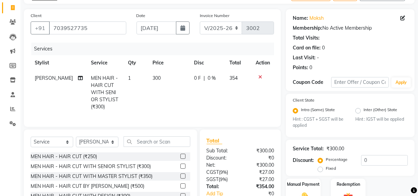
scroll to position [0, 0]
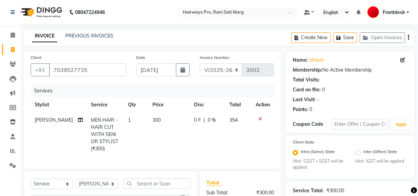
click at [409, 37] on icon "button" at bounding box center [408, 37] width 1 height 0
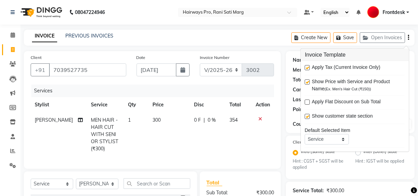
click at [307, 67] on label at bounding box center [307, 67] width 5 height 5
click at [307, 67] on input "checkbox" at bounding box center [307, 68] width 4 height 4
checkbox input "false"
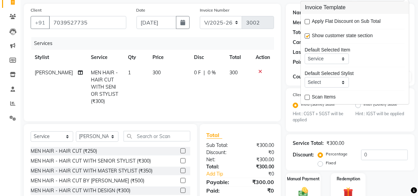
scroll to position [91, 0]
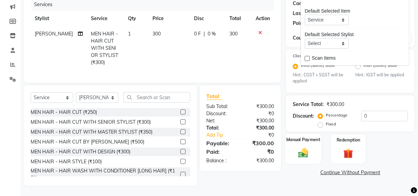
click at [296, 146] on div "Manual Payment" at bounding box center [304, 149] width 36 height 30
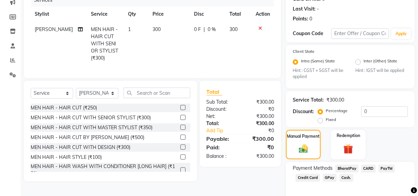
drag, startPoint x: 327, startPoint y: 180, endPoint x: 327, endPoint y: 193, distance: 12.9
click at [327, 193] on div "Payment Methods BharatPay CARD PayTM Credit Card GPay Cash." at bounding box center [350, 182] width 129 height 41
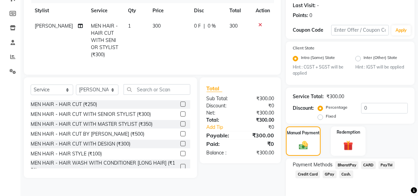
click at [327, 193] on div "Payment Methods BharatPay CARD PayTM Credit Card GPay Cash." at bounding box center [350, 178] width 129 height 41
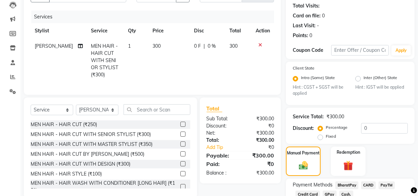
scroll to position [63, 0]
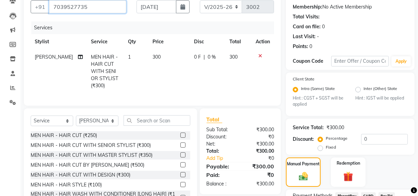
click at [102, 6] on input "7039527735" at bounding box center [87, 6] width 77 height 13
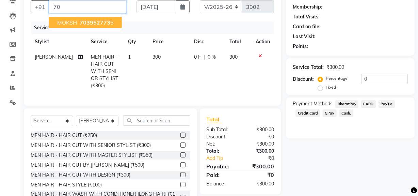
type input "7"
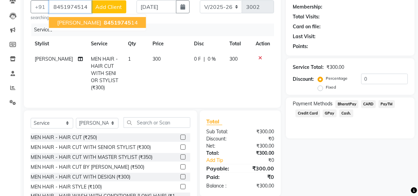
type input "8451974514"
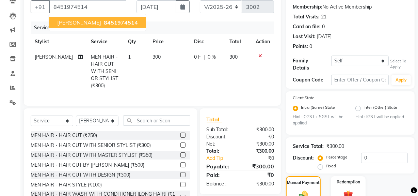
click at [67, 24] on span "JAY KAWA" at bounding box center [79, 22] width 44 height 7
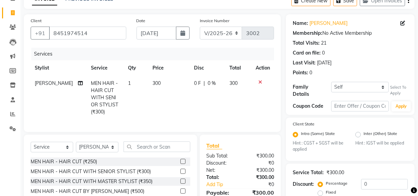
scroll to position [0, 0]
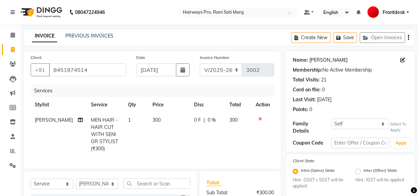
click at [321, 60] on link "Jay Kawa" at bounding box center [329, 60] width 38 height 7
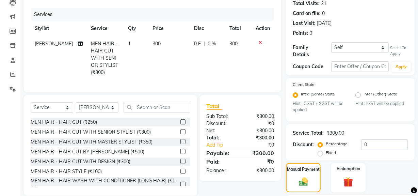
scroll to position [77, 0]
click at [49, 44] on span "[PERSON_NAME]" at bounding box center [54, 43] width 38 height 6
select select "13192"
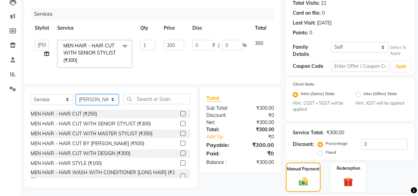
click at [90, 105] on select "Select Stylist ABID DANISH [PERSON_NAME] Frontdesk INTEZAR [PERSON_NAME] [PERSO…" at bounding box center [97, 99] width 43 height 11
click at [166, 62] on td "300" at bounding box center [174, 54] width 29 height 36
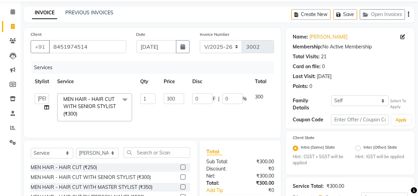
scroll to position [15, 0]
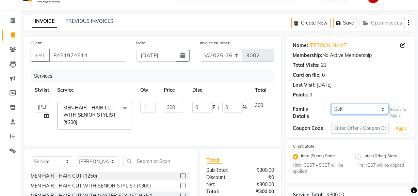
click at [345, 108] on select "Self HETAVI KAVA {1338}" at bounding box center [361, 109] width 58 height 11
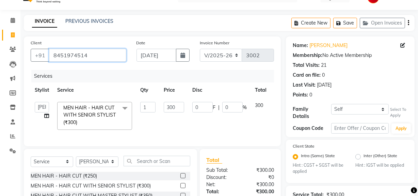
click at [104, 55] on input "8451974514" at bounding box center [87, 55] width 77 height 13
click at [96, 55] on input "8451974514" at bounding box center [87, 55] width 77 height 13
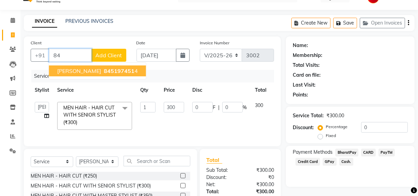
type input "8"
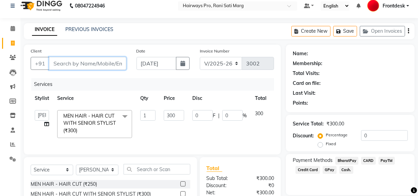
scroll to position [0, 0]
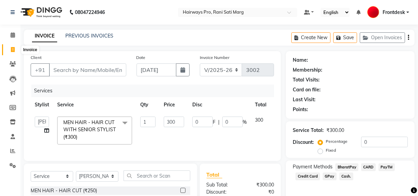
click at [14, 51] on icon at bounding box center [13, 49] width 4 height 5
select select "service"
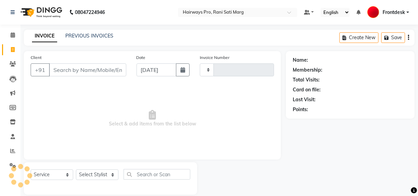
scroll to position [9, 0]
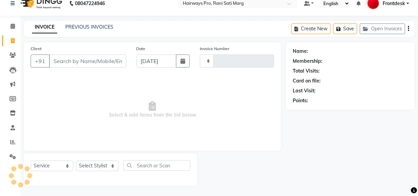
type input "3003"
select select "787"
click at [94, 58] on input "Client" at bounding box center [87, 61] width 77 height 13
click at [94, 59] on input "Client" at bounding box center [87, 61] width 77 height 13
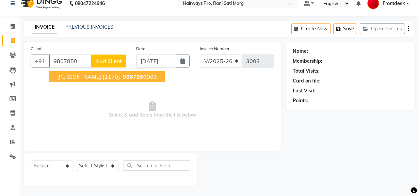
click at [100, 74] on span "BHAVESH KONDEKAR {1170}" at bounding box center [88, 76] width 63 height 7
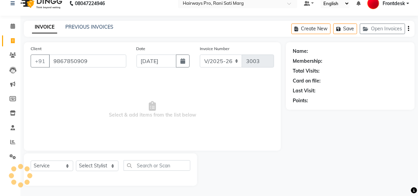
type input "9867850909"
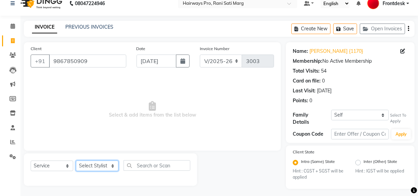
click at [89, 164] on select "Select Stylist ABID DANISH [PERSON_NAME] Frontdesk INTEZAR [PERSON_NAME] [PERSO…" at bounding box center [97, 166] width 43 height 11
select select "17690"
click at [76, 161] on select "Select Stylist ABID DANISH [PERSON_NAME] Frontdesk INTEZAR [PERSON_NAME] [PERSO…" at bounding box center [97, 166] width 43 height 11
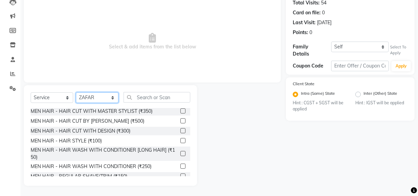
scroll to position [62, 0]
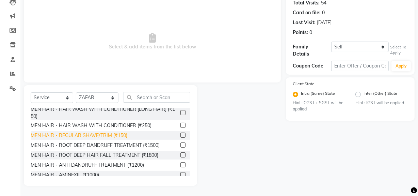
click at [99, 135] on div "MEN HAIR - REGULAR SHAVE/TRIM (₹150)" at bounding box center [79, 135] width 97 height 7
checkbox input "false"
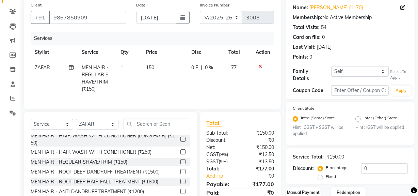
scroll to position [0, 0]
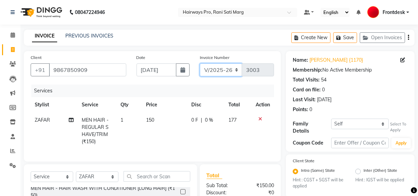
drag, startPoint x: 213, startPoint y: 71, endPoint x: 213, endPoint y: 76, distance: 4.8
click at [213, 71] on select "INV/25-26 V/2025-26" at bounding box center [221, 69] width 43 height 13
select select "6960"
click at [200, 63] on select "INV/25-26 V/2025-26" at bounding box center [221, 69] width 43 height 13
type input "4252"
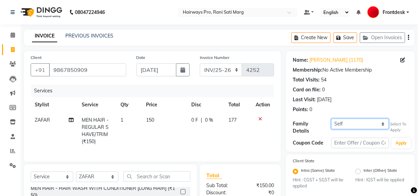
click at [360, 124] on select "Self VIKAS MISHRA" at bounding box center [361, 124] width 58 height 11
select select "1339267"
click at [332, 119] on select "Self VIKAS MISHRA" at bounding box center [361, 124] width 58 height 11
select select "1: Object"
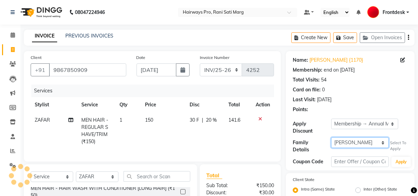
type input "20"
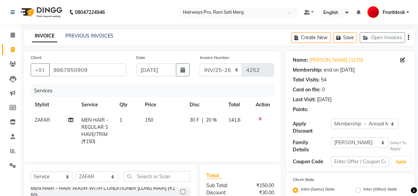
click at [408, 37] on icon "button" at bounding box center [408, 37] width 1 height 0
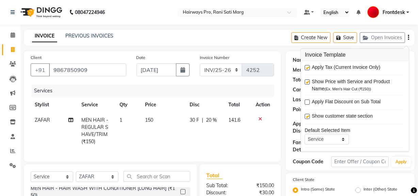
click at [306, 67] on label at bounding box center [307, 67] width 5 height 5
click at [306, 67] on input "checkbox" at bounding box center [307, 68] width 4 height 4
checkbox input "false"
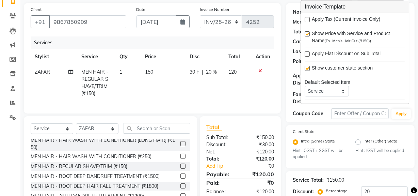
scroll to position [93, 0]
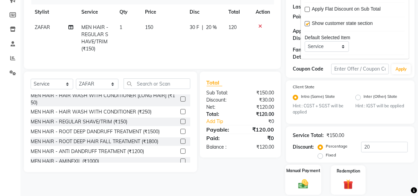
click at [301, 178] on img at bounding box center [303, 184] width 16 height 12
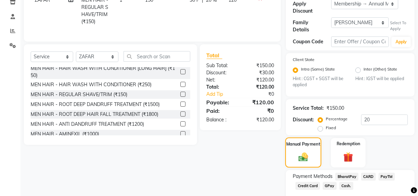
scroll to position [157, 0]
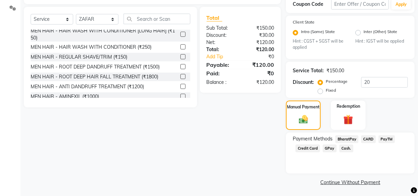
click at [343, 145] on span "Cash." at bounding box center [347, 148] width 14 height 8
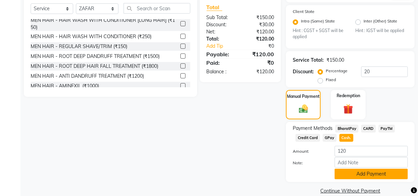
scroll to position [177, 0]
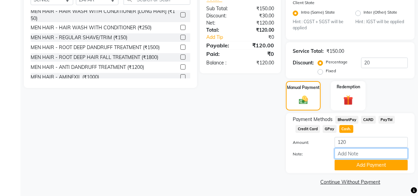
click at [342, 157] on input "Note:" at bounding box center [371, 153] width 73 height 11
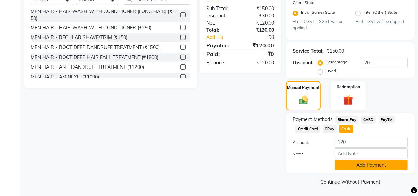
click at [340, 164] on button "Add Payment" at bounding box center [371, 165] width 73 height 11
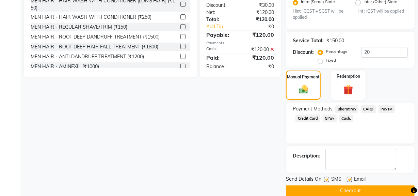
scroll to position [196, 0]
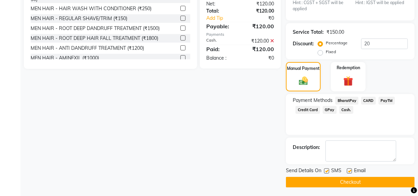
click at [326, 170] on label at bounding box center [326, 170] width 5 height 5
click at [326, 170] on input "checkbox" at bounding box center [326, 171] width 4 height 4
checkbox input "false"
click at [330, 177] on button "Checkout" at bounding box center [350, 182] width 129 height 11
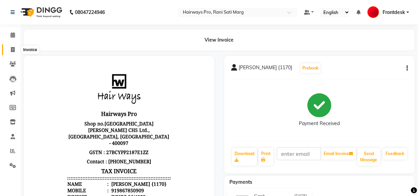
click at [13, 50] on icon at bounding box center [13, 49] width 4 height 5
select select "787"
select select "service"
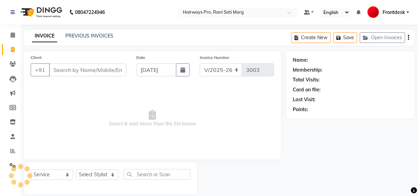
scroll to position [9, 0]
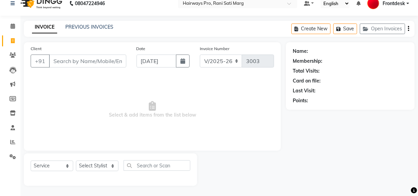
click at [95, 58] on input "Client" at bounding box center [87, 61] width 77 height 13
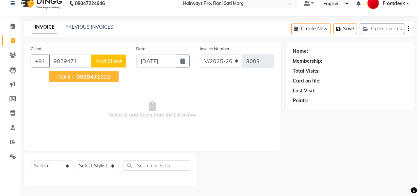
click at [94, 75] on span "9029471" at bounding box center [89, 76] width 24 height 7
type input "9029471632"
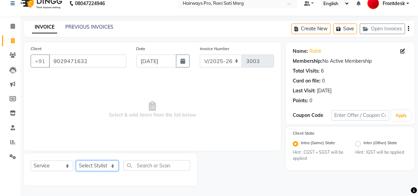
drag, startPoint x: 98, startPoint y: 167, endPoint x: 94, endPoint y: 162, distance: 6.1
click at [98, 167] on select "Select Stylist ABID DANISH [PERSON_NAME] Frontdesk INTEZAR [PERSON_NAME] [PERSO…" at bounding box center [97, 166] width 43 height 11
select select "86084"
click at [76, 161] on select "Select Stylist ABID DANISH [PERSON_NAME] Frontdesk INTEZAR [PERSON_NAME] [PERSO…" at bounding box center [97, 166] width 43 height 11
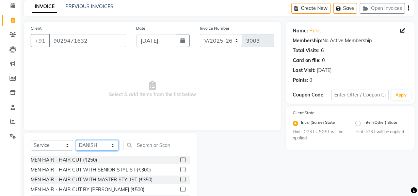
scroll to position [71, 0]
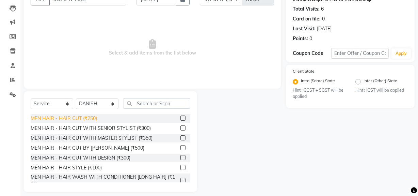
click at [92, 119] on div "MEN HAIR - HAIR CUT (₹250)" at bounding box center [64, 118] width 66 height 7
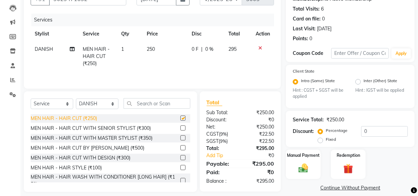
checkbox input "false"
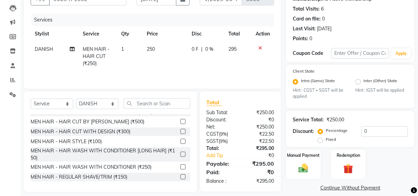
scroll to position [62, 0]
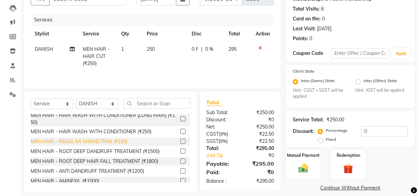
click at [100, 141] on div "MEN HAIR - REGULAR SHAVE/TRIM (₹150)" at bounding box center [79, 141] width 97 height 7
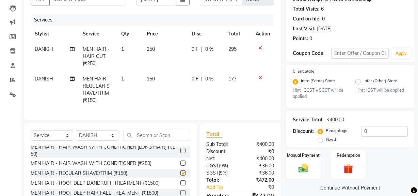
checkbox input "false"
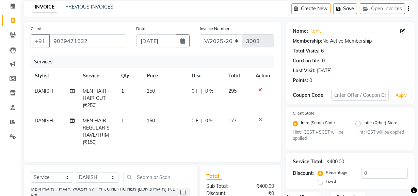
scroll to position [9, 0]
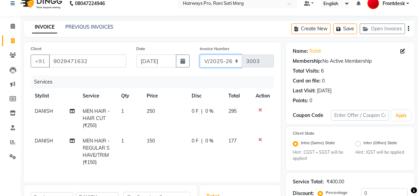
click at [229, 60] on select "INV/25-26 V/2025-26" at bounding box center [221, 61] width 43 height 13
select select "6960"
click at [200, 55] on select "INV/25-26 V/2025-26" at bounding box center [221, 61] width 43 height 13
type input "4253"
click at [409, 29] on icon "button" at bounding box center [408, 29] width 1 height 0
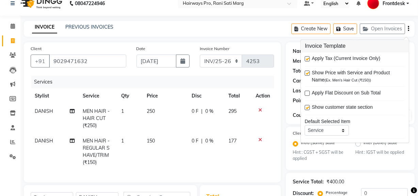
click at [309, 58] on label at bounding box center [307, 58] width 5 height 5
click at [309, 58] on input "checkbox" at bounding box center [307, 59] width 4 height 4
checkbox input "false"
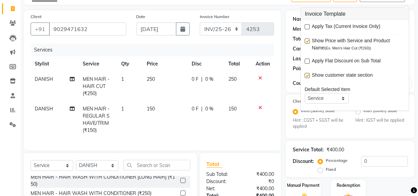
scroll to position [71, 0]
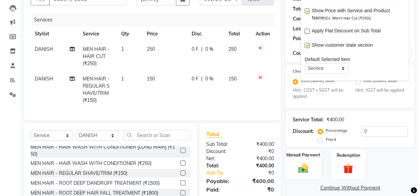
click at [303, 166] on img at bounding box center [303, 169] width 16 height 12
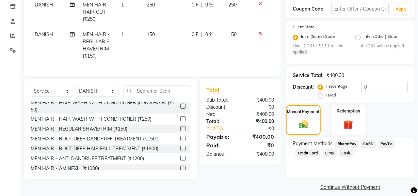
scroll to position [122, 0]
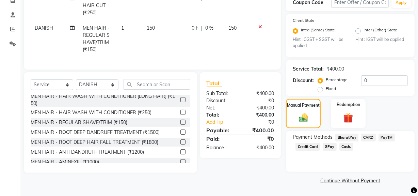
click at [344, 146] on span "Cash." at bounding box center [347, 147] width 14 height 8
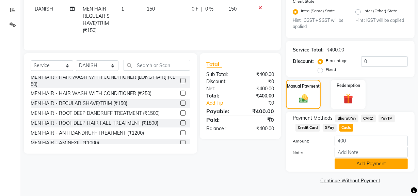
click at [340, 160] on button "Add Payment" at bounding box center [371, 163] width 73 height 11
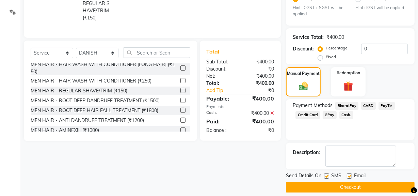
scroll to position [160, 0]
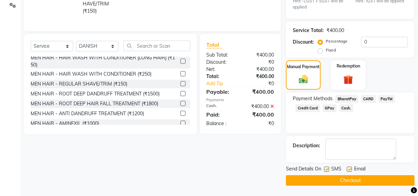
click at [328, 169] on label at bounding box center [326, 169] width 5 height 5
click at [328, 169] on input "checkbox" at bounding box center [326, 169] width 4 height 4
checkbox input "false"
click at [330, 180] on button "Checkout" at bounding box center [350, 180] width 129 height 11
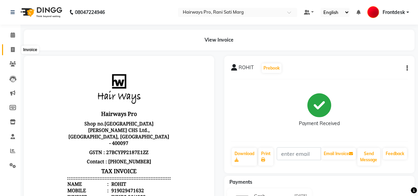
drag, startPoint x: 10, startPoint y: 48, endPoint x: 30, endPoint y: 54, distance: 21.0
click at [11, 48] on icon at bounding box center [13, 49] width 4 height 5
select select "787"
select select "service"
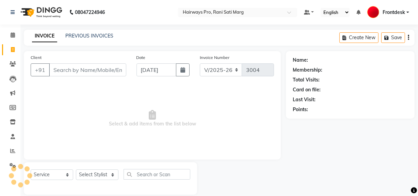
scroll to position [9, 0]
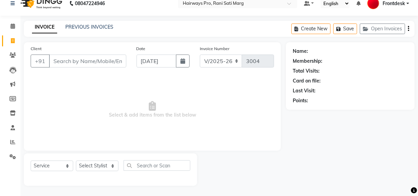
click at [67, 62] on input "Client" at bounding box center [87, 61] width 77 height 13
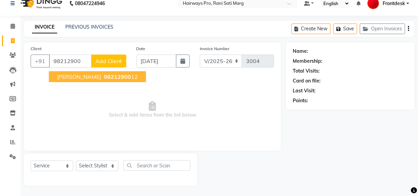
click at [104, 77] on span "98212900" at bounding box center [117, 76] width 27 height 7
type input "9821290012"
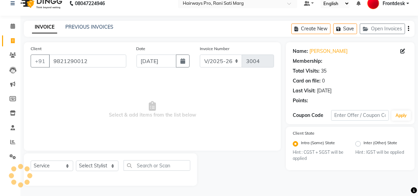
select select "1: Object"
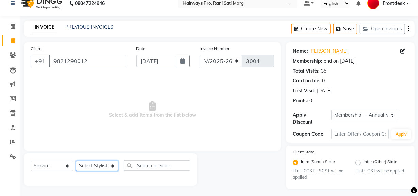
click at [98, 162] on select "Select Stylist ABID DANISH [PERSON_NAME] Frontdesk INTEZAR [PERSON_NAME] [PERSO…" at bounding box center [97, 166] width 43 height 11
select select "13190"
click at [76, 161] on select "Select Stylist ABID DANISH [PERSON_NAME] Frontdesk INTEZAR [PERSON_NAME] [PERSO…" at bounding box center [97, 166] width 43 height 11
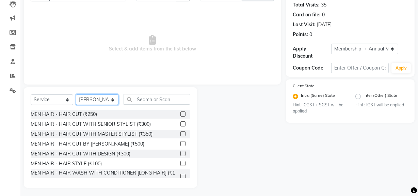
scroll to position [77, 0]
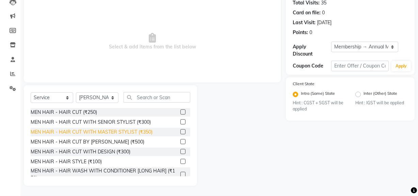
click at [99, 132] on div "MEN HAIR - HAIR CUT WITH MASTER STYLIST (₹350)" at bounding box center [92, 131] width 122 height 7
checkbox input "false"
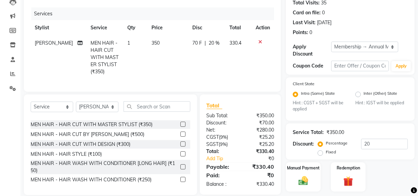
scroll to position [31, 0]
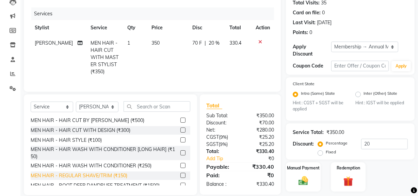
click at [97, 177] on div "MEN HAIR - REGULAR SHAVE/TRIM (₹150)" at bounding box center [79, 175] width 97 height 7
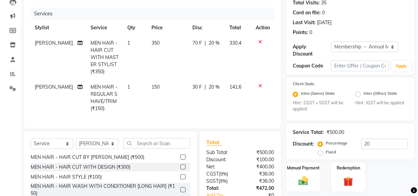
checkbox input "false"
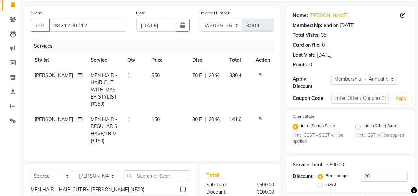
scroll to position [0, 0]
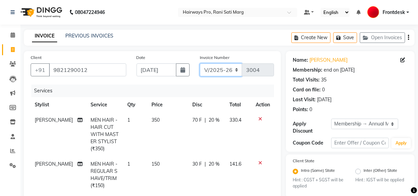
click at [224, 72] on select "INV/25-26 V/2025-26" at bounding box center [221, 69] width 43 height 13
select select "6960"
click at [200, 63] on select "INV/25-26 V/2025-26" at bounding box center [221, 69] width 43 height 13
type input "4255"
click at [409, 38] on icon "button" at bounding box center [408, 37] width 1 height 0
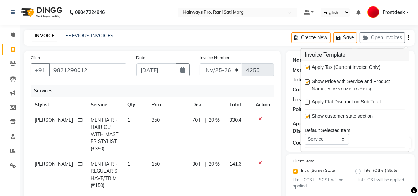
click at [308, 67] on label at bounding box center [307, 67] width 5 height 5
click at [308, 67] on input "checkbox" at bounding box center [307, 68] width 4 height 4
checkbox input "false"
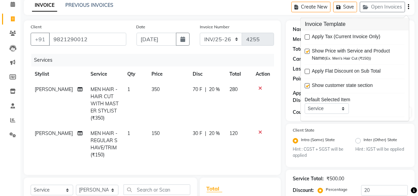
scroll to position [93, 0]
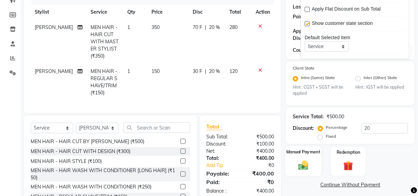
click at [303, 165] on img at bounding box center [303, 165] width 16 height 12
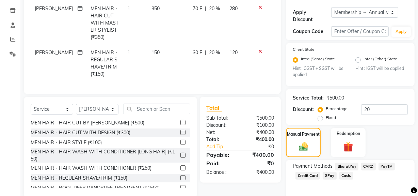
scroll to position [140, 0]
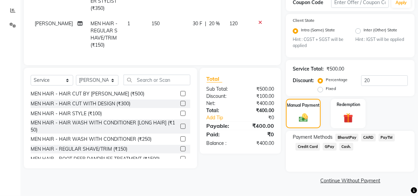
click at [345, 146] on span "Cash." at bounding box center [347, 147] width 14 height 8
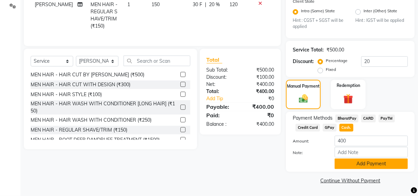
click at [350, 164] on button "Add Payment" at bounding box center [371, 163] width 73 height 11
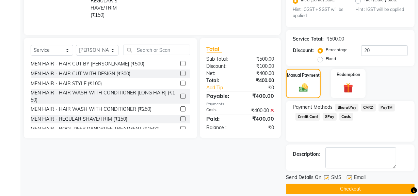
scroll to position [179, 0]
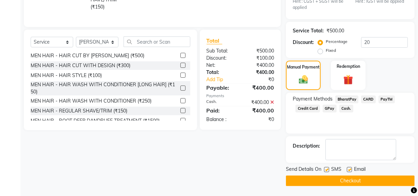
click at [327, 168] on label at bounding box center [326, 169] width 5 height 5
click at [327, 168] on input "checkbox" at bounding box center [326, 170] width 4 height 4
checkbox input "false"
drag, startPoint x: 329, startPoint y: 183, endPoint x: 324, endPoint y: 184, distance: 4.8
click at [330, 183] on button "Checkout" at bounding box center [350, 180] width 129 height 11
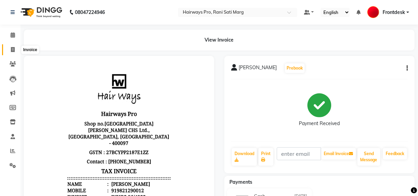
click at [15, 48] on span at bounding box center [13, 50] width 12 height 8
select select "service"
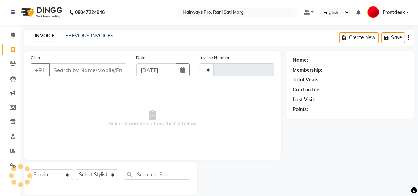
scroll to position [9, 0]
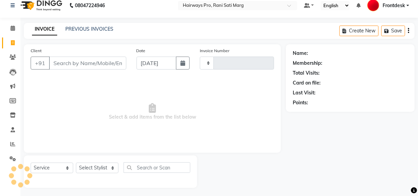
type input "3004"
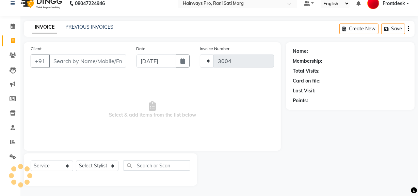
select select "787"
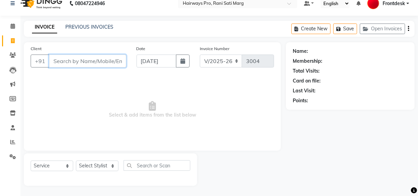
click at [109, 61] on input "Client" at bounding box center [87, 61] width 77 height 13
click at [100, 61] on input "Client" at bounding box center [87, 61] width 77 height 13
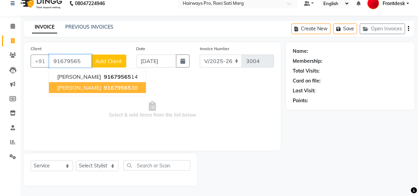
click at [109, 85] on ngb-highlight "91679565 38" at bounding box center [120, 87] width 35 height 7
type input "9167956538"
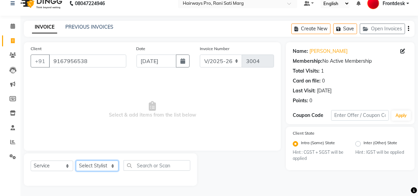
click at [96, 168] on select "Select Stylist ABID DANISH [PERSON_NAME] Frontdesk INTEZAR [PERSON_NAME] [PERSO…" at bounding box center [97, 166] width 43 height 11
select select "86084"
click at [76, 161] on select "Select Stylist ABID DANISH [PERSON_NAME] Frontdesk INTEZAR [PERSON_NAME] [PERSO…" at bounding box center [97, 166] width 43 height 11
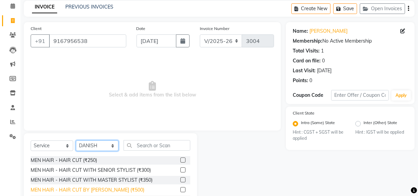
scroll to position [40, 0]
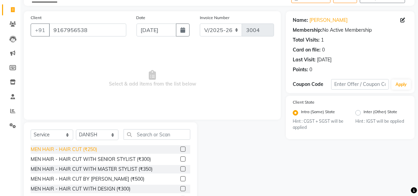
click at [88, 147] on div "MEN HAIR - HAIR CUT (₹250)" at bounding box center [64, 149] width 66 height 7
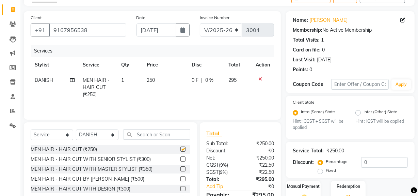
checkbox input "false"
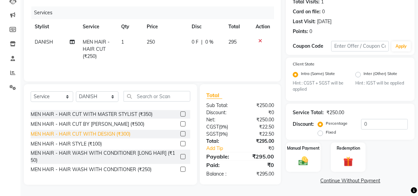
scroll to position [31, 0]
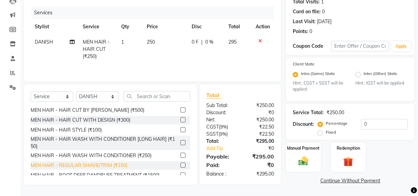
click at [90, 163] on div "MEN HAIR - REGULAR SHAVE/TRIM (₹150)" at bounding box center [79, 165] width 97 height 7
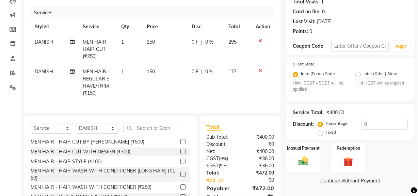
checkbox input "false"
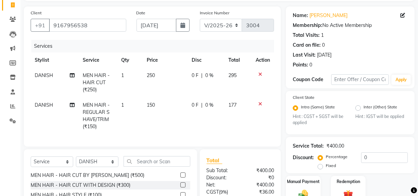
scroll to position [0, 0]
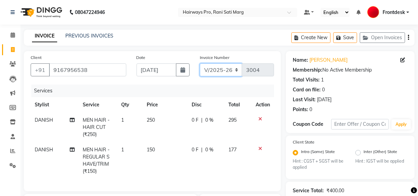
click at [218, 73] on select "INV/25-26 V/2025-26" at bounding box center [221, 69] width 43 height 13
select select "6960"
click at [200, 63] on select "INV/25-26 V/2025-26" at bounding box center [221, 69] width 43 height 13
type input "4256"
click at [408, 37] on icon "button" at bounding box center [408, 37] width 1 height 0
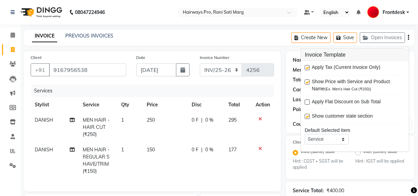
click at [308, 67] on label at bounding box center [307, 67] width 5 height 5
click at [308, 67] on input "checkbox" at bounding box center [307, 68] width 4 height 4
checkbox input "false"
click at [227, 71] on select "INV/25-26 V/2025-26" at bounding box center [221, 69] width 43 height 13
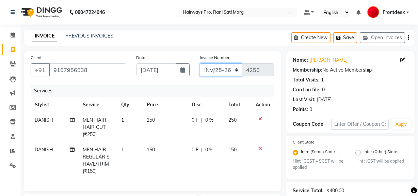
select select "787"
click at [200, 63] on select "INV/25-26 V/2025-26" at bounding box center [221, 69] width 43 height 13
type input "3004"
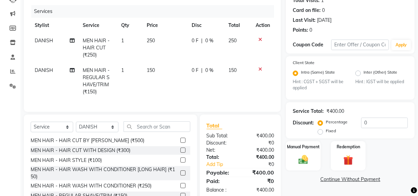
scroll to position [113, 0]
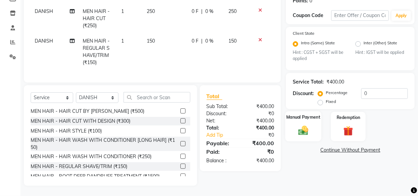
click at [303, 125] on img at bounding box center [303, 131] width 16 height 12
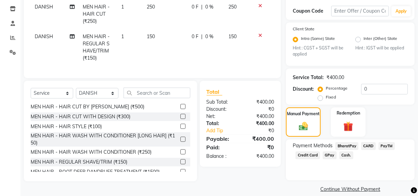
click at [331, 154] on span "GPay" at bounding box center [330, 155] width 14 height 8
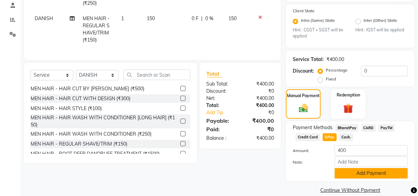
scroll to position [141, 0]
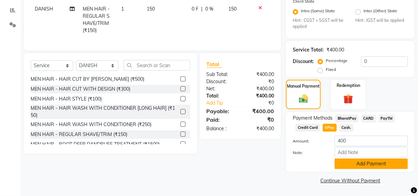
click at [357, 164] on button "Add Payment" at bounding box center [371, 163] width 73 height 11
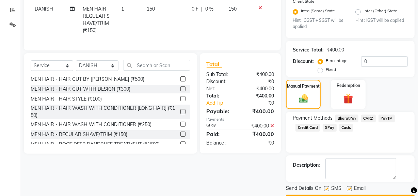
click at [327, 187] on label at bounding box center [326, 188] width 5 height 5
click at [327, 187] on input "checkbox" at bounding box center [326, 189] width 4 height 4
checkbox input "false"
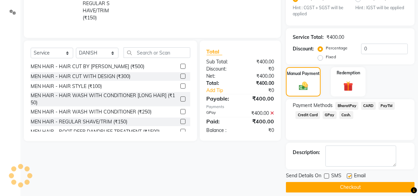
scroll to position [160, 0]
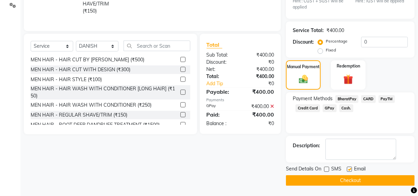
click at [336, 182] on button "Checkout" at bounding box center [350, 180] width 129 height 11
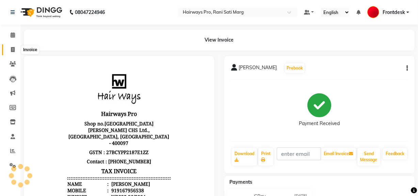
drag, startPoint x: 12, startPoint y: 50, endPoint x: 17, endPoint y: 54, distance: 6.4
click at [12, 50] on icon at bounding box center [13, 49] width 4 height 5
select select "service"
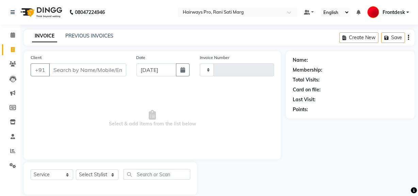
scroll to position [9, 0]
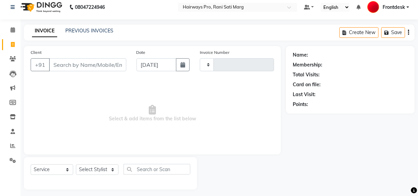
type input "3005"
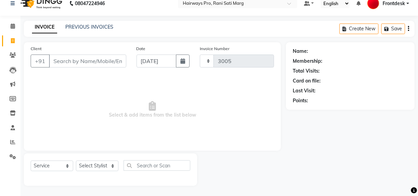
select select "787"
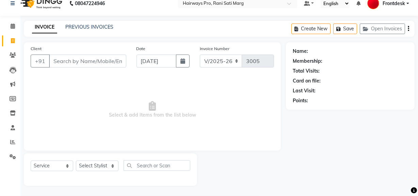
click at [61, 63] on input "Client" at bounding box center [87, 61] width 77 height 13
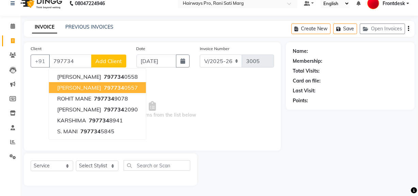
click at [104, 87] on span "797734" at bounding box center [114, 87] width 20 height 7
type input "7977340557"
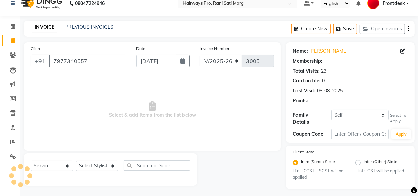
select select "1: Object"
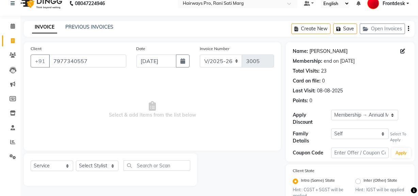
click at [323, 50] on link "[PERSON_NAME]" at bounding box center [329, 51] width 38 height 7
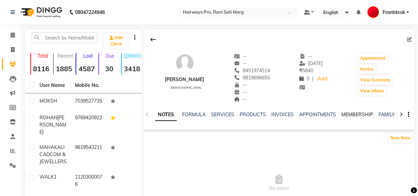
click at [350, 113] on link "MEMBERSHIP" at bounding box center [358, 114] width 32 height 6
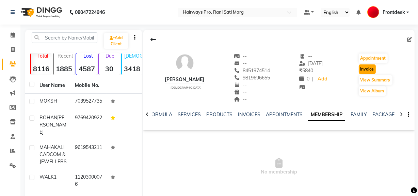
click at [369, 69] on button "Invoice" at bounding box center [367, 69] width 17 height 10
select select "service"
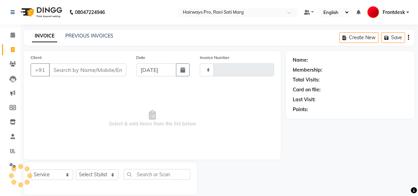
scroll to position [9, 0]
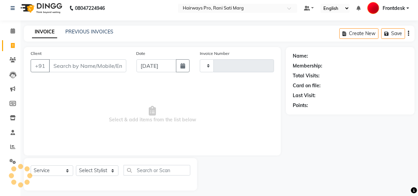
type input "3002"
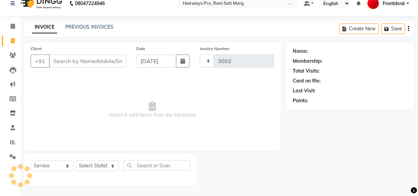
select select "787"
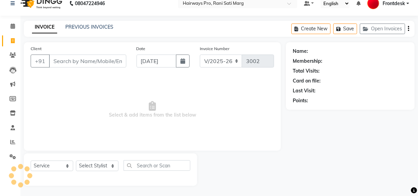
type input "8451974514"
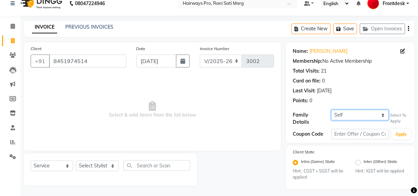
click at [363, 114] on select "Self [PERSON_NAME] {1338}" at bounding box center [361, 115] width 58 height 11
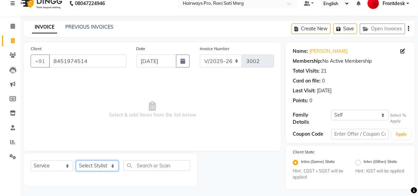
drag, startPoint x: 93, startPoint y: 165, endPoint x: 94, endPoint y: 161, distance: 3.9
click at [93, 164] on select "Select Stylist ABID DANISH [PERSON_NAME] Frontdesk INTEZAR [PERSON_NAME] [PERSO…" at bounding box center [97, 166] width 43 height 11
select select "45602"
click at [76, 161] on select "Select Stylist ABID DANISH [PERSON_NAME] Frontdesk INTEZAR [PERSON_NAME] [PERSO…" at bounding box center [97, 166] width 43 height 11
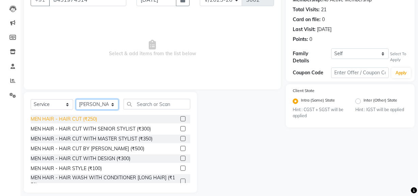
scroll to position [71, 0]
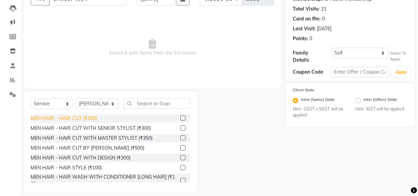
click at [80, 119] on div "MEN HAIR - HAIR CUT (₹250)" at bounding box center [64, 118] width 66 height 7
checkbox input "false"
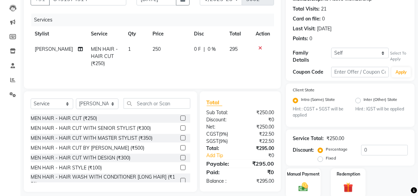
scroll to position [31, 0]
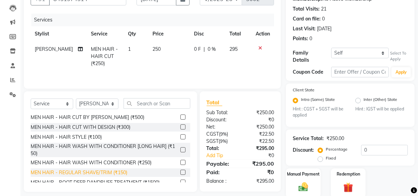
click at [91, 175] on div "MEN HAIR - REGULAR SHAVE/TRIM (₹150)" at bounding box center [79, 172] width 97 height 7
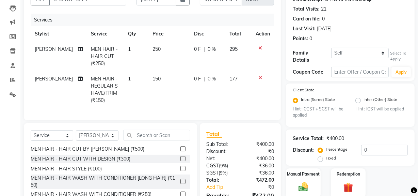
checkbox input "false"
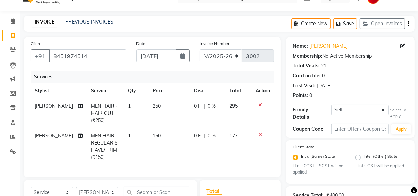
scroll to position [9, 0]
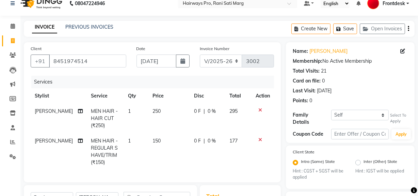
click at [409, 29] on icon "button" at bounding box center [408, 29] width 1 height 0
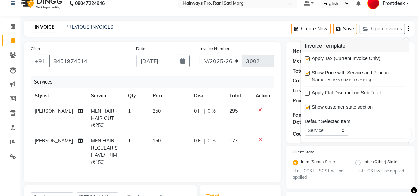
click at [307, 58] on label at bounding box center [307, 58] width 5 height 5
click at [307, 58] on input "checkbox" at bounding box center [307, 59] width 4 height 4
checkbox input "false"
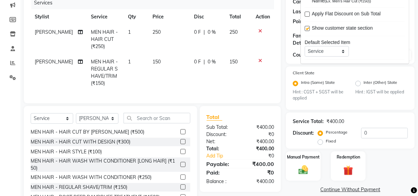
scroll to position [51, 0]
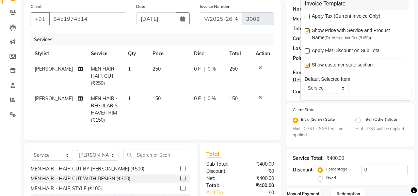
click at [343, 113] on div "Client State Intra (Same) State Hint : CGST + SGST will be applied Inter (Other…" at bounding box center [350, 122] width 115 height 32
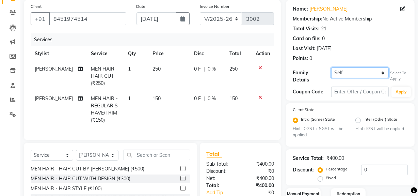
click at [356, 73] on select "Self HETAVI KAVA {1338}" at bounding box center [361, 72] width 58 height 11
select select "1240849"
click at [332, 67] on select "Self HETAVI KAVA {1338}" at bounding box center [361, 72] width 58 height 11
select select "1: Object"
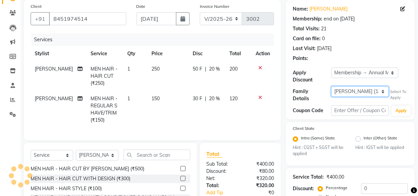
type input "20"
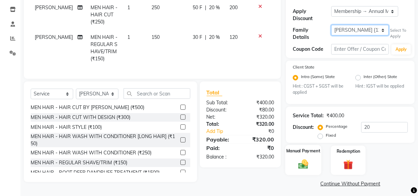
scroll to position [114, 0]
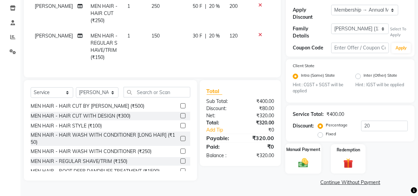
click at [305, 157] on img at bounding box center [303, 163] width 16 height 12
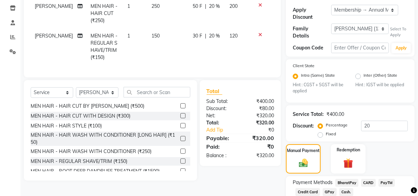
click at [332, 189] on span "GPay" at bounding box center [330, 192] width 14 height 8
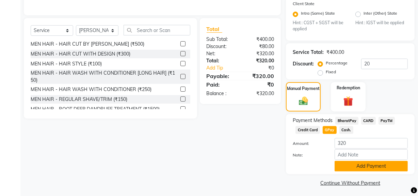
click at [341, 165] on button "Add Payment" at bounding box center [371, 166] width 73 height 11
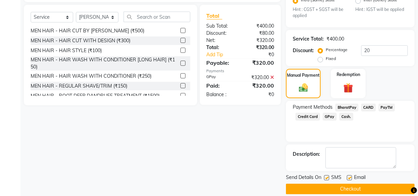
scroll to position [196, 0]
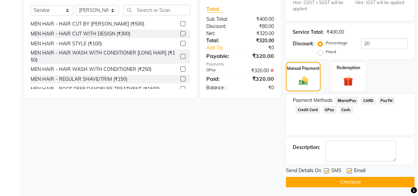
click at [329, 169] on label at bounding box center [326, 170] width 5 height 5
click at [329, 169] on input "checkbox" at bounding box center [326, 171] width 4 height 4
checkbox input "false"
click at [332, 182] on button "Checkout" at bounding box center [350, 182] width 129 height 11
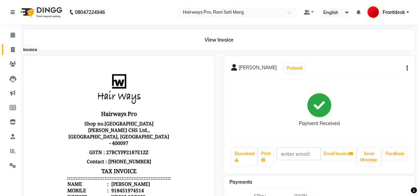
click at [14, 51] on icon at bounding box center [13, 49] width 4 height 5
select select "787"
select select "service"
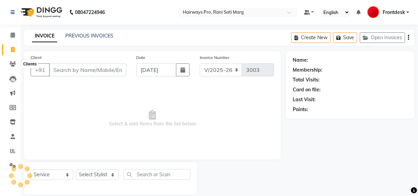
scroll to position [9, 0]
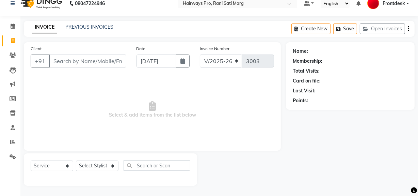
click at [86, 62] on input "Client" at bounding box center [87, 61] width 77 height 13
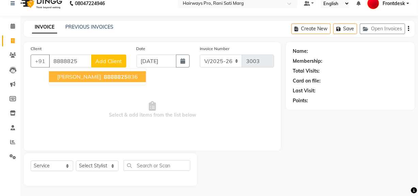
click at [80, 74] on span "NITIN VERMA" at bounding box center [79, 76] width 44 height 7
type input "8888825836"
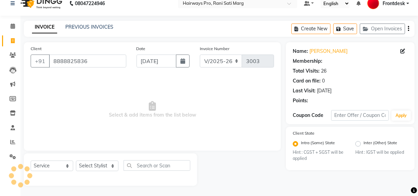
select select "1: Object"
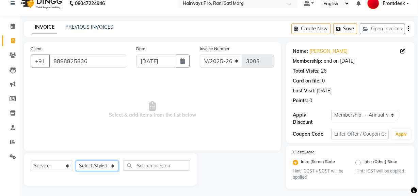
click at [85, 168] on select "Select Stylist ABID DANISH [PERSON_NAME] Frontdesk INTEZAR [PERSON_NAME] [PERSO…" at bounding box center [97, 166] width 43 height 11
select select "13188"
click at [76, 161] on select "Select Stylist ABID DANISH [PERSON_NAME] Frontdesk INTEZAR [PERSON_NAME] [PERSO…" at bounding box center [97, 166] width 43 height 11
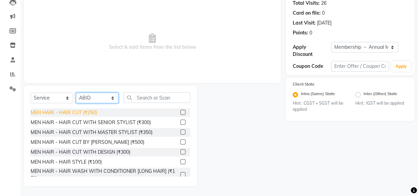
scroll to position [77, 0]
drag, startPoint x: 94, startPoint y: 123, endPoint x: 101, endPoint y: 119, distance: 7.9
click at [95, 122] on div "MEN HAIR - HAIR CUT WITH SENIOR STYLIST (₹300)" at bounding box center [91, 122] width 120 height 7
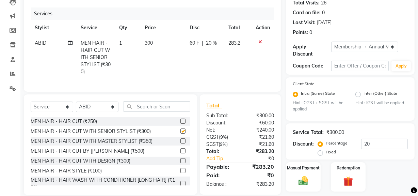
checkbox input "false"
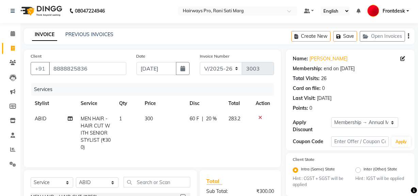
scroll to position [0, 0]
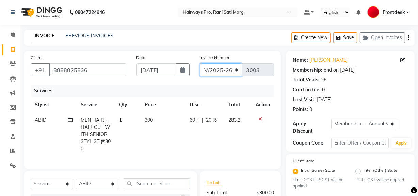
click at [216, 66] on select "INV/25-26 V/2025-26" at bounding box center [221, 69] width 43 height 13
select select "6960"
click at [200, 63] on select "INV/25-26 V/2025-26" at bounding box center [221, 69] width 43 height 13
type input "4252"
click at [409, 37] on icon "button" at bounding box center [408, 37] width 1 height 0
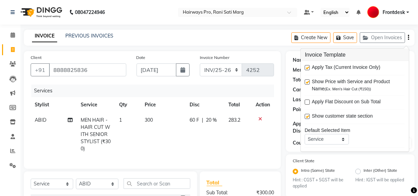
click at [309, 66] on label at bounding box center [307, 67] width 5 height 5
click at [309, 66] on input "checkbox" at bounding box center [307, 68] width 4 height 4
checkbox input "false"
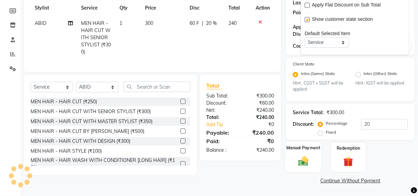
click at [302, 160] on img at bounding box center [303, 161] width 16 height 12
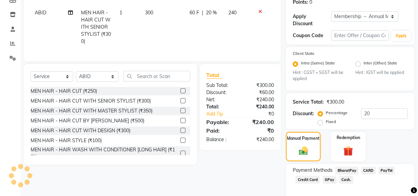
scroll to position [140, 0]
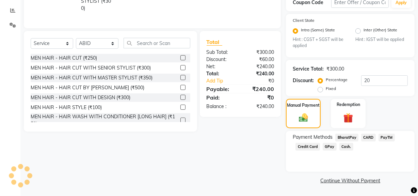
click at [343, 146] on span "Cash." at bounding box center [347, 147] width 14 height 8
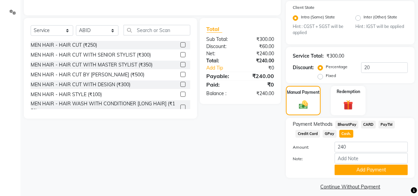
scroll to position [160, 0]
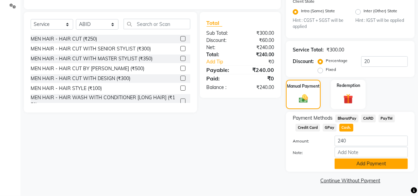
click at [351, 166] on button "Add Payment" at bounding box center [371, 163] width 73 height 11
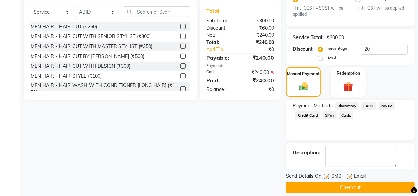
scroll to position [179, 0]
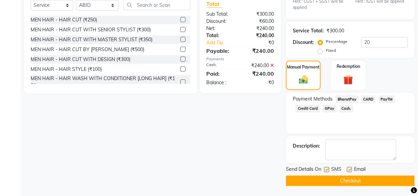
click at [327, 167] on div "SMS" at bounding box center [335, 170] width 23 height 9
click at [327, 169] on label at bounding box center [326, 169] width 5 height 5
click at [327, 169] on input "checkbox" at bounding box center [326, 170] width 4 height 4
checkbox input "false"
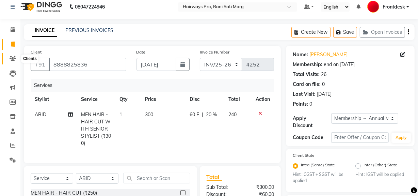
scroll to position [0, 0]
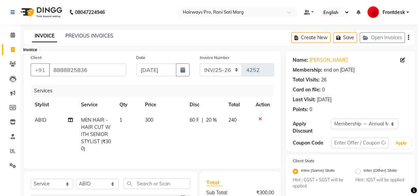
click at [12, 49] on icon at bounding box center [13, 49] width 4 height 5
select select "service"
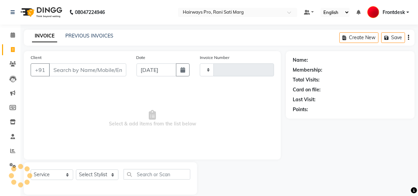
scroll to position [9, 0]
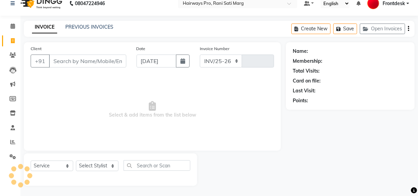
select select "787"
type input "3003"
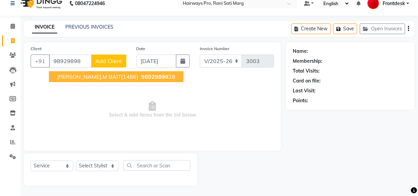
click at [78, 77] on span "SIDDESH.M BAIT{1486}" at bounding box center [97, 76] width 81 height 7
type input "9892989828"
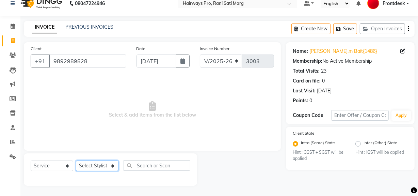
drag, startPoint x: 91, startPoint y: 166, endPoint x: 94, endPoint y: 161, distance: 5.8
click at [92, 165] on select "Select Stylist ABID DANISH [PERSON_NAME] Frontdesk INTEZAR [PERSON_NAME] [PERSO…" at bounding box center [97, 166] width 43 height 11
select select "13192"
click at [76, 161] on select "Select Stylist ABID DANISH [PERSON_NAME] Frontdesk INTEZAR [PERSON_NAME] [PERSO…" at bounding box center [97, 166] width 43 height 11
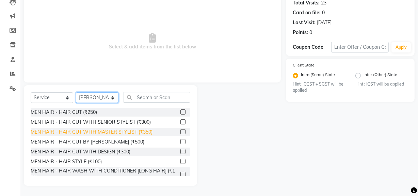
scroll to position [31, 0]
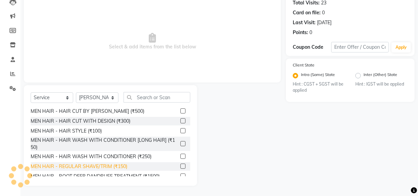
click at [98, 165] on div "MEN HAIR - REGULAR SHAVE/TRIM (₹150)" at bounding box center [79, 166] width 97 height 7
checkbox input "false"
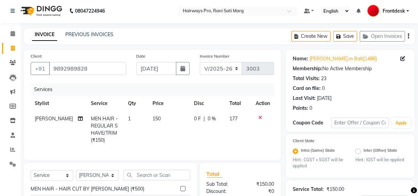
scroll to position [0, 0]
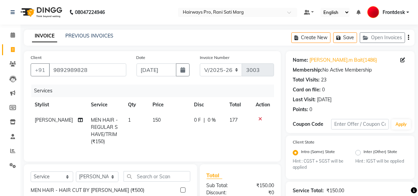
click at [409, 37] on icon "button" at bounding box center [408, 37] width 1 height 0
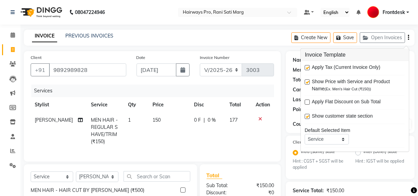
click at [309, 66] on label at bounding box center [307, 67] width 5 height 5
click at [309, 66] on input "checkbox" at bounding box center [307, 68] width 4 height 4
checkbox input "false"
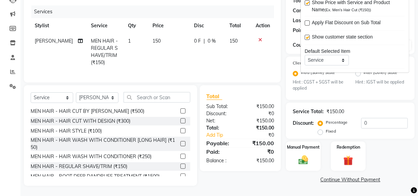
scroll to position [83, 0]
click at [304, 154] on img at bounding box center [303, 160] width 16 height 12
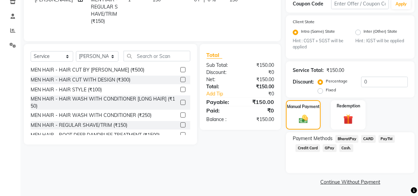
scroll to position [122, 0]
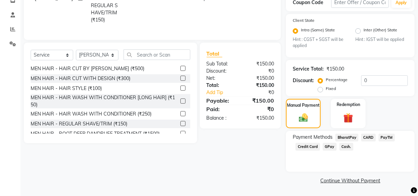
click at [326, 147] on span "GPay" at bounding box center [330, 147] width 14 height 8
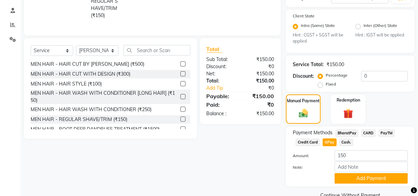
scroll to position [141, 0]
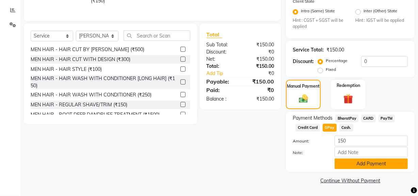
click at [347, 159] on button "Add Payment" at bounding box center [371, 163] width 73 height 11
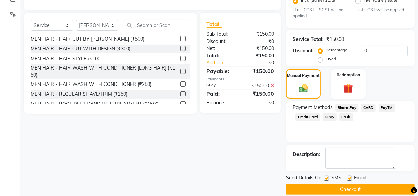
scroll to position [160, 0]
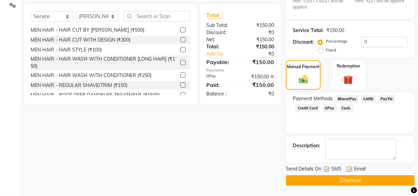
click at [327, 169] on label at bounding box center [326, 169] width 5 height 5
click at [327, 169] on input "checkbox" at bounding box center [326, 169] width 4 height 4
checkbox input "false"
click at [329, 178] on button "Checkout" at bounding box center [350, 180] width 129 height 11
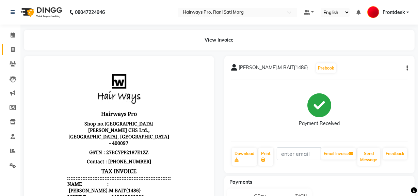
click at [15, 50] on span at bounding box center [13, 50] width 12 height 8
select select "787"
select select "service"
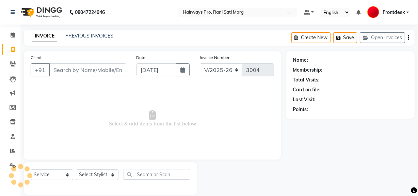
scroll to position [9, 0]
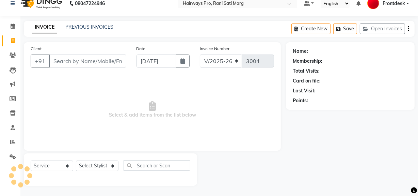
click at [102, 58] on input "Client" at bounding box center [87, 61] width 77 height 13
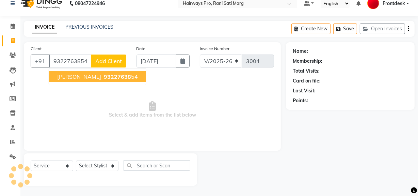
type input "9322763854"
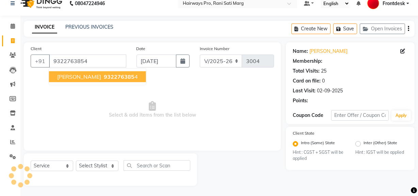
select select "1: Object"
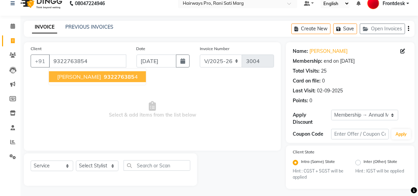
click at [94, 77] on button "vicky dasadia 932276385 4" at bounding box center [97, 76] width 97 height 11
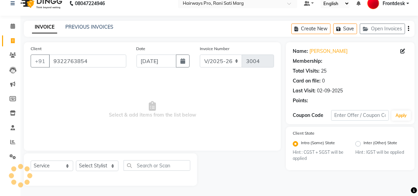
select select "1: Object"
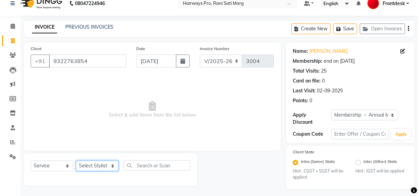
click at [108, 162] on select "Select Stylist ABID DANISH [PERSON_NAME] Frontdesk INTEZAR [PERSON_NAME] [PERSO…" at bounding box center [97, 166] width 43 height 11
select select "13188"
click at [76, 161] on select "Select Stylist ABID DANISH [PERSON_NAME] Frontdesk INTEZAR [PERSON_NAME] [PERSO…" at bounding box center [97, 166] width 43 height 11
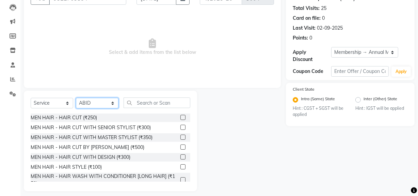
scroll to position [77, 0]
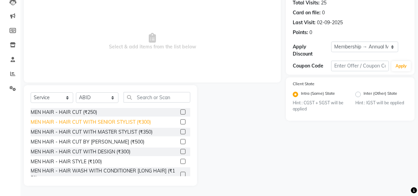
click at [116, 119] on div "MEN HAIR - HAIR CUT WITH SENIOR STYLIST (₹300)" at bounding box center [91, 122] width 120 height 7
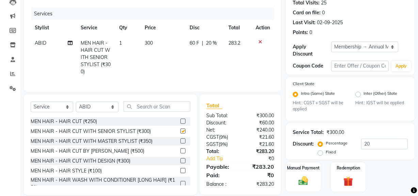
checkbox input "false"
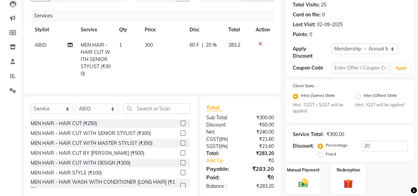
scroll to position [15, 0]
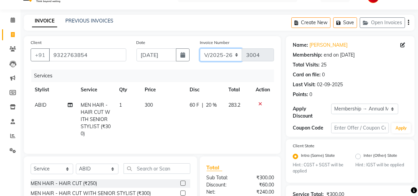
click at [232, 52] on select "INV/25-26 V/2025-26" at bounding box center [221, 54] width 43 height 13
select select "6960"
click at [200, 48] on select "INV/25-26 V/2025-26" at bounding box center [221, 54] width 43 height 13
type input "4254"
click at [408, 23] on icon "button" at bounding box center [408, 22] width 1 height 0
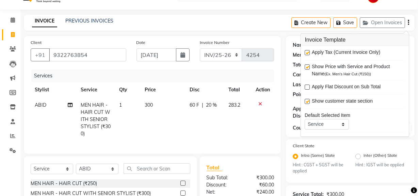
click at [307, 53] on label at bounding box center [307, 52] width 5 height 5
click at [307, 53] on input "checkbox" at bounding box center [307, 53] width 4 height 4
checkbox input "false"
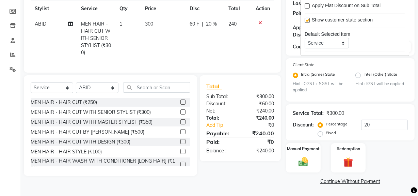
scroll to position [97, 0]
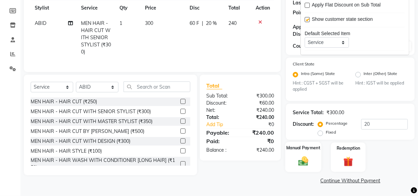
drag, startPoint x: 302, startPoint y: 163, endPoint x: 301, endPoint y: 150, distance: 13.0
click at [302, 163] on img at bounding box center [303, 161] width 16 height 12
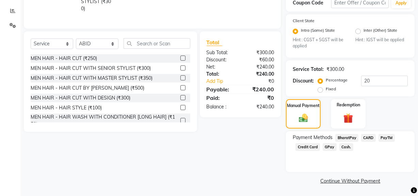
scroll to position [140, 0]
click at [348, 144] on span "Cash." at bounding box center [347, 147] width 14 height 8
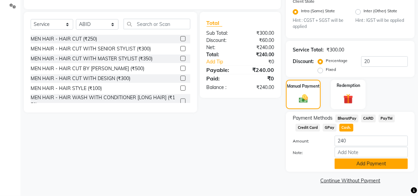
click at [347, 162] on button "Add Payment" at bounding box center [371, 163] width 73 height 11
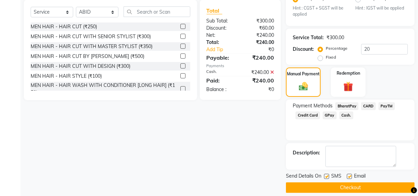
scroll to position [179, 0]
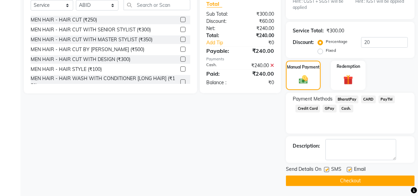
click at [327, 167] on label at bounding box center [326, 169] width 5 height 5
click at [327, 168] on input "checkbox" at bounding box center [326, 170] width 4 height 4
checkbox input "false"
click at [327, 180] on button "Checkout" at bounding box center [350, 180] width 129 height 11
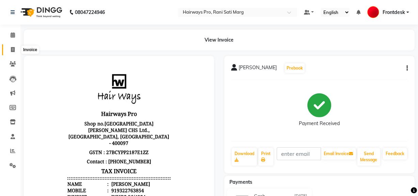
click at [12, 47] on icon at bounding box center [13, 49] width 4 height 5
select select "service"
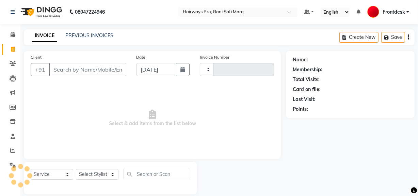
type input "3004"
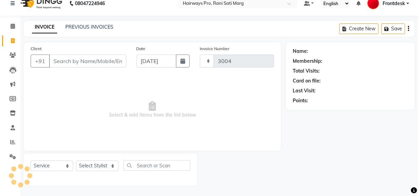
select select "787"
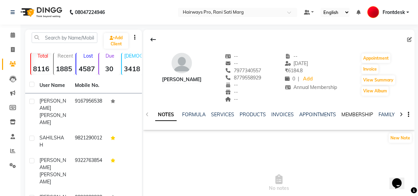
click at [357, 114] on link "MEMBERSHIP" at bounding box center [358, 114] width 32 height 6
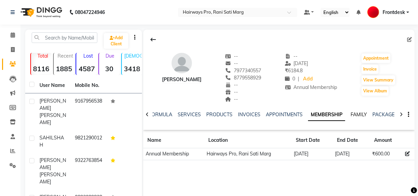
click at [358, 113] on link "FAMILY" at bounding box center [359, 114] width 16 height 6
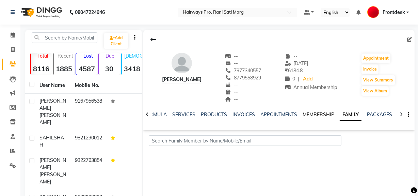
click at [321, 114] on link "MEMBERSHIP" at bounding box center [319, 114] width 32 height 6
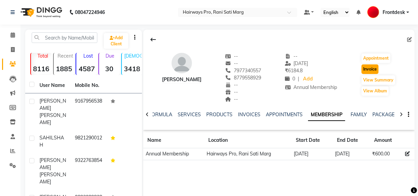
click at [370, 68] on button "Invoice" at bounding box center [370, 69] width 17 height 10
select select "787"
select select "service"
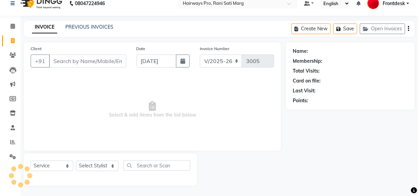
type input "7977340557"
select select "1: Object"
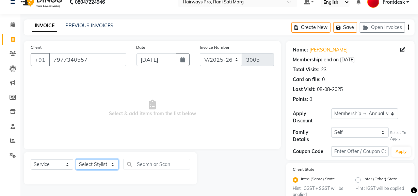
click at [86, 165] on select "Select Stylist ABID DANISH [PERSON_NAME] Frontdesk INTEZAR [PERSON_NAME] [PERSO…" at bounding box center [97, 164] width 43 height 11
select select "45602"
click at [76, 159] on select "Select Stylist ABID DANISH [PERSON_NAME] Frontdesk INTEZAR [PERSON_NAME] [PERSO…" at bounding box center [97, 164] width 43 height 11
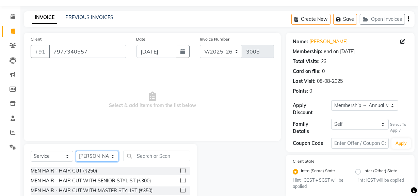
scroll to position [41, 0]
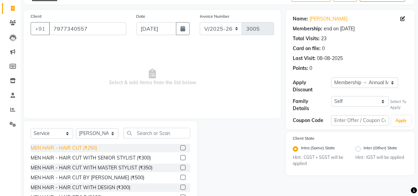
click at [88, 150] on div "MEN HAIR - HAIR CUT (₹250)" at bounding box center [64, 147] width 66 height 7
checkbox input "false"
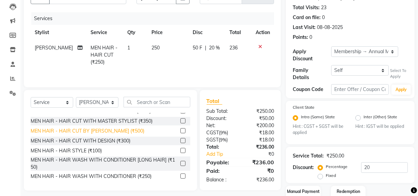
scroll to position [31, 0]
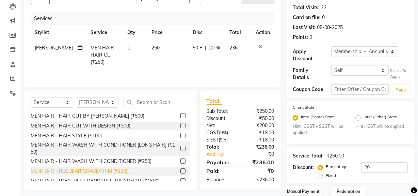
click at [86, 170] on div "MEN HAIR - REGULAR SHAVE/TRIM (₹150)" at bounding box center [79, 171] width 97 height 7
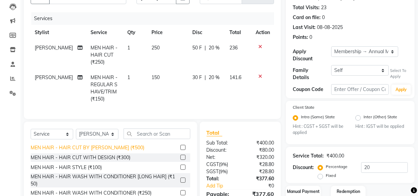
checkbox input "false"
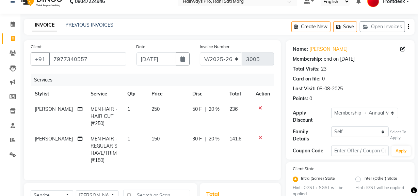
scroll to position [0, 0]
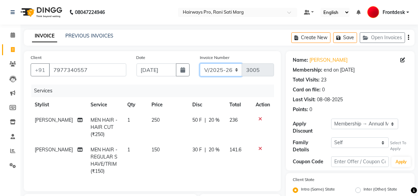
click at [218, 67] on select "INV/25-26 V/2025-26" at bounding box center [221, 69] width 43 height 13
select select "6960"
click at [200, 63] on select "INV/25-26 V/2025-26" at bounding box center [221, 69] width 43 height 13
type input "4256"
click at [215, 72] on select "INV/25-26 V/2025-26" at bounding box center [221, 69] width 43 height 13
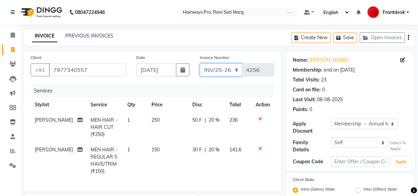
select select "787"
click at [200, 63] on select "INV/25-26 V/2025-26" at bounding box center [221, 69] width 43 height 13
type input "3005"
click at [408, 38] on div "Create New Save Open Invoices" at bounding box center [353, 38] width 123 height 16
click at [409, 37] on div "Create New Save Open Invoices" at bounding box center [353, 38] width 123 height 16
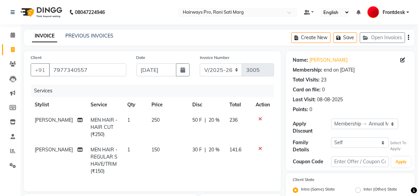
click at [409, 37] on icon "button" at bounding box center [408, 37] width 1 height 0
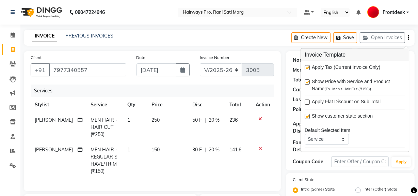
click at [308, 66] on label at bounding box center [307, 67] width 5 height 5
click at [308, 66] on input "checkbox" at bounding box center [307, 68] width 4 height 4
checkbox input "false"
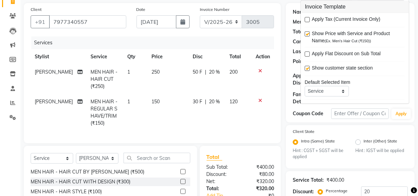
scroll to position [93, 0]
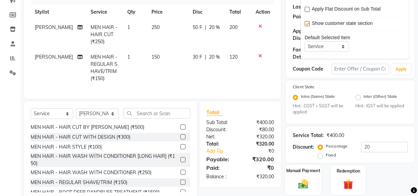
drag, startPoint x: 309, startPoint y: 182, endPoint x: 307, endPoint y: 150, distance: 32.4
click at [309, 181] on img at bounding box center [304, 183] width 16 height 11
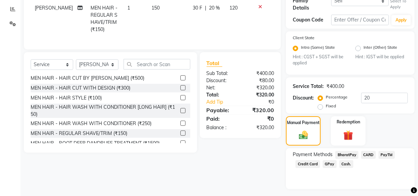
scroll to position [157, 0]
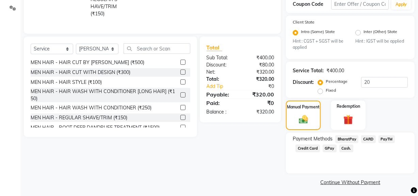
click at [327, 146] on span "GPay" at bounding box center [330, 148] width 14 height 8
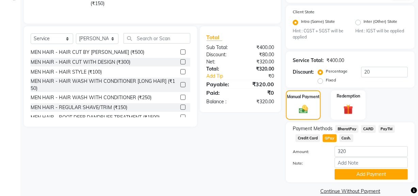
scroll to position [177, 0]
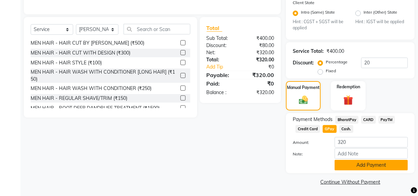
click at [340, 161] on button "Add Payment" at bounding box center [371, 165] width 73 height 11
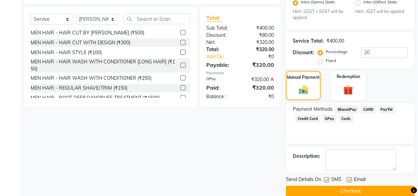
scroll to position [196, 0]
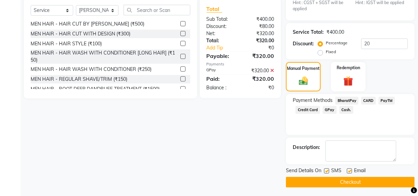
click at [326, 169] on label at bounding box center [326, 170] width 5 height 5
click at [326, 169] on input "checkbox" at bounding box center [326, 171] width 4 height 4
checkbox input "false"
click at [327, 179] on button "Checkout" at bounding box center [350, 182] width 129 height 11
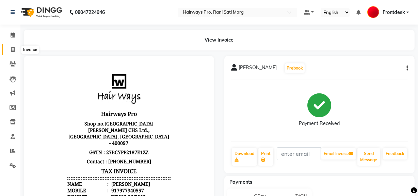
drag, startPoint x: 10, startPoint y: 47, endPoint x: 25, endPoint y: 51, distance: 16.0
click at [10, 47] on span at bounding box center [13, 50] width 12 height 8
select select "service"
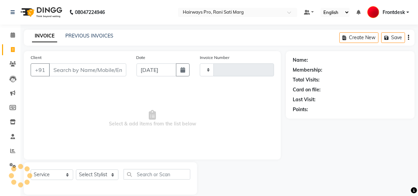
scroll to position [9, 0]
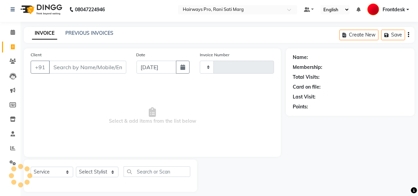
type input "3006"
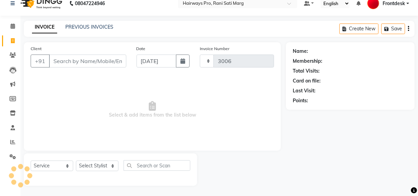
select select "787"
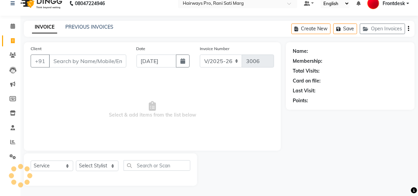
click at [102, 66] on input "Client" at bounding box center [87, 61] width 77 height 13
click at [84, 165] on select "Select Stylist ABID DANISH [PERSON_NAME] Frontdesk INTEZAR [PERSON_NAME] [PERSO…" at bounding box center [97, 166] width 43 height 11
select select "13190"
click at [76, 161] on select "Select Stylist ABID DANISH [PERSON_NAME] Frontdesk INTEZAR [PERSON_NAME] [PERSO…" at bounding box center [97, 166] width 43 height 11
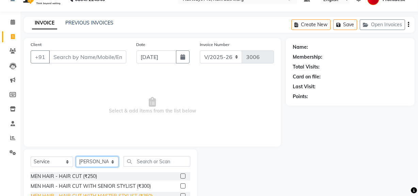
scroll to position [71, 0]
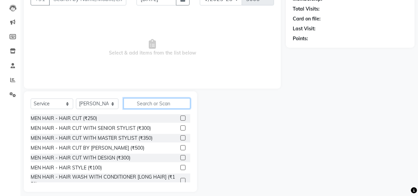
click at [168, 100] on input "text" at bounding box center [157, 103] width 67 height 11
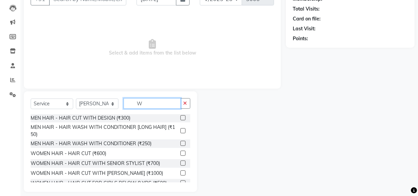
scroll to position [31, 0]
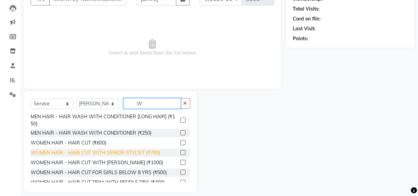
type input "W"
click at [115, 154] on div "WOMEN HAIR - HAIR CUT WITH SENIOR STYLIST (₹700)" at bounding box center [95, 152] width 129 height 7
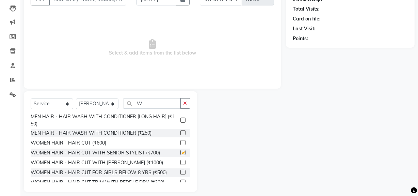
checkbox input "false"
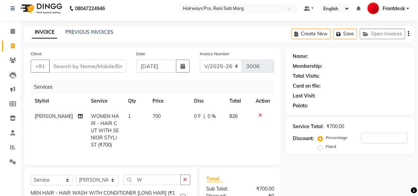
scroll to position [0, 0]
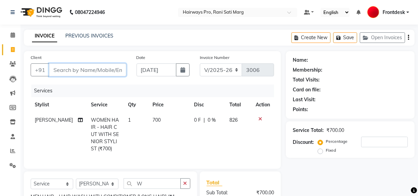
drag, startPoint x: 90, startPoint y: 73, endPoint x: 92, endPoint y: 70, distance: 3.9
click at [91, 72] on input "Client" at bounding box center [87, 69] width 77 height 13
click at [92, 69] on input "Client" at bounding box center [87, 69] width 77 height 13
type input "9"
type input "0"
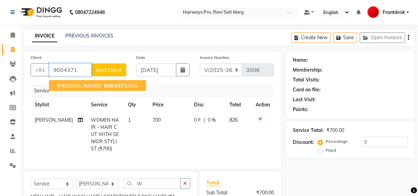
click at [89, 88] on span "[PERSON_NAME]" at bounding box center [79, 85] width 44 height 7
type input "9004371455"
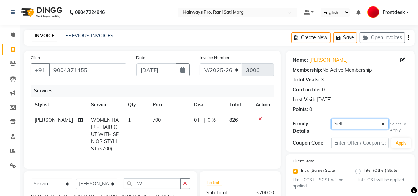
click at [342, 121] on select "Self [PERSON_NAME]" at bounding box center [361, 124] width 58 height 11
select select "580552"
click at [332, 119] on select "Self [PERSON_NAME]" at bounding box center [361, 124] width 58 height 11
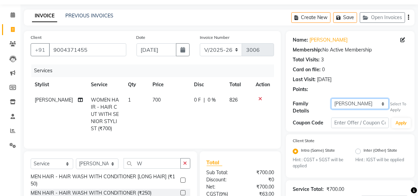
scroll to position [31, 0]
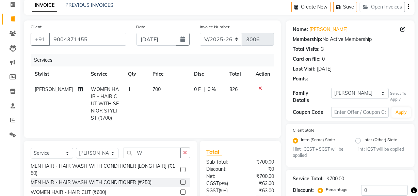
click at [409, 7] on icon "button" at bounding box center [408, 7] width 1 height 0
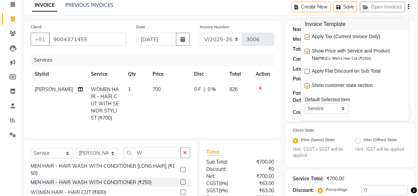
click at [308, 36] on label at bounding box center [307, 36] width 5 height 5
click at [308, 36] on input "checkbox" at bounding box center [307, 37] width 4 height 4
checkbox input "false"
click at [227, 37] on select "INV/25-26 V/2025-26" at bounding box center [221, 39] width 43 height 13
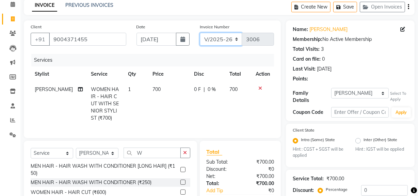
click at [200, 33] on select "INV/25-26 V/2025-26" at bounding box center [221, 39] width 43 height 13
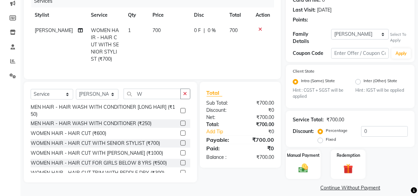
scroll to position [95, 0]
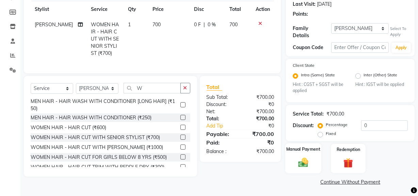
click at [305, 157] on img at bounding box center [303, 163] width 16 height 12
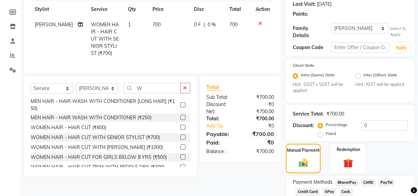
drag, startPoint x: 329, startPoint y: 189, endPoint x: 337, endPoint y: 175, distance: 15.4
click at [330, 188] on span "GPay" at bounding box center [330, 192] width 14 height 8
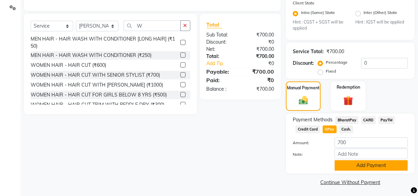
click at [364, 166] on button "Add Payment" at bounding box center [371, 165] width 73 height 11
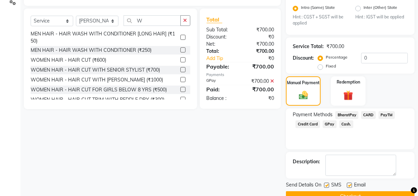
scroll to position [177, 0]
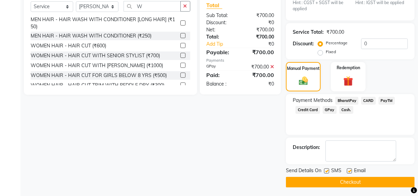
click at [327, 170] on label at bounding box center [326, 170] width 5 height 5
click at [327, 170] on input "checkbox" at bounding box center [326, 171] width 4 height 4
checkbox input "false"
click at [332, 178] on button "Checkout" at bounding box center [350, 182] width 129 height 11
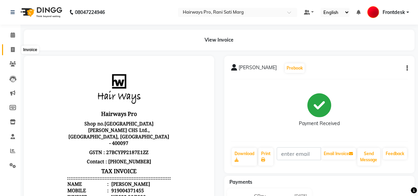
click at [14, 48] on icon at bounding box center [13, 49] width 4 height 5
select select "service"
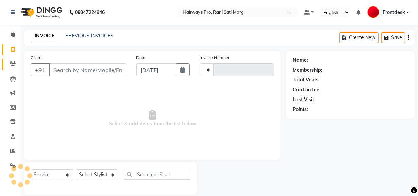
scroll to position [9, 0]
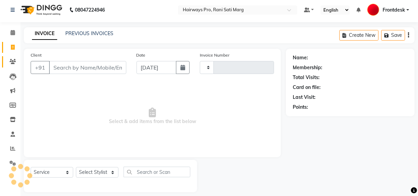
type input "3007"
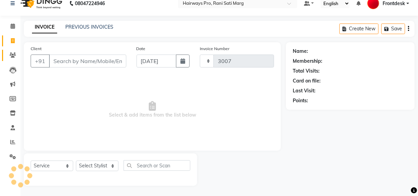
select select "787"
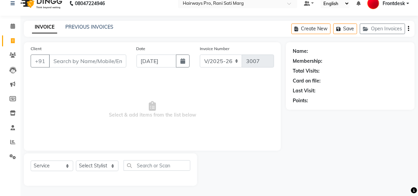
click at [98, 64] on input "Client" at bounding box center [87, 61] width 77 height 13
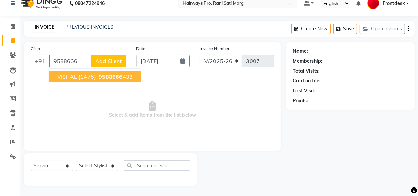
click at [123, 76] on ngb-highlight "9588666 433" at bounding box center [114, 76] width 35 height 7
type input "9588666433"
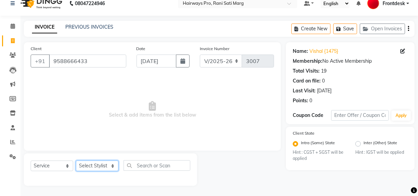
click at [89, 168] on select "Select Stylist ABID DANISH [PERSON_NAME] Frontdesk INTEZAR [PERSON_NAME] [PERSO…" at bounding box center [97, 166] width 43 height 11
select select "13188"
click at [76, 161] on select "Select Stylist ABID DANISH [PERSON_NAME] Frontdesk INTEZAR [PERSON_NAME] [PERSO…" at bounding box center [97, 166] width 43 height 11
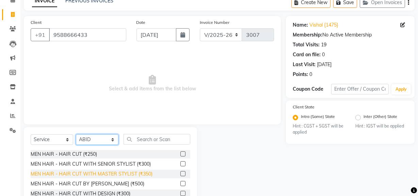
scroll to position [71, 0]
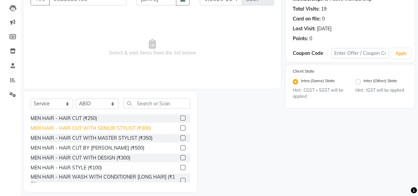
click at [81, 127] on div "MEN HAIR - HAIR CUT WITH SENIOR STYLIST (₹300)" at bounding box center [91, 128] width 120 height 7
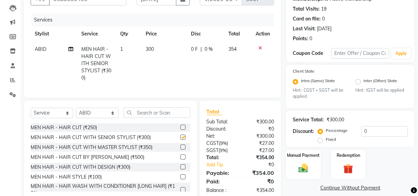
checkbox input "false"
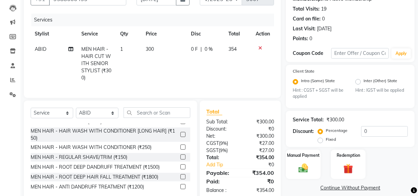
scroll to position [62, 0]
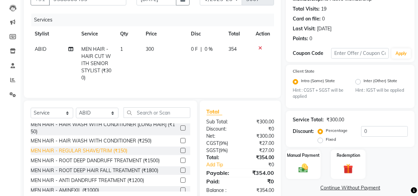
click at [106, 154] on div "MEN HAIR - REGULAR SHAVE/TRIM (₹150)" at bounding box center [79, 150] width 97 height 7
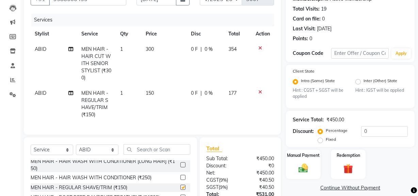
checkbox input "false"
drag, startPoint x: 105, startPoint y: 154, endPoint x: 105, endPoint y: 150, distance: 4.4
click at [105, 154] on select "Select Stylist ABID DANISH [PERSON_NAME] Frontdesk INTEZAR [PERSON_NAME] [PERSO…" at bounding box center [97, 149] width 43 height 11
select select "13190"
click at [76, 149] on select "Select Stylist ABID DANISH [PERSON_NAME] Frontdesk INTEZAR [PERSON_NAME] [PERSO…" at bounding box center [97, 149] width 43 height 11
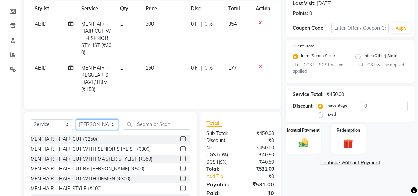
scroll to position [96, 0]
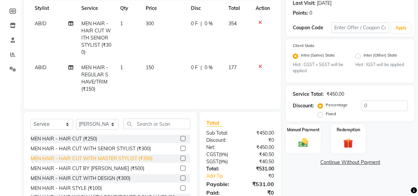
click at [121, 162] on div "MEN HAIR - HAIR CUT WITH MASTER STYLIST (₹350)" at bounding box center [92, 158] width 122 height 7
checkbox input "false"
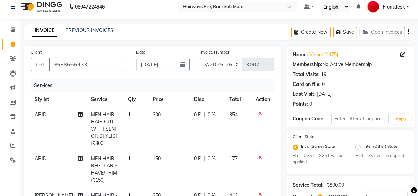
scroll to position [3, 0]
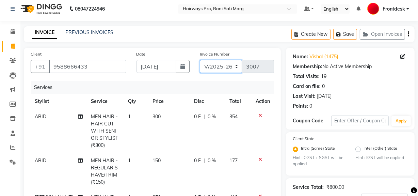
click at [224, 65] on select "INV/25-26 V/2025-26" at bounding box center [221, 66] width 43 height 13
select select "6960"
click at [200, 60] on select "INV/25-26 V/2025-26" at bounding box center [221, 66] width 43 height 13
type input "4256"
click at [409, 32] on button "button" at bounding box center [408, 34] width 1 height 16
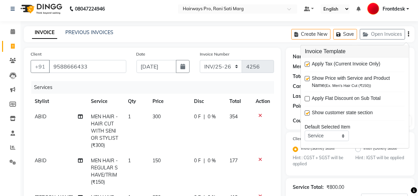
click at [309, 63] on label at bounding box center [307, 64] width 5 height 5
click at [309, 63] on input "checkbox" at bounding box center [307, 64] width 4 height 4
checkbox input "false"
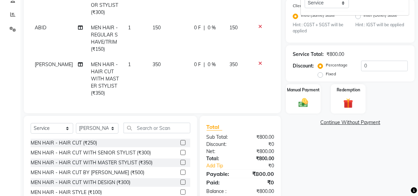
scroll to position [158, 0]
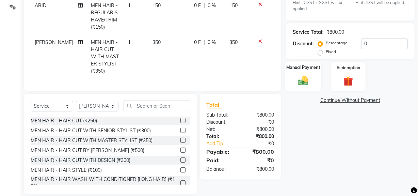
drag, startPoint x: 295, startPoint y: 71, endPoint x: 298, endPoint y: 76, distance: 6.0
click at [297, 75] on div "Manual Payment" at bounding box center [304, 77] width 36 height 30
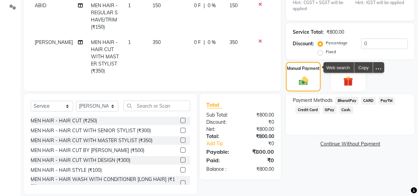
click at [349, 109] on span "Cash." at bounding box center [347, 110] width 14 height 8
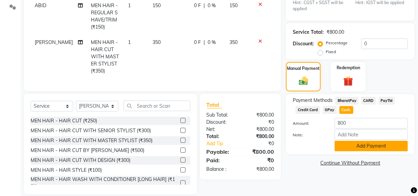
click at [346, 146] on button "Add Payment" at bounding box center [371, 146] width 73 height 11
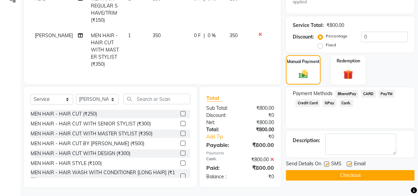
scroll to position [171, 0]
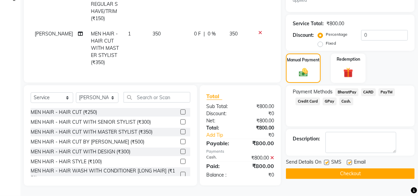
click at [329, 160] on label at bounding box center [326, 162] width 5 height 5
click at [329, 161] on input "checkbox" at bounding box center [326, 163] width 4 height 4
checkbox input "false"
click at [331, 168] on button "Checkout" at bounding box center [350, 173] width 129 height 11
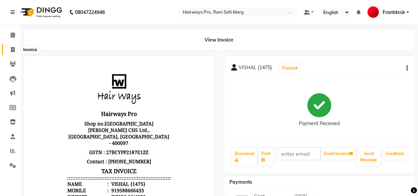
click at [13, 46] on span at bounding box center [13, 50] width 12 height 8
select select "787"
select select "service"
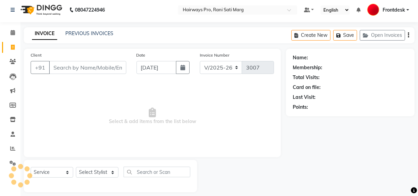
scroll to position [9, 0]
